Goal: Task Accomplishment & Management: Manage account settings

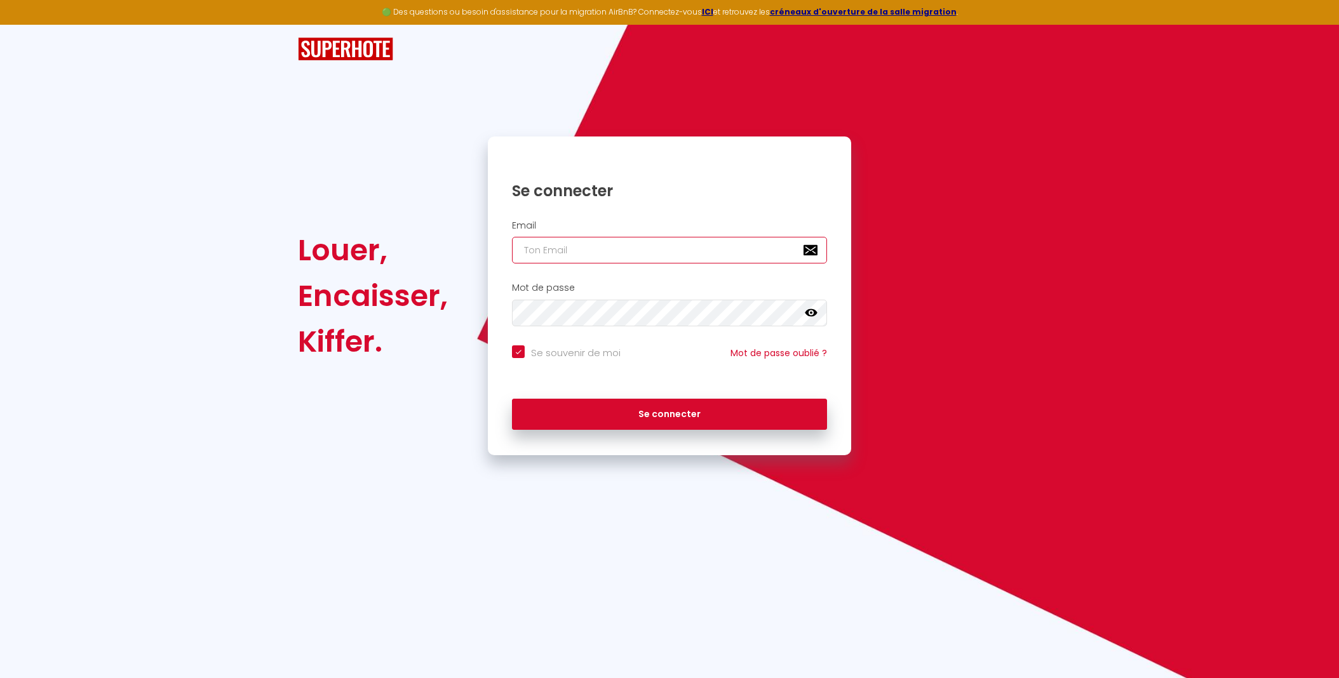
type input "[EMAIL_ADDRESS][DOMAIN_NAME]"
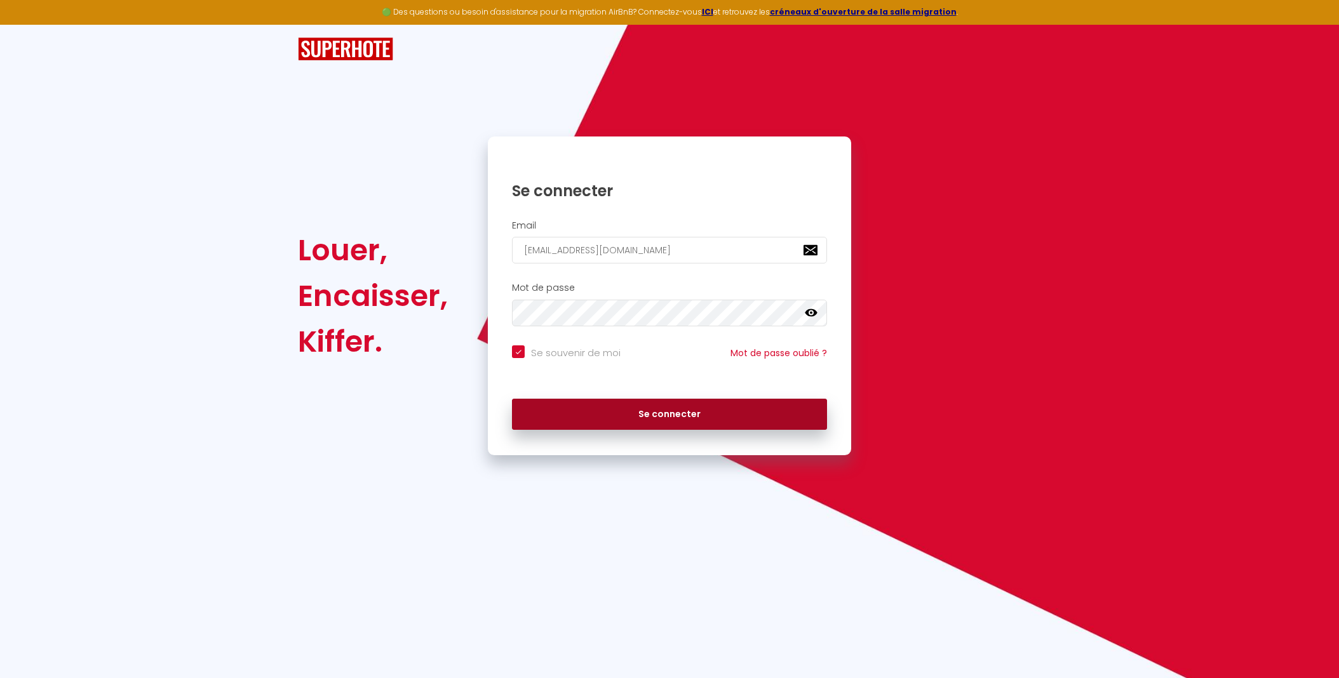
click at [668, 413] on button "Se connecter" at bounding box center [669, 415] width 315 height 32
checkbox input "true"
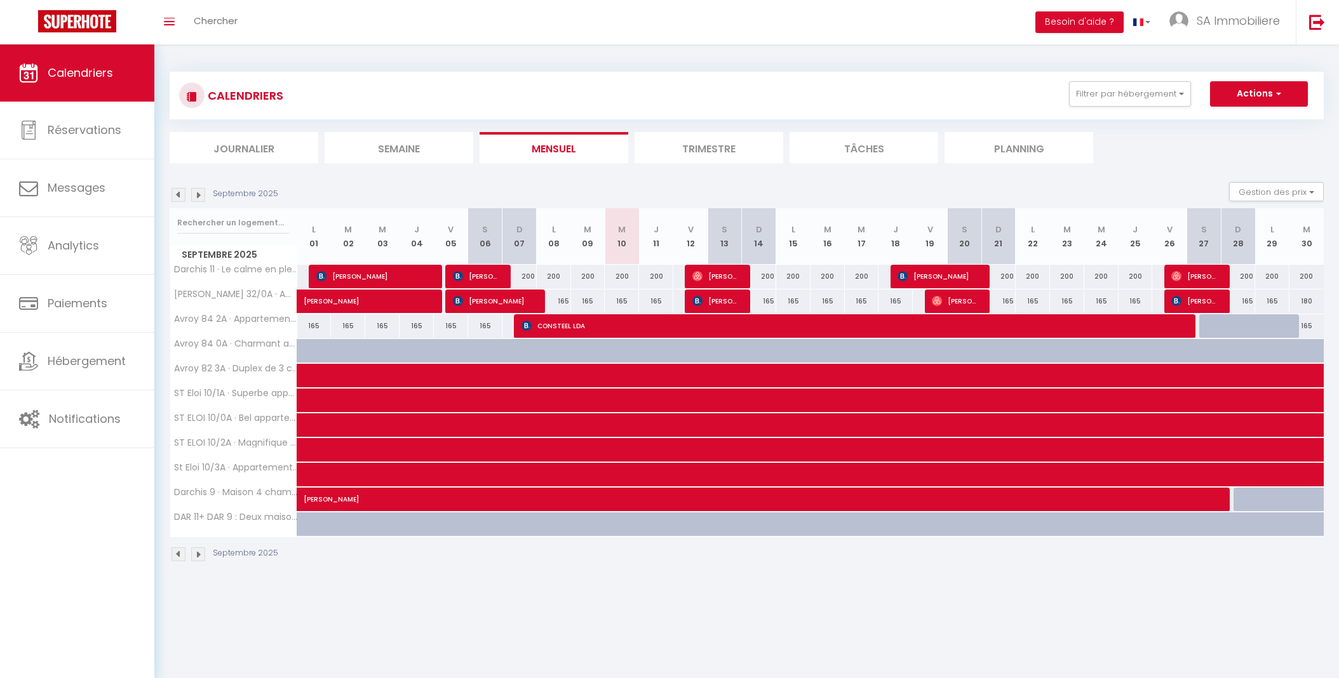
click at [201, 194] on img at bounding box center [198, 195] width 14 height 14
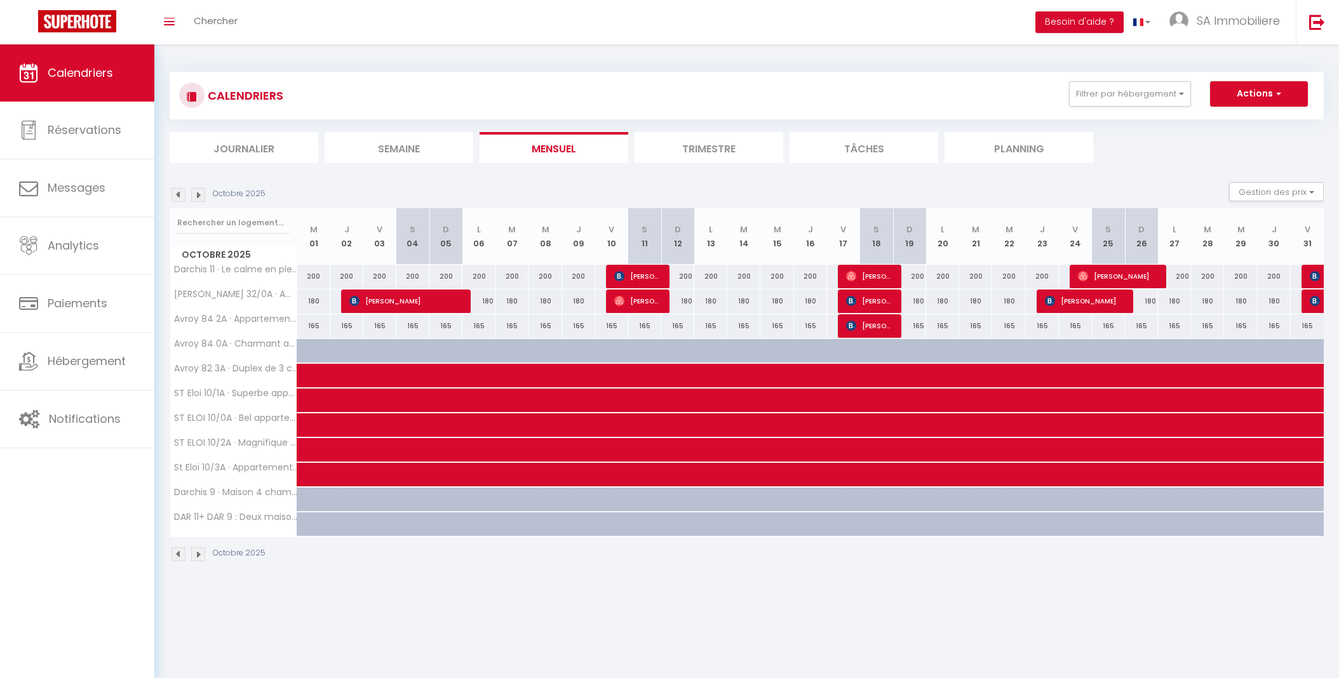
click at [1129, 276] on span "[PERSON_NAME]" at bounding box center [1116, 276] width 77 height 24
select select "OK"
select select "0"
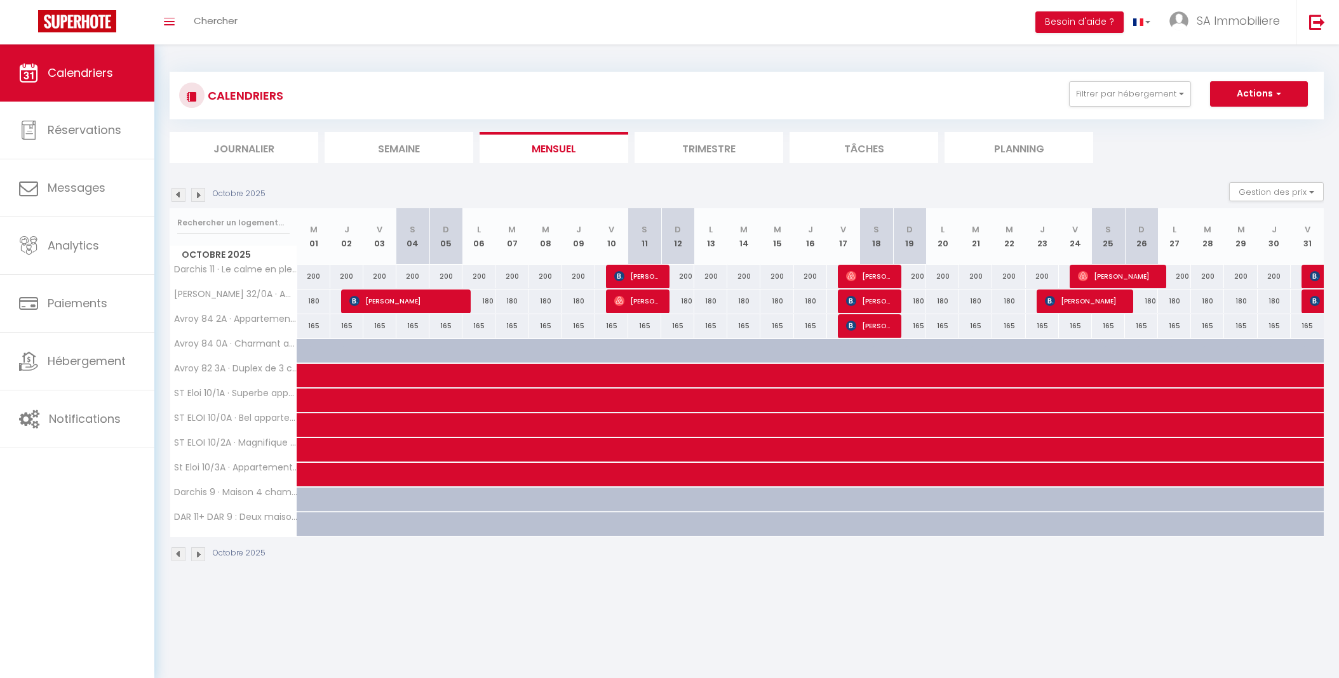
select select "1"
select select
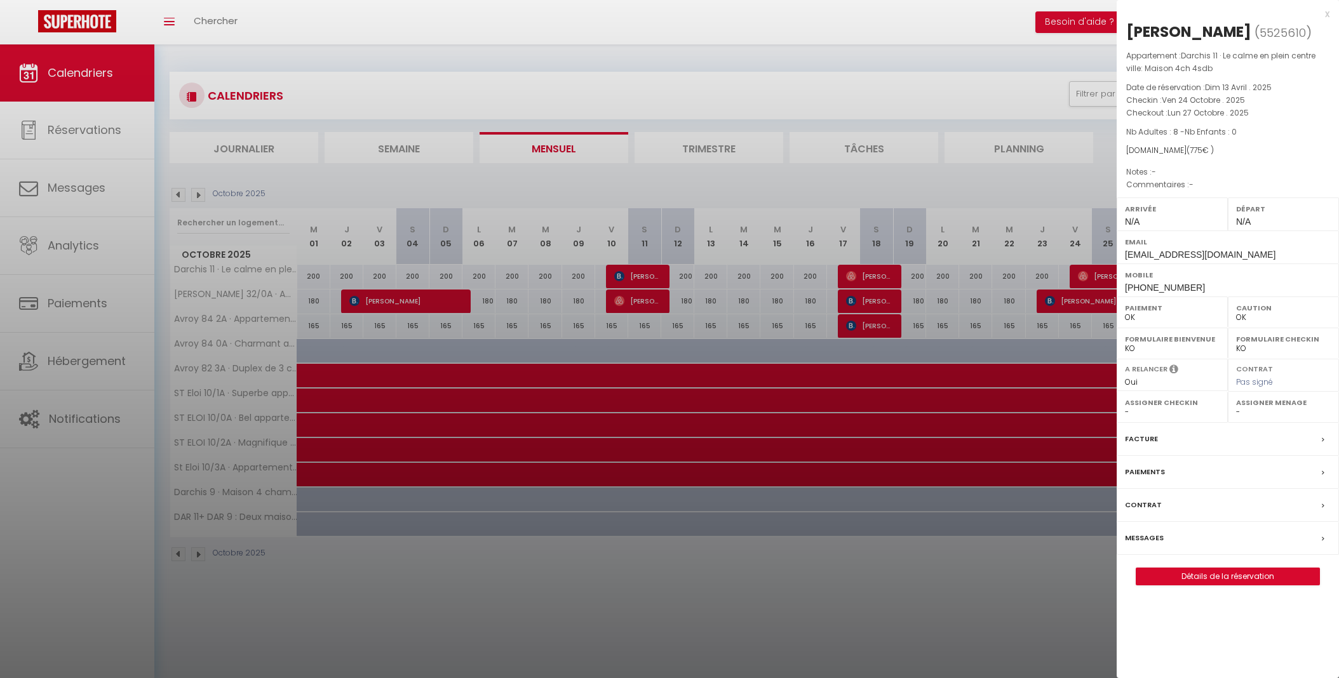
click at [905, 1] on div at bounding box center [669, 339] width 1339 height 678
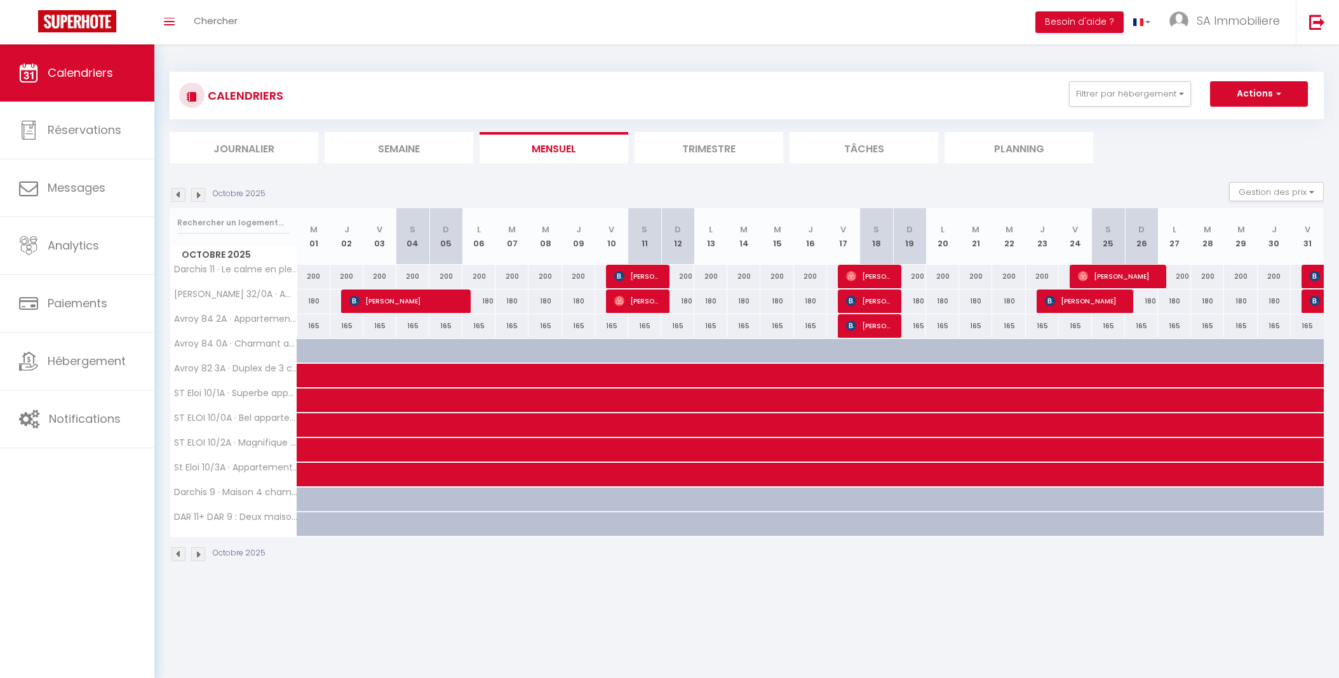
click at [180, 196] on img at bounding box center [178, 195] width 14 height 14
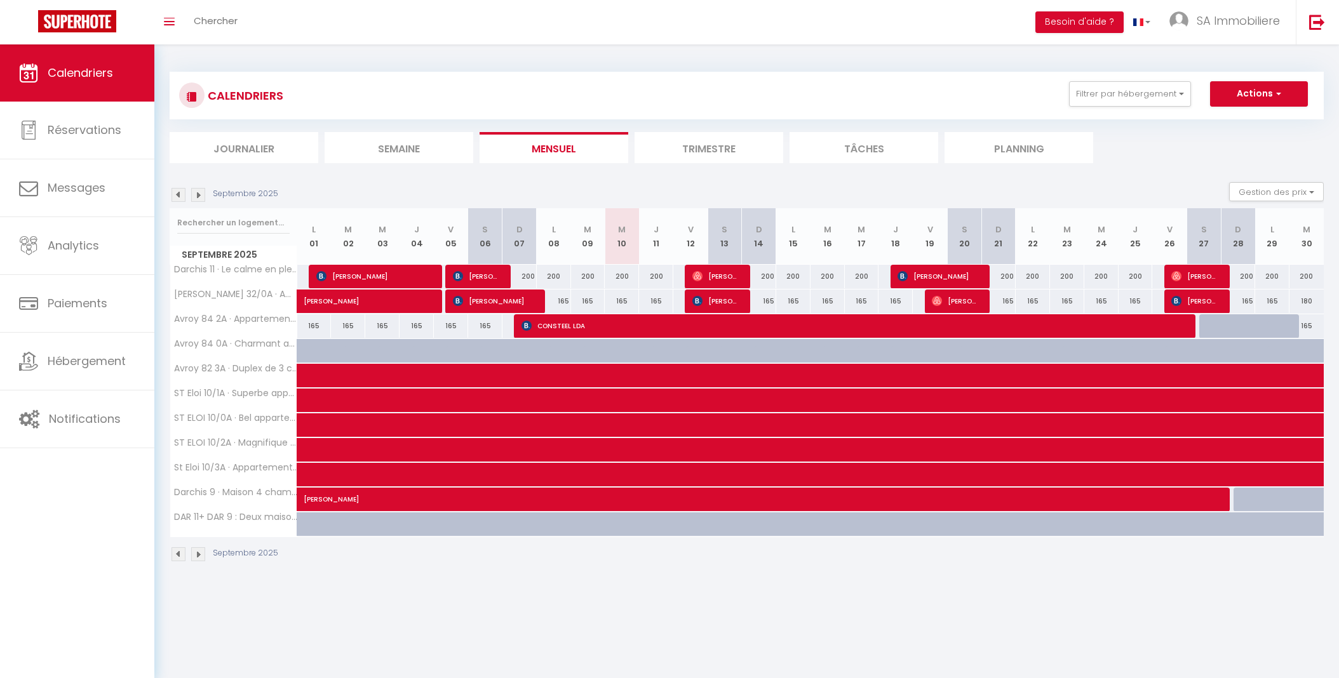
click at [180, 196] on img at bounding box center [178, 195] width 14 height 14
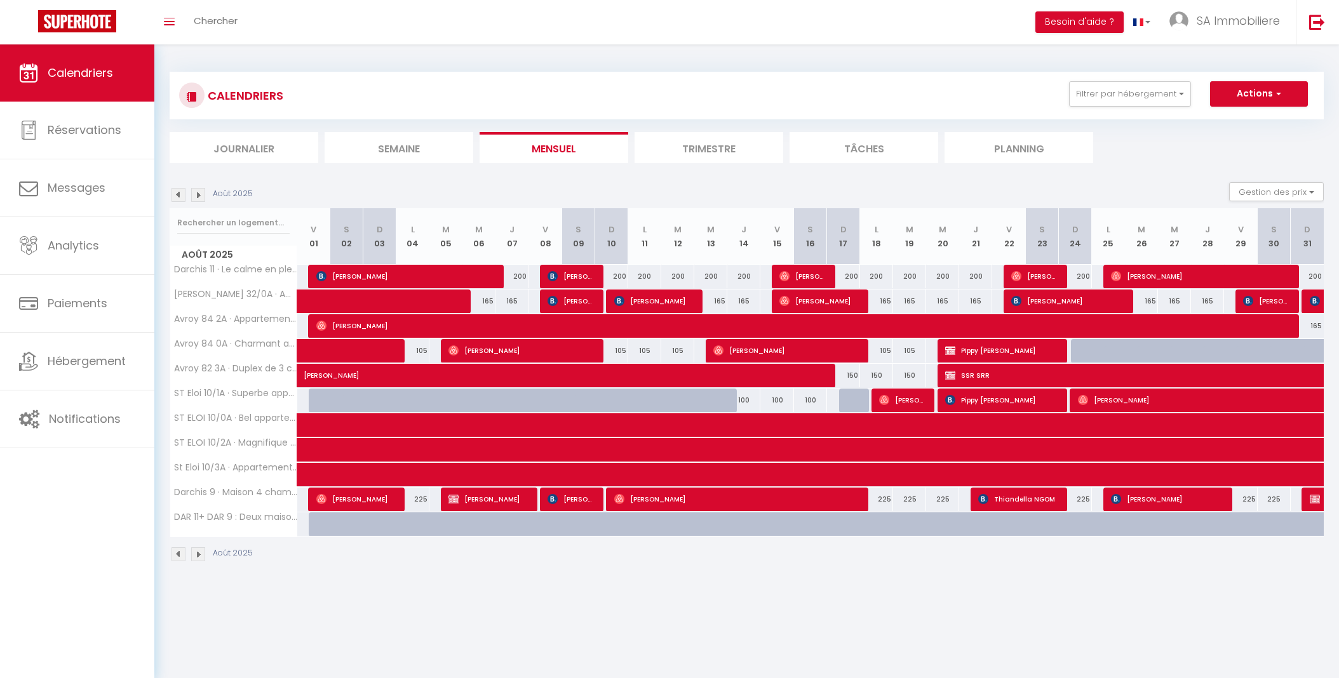
click at [198, 196] on img at bounding box center [198, 195] width 14 height 14
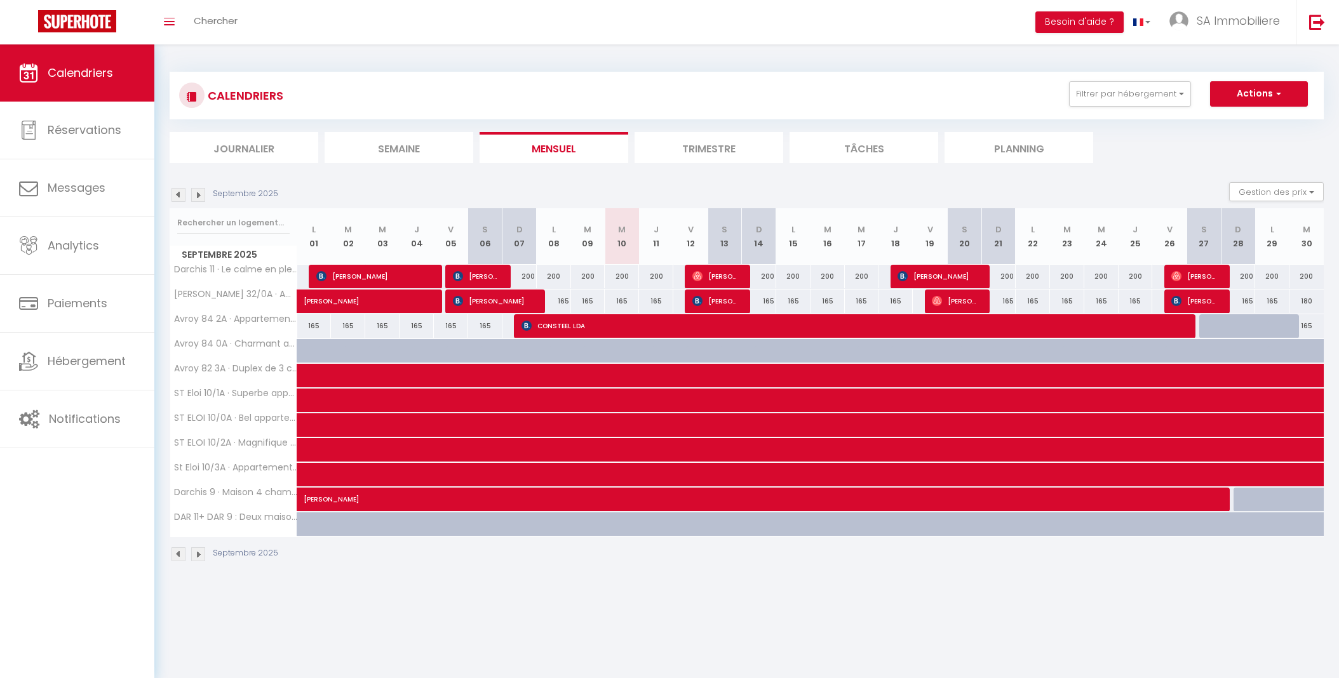
click at [1191, 269] on span "[PERSON_NAME]" at bounding box center [1194, 276] width 46 height 24
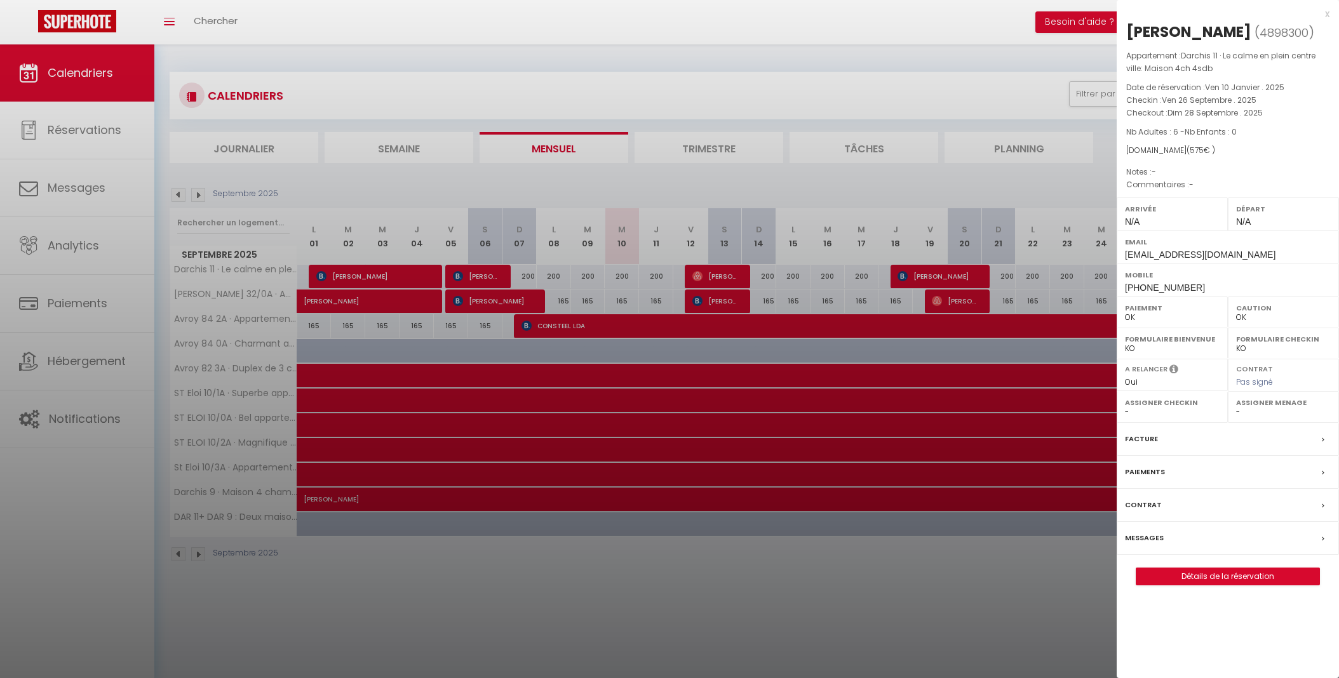
drag, startPoint x: 1128, startPoint y: 29, endPoint x: 1240, endPoint y: 34, distance: 111.9
click at [1243, 34] on div "[PERSON_NAME]" at bounding box center [1188, 32] width 125 height 20
drag, startPoint x: 1124, startPoint y: 32, endPoint x: 1245, endPoint y: 34, distance: 121.3
click at [1245, 34] on div "[PERSON_NAME] ( 4898300 ) Appartement : Darchis 11 · Le calme en plein centre v…" at bounding box center [1227, 304] width 222 height 564
copy div "[PERSON_NAME]"
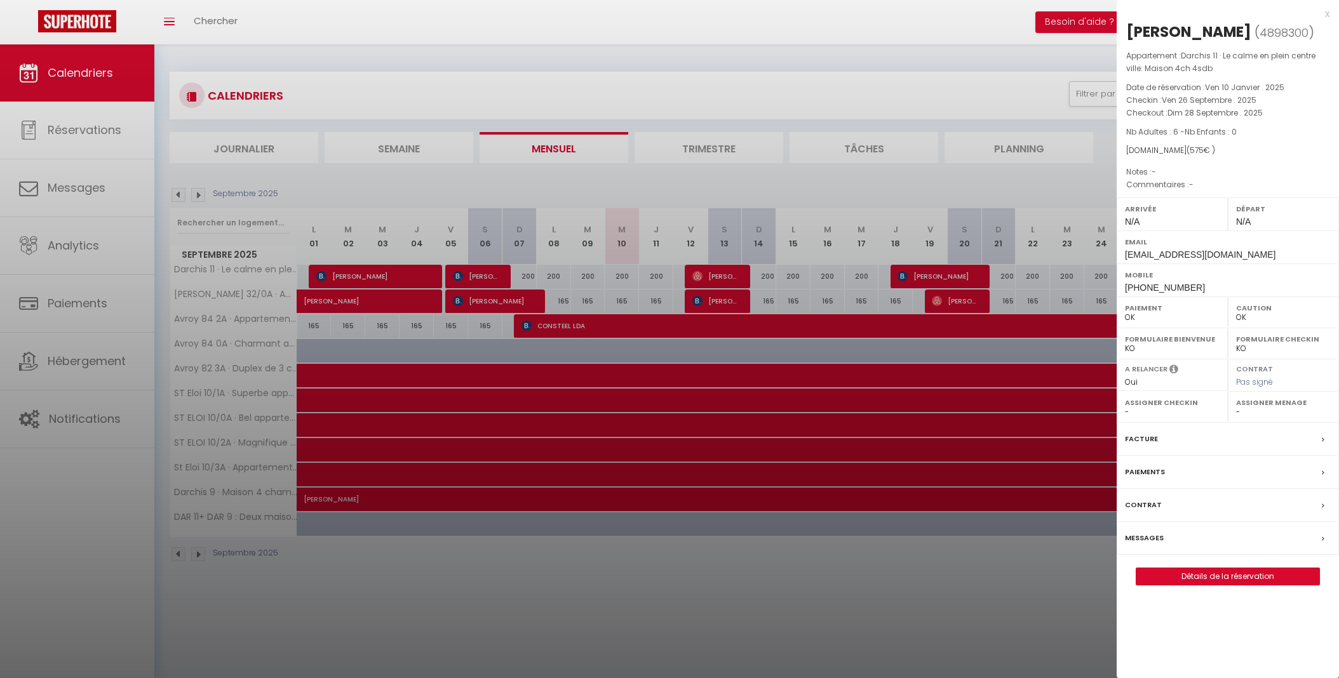
click at [1323, 13] on div "x" at bounding box center [1222, 13] width 213 height 15
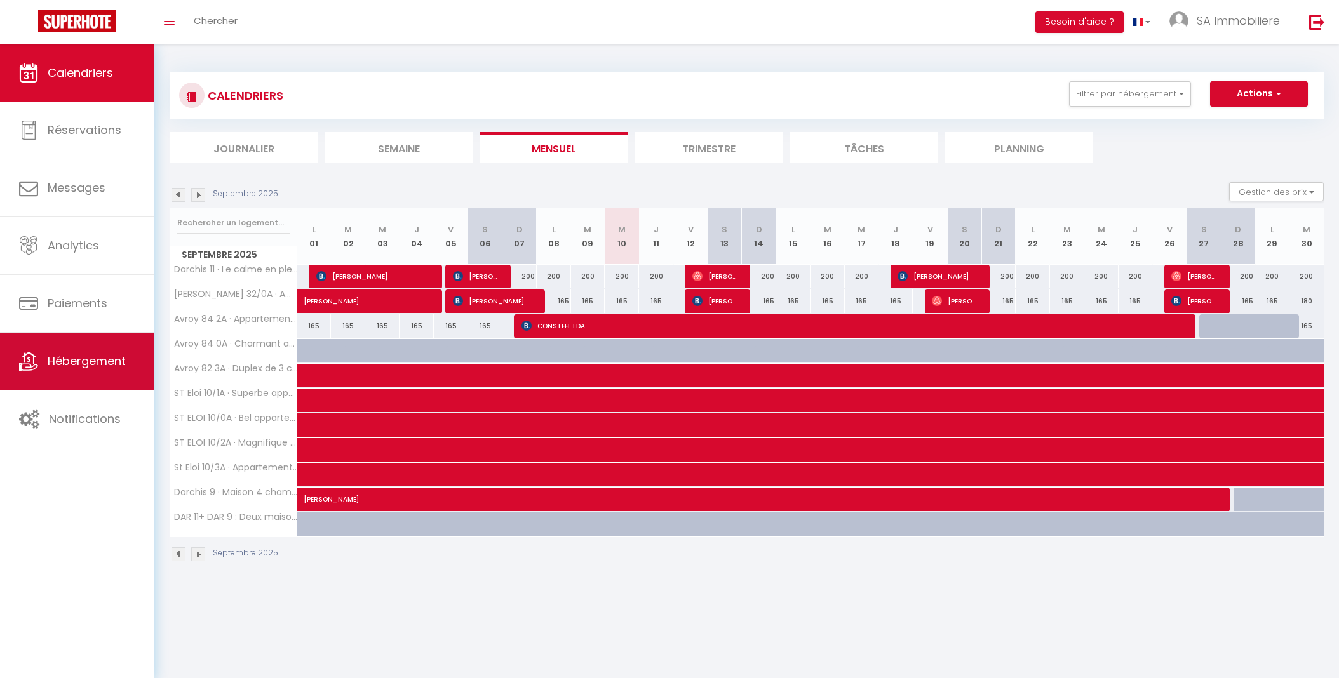
click at [111, 354] on span "Hébergement" at bounding box center [87, 361] width 78 height 16
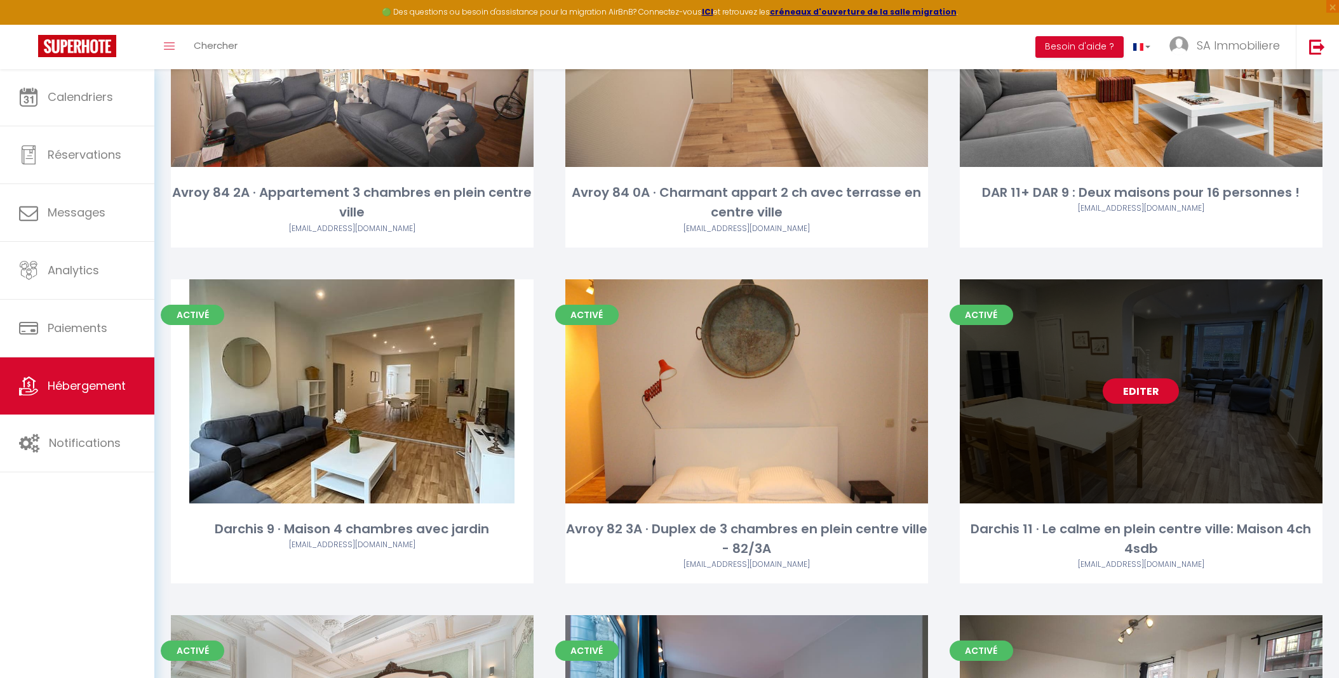
click at [1124, 392] on link "Editer" at bounding box center [1140, 390] width 76 height 25
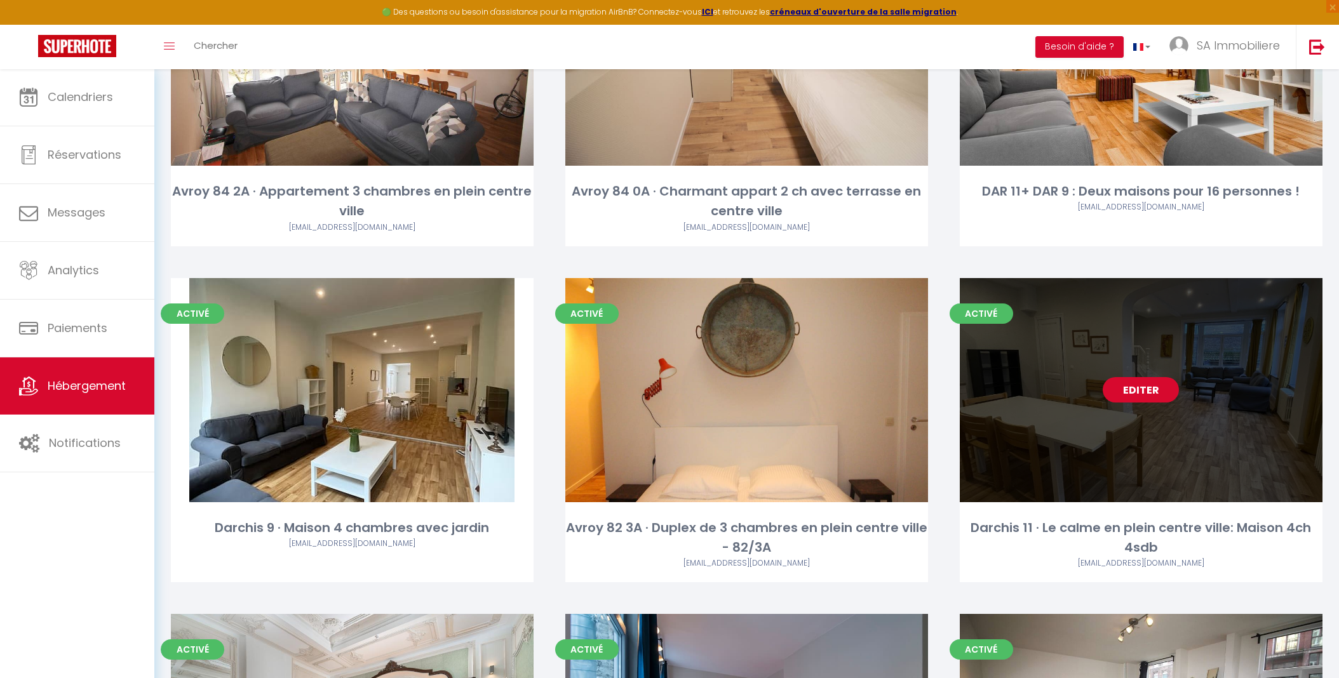
scroll to position [276, 0]
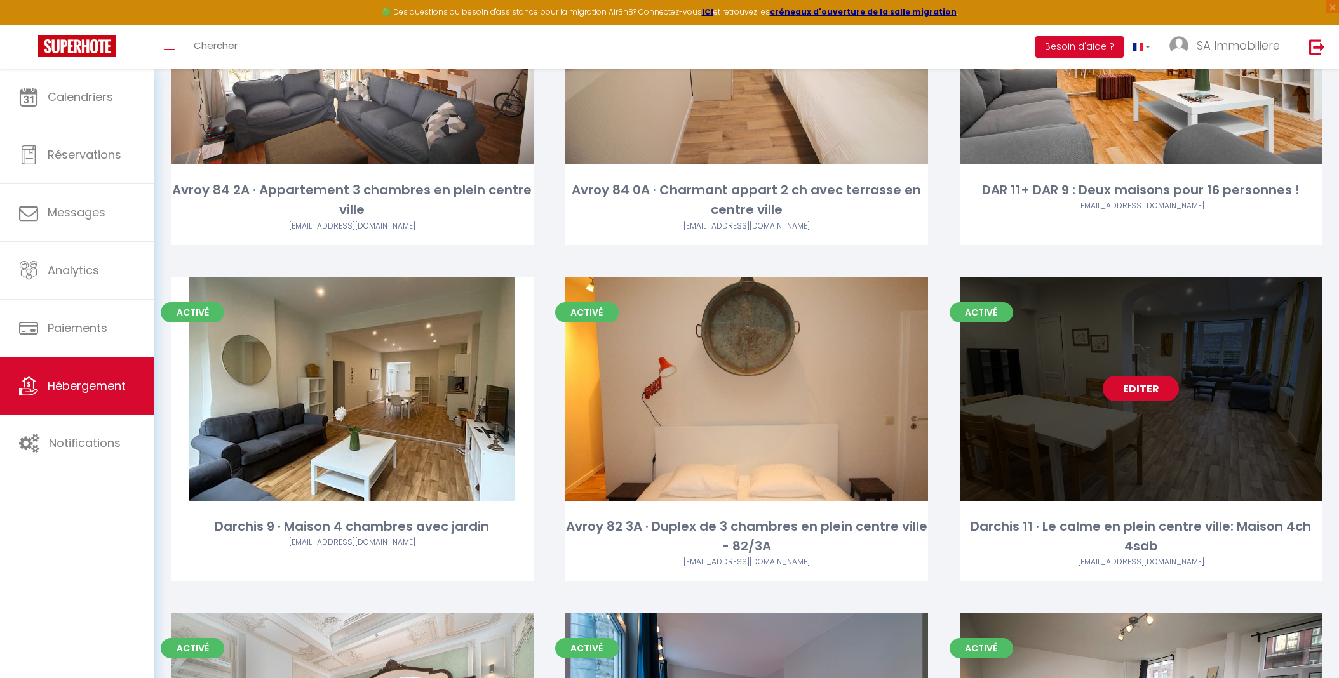
click at [1153, 389] on link "Editer" at bounding box center [1140, 388] width 76 height 25
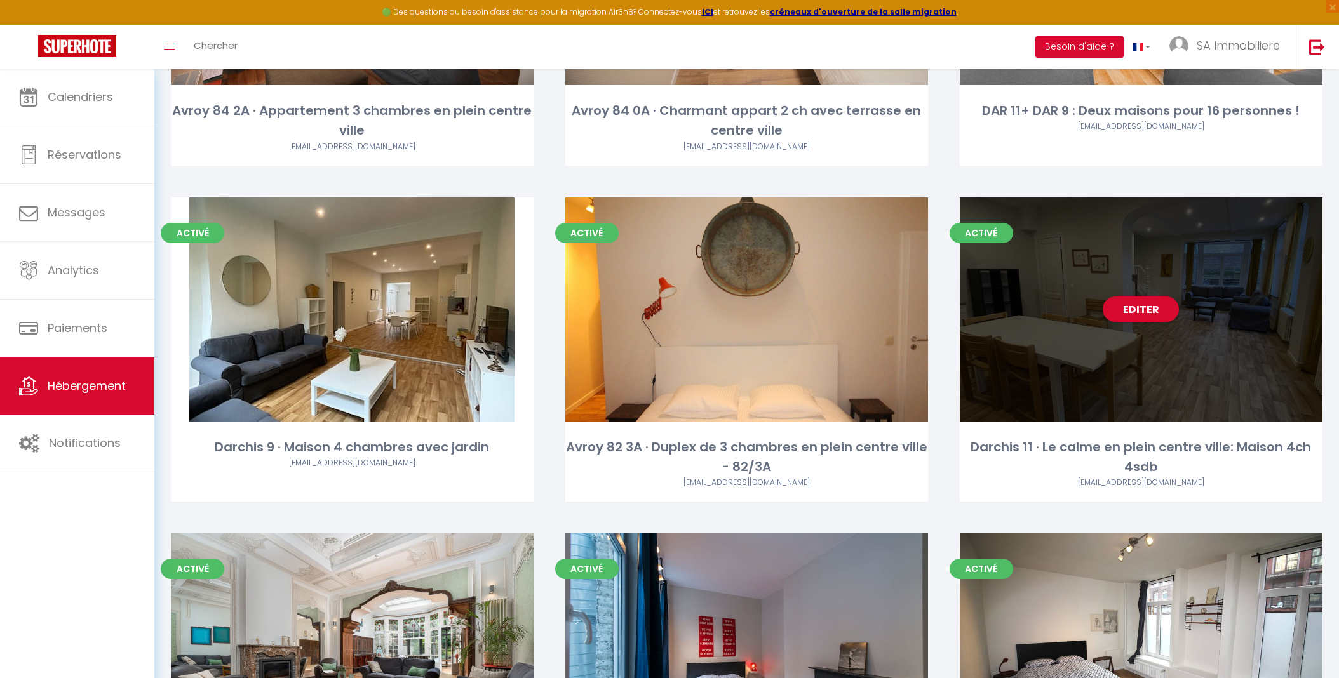
scroll to position [355, 0]
click at [1146, 456] on div "Darchis 11 · Le calme en plein centre ville: Maison 4ch 4sdb" at bounding box center [1141, 458] width 363 height 40
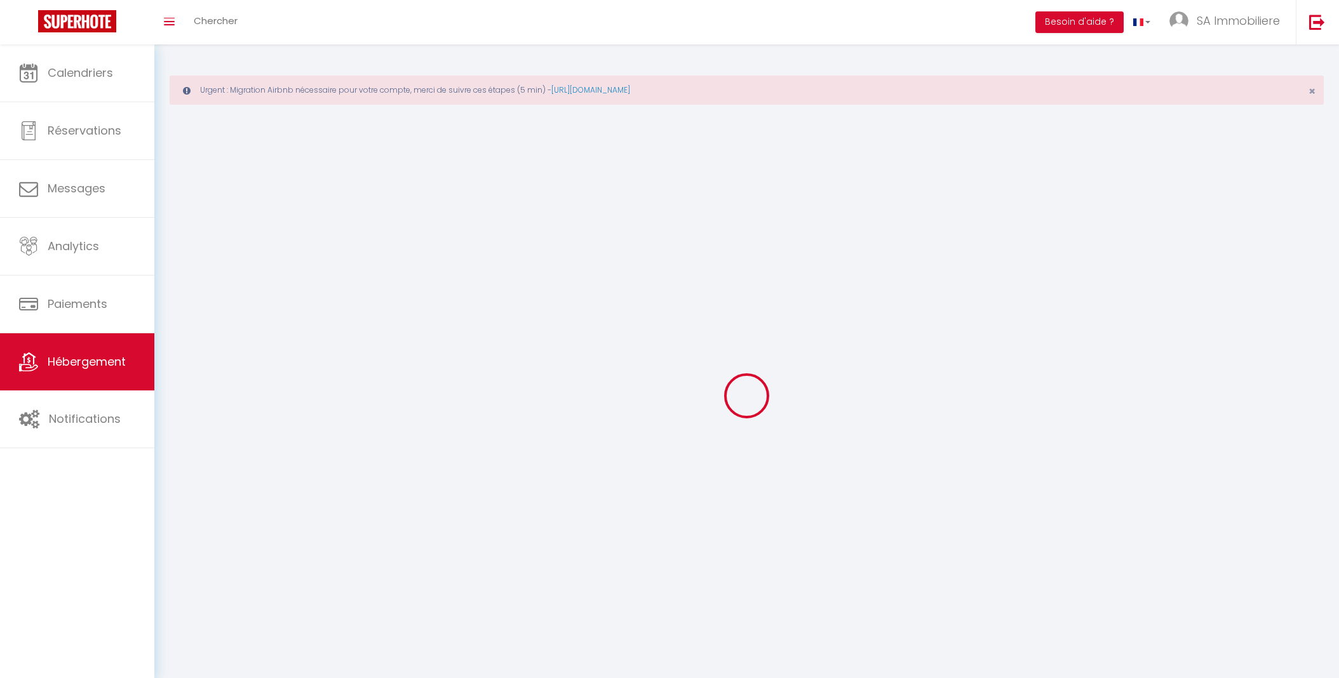
select select "1"
select select "28"
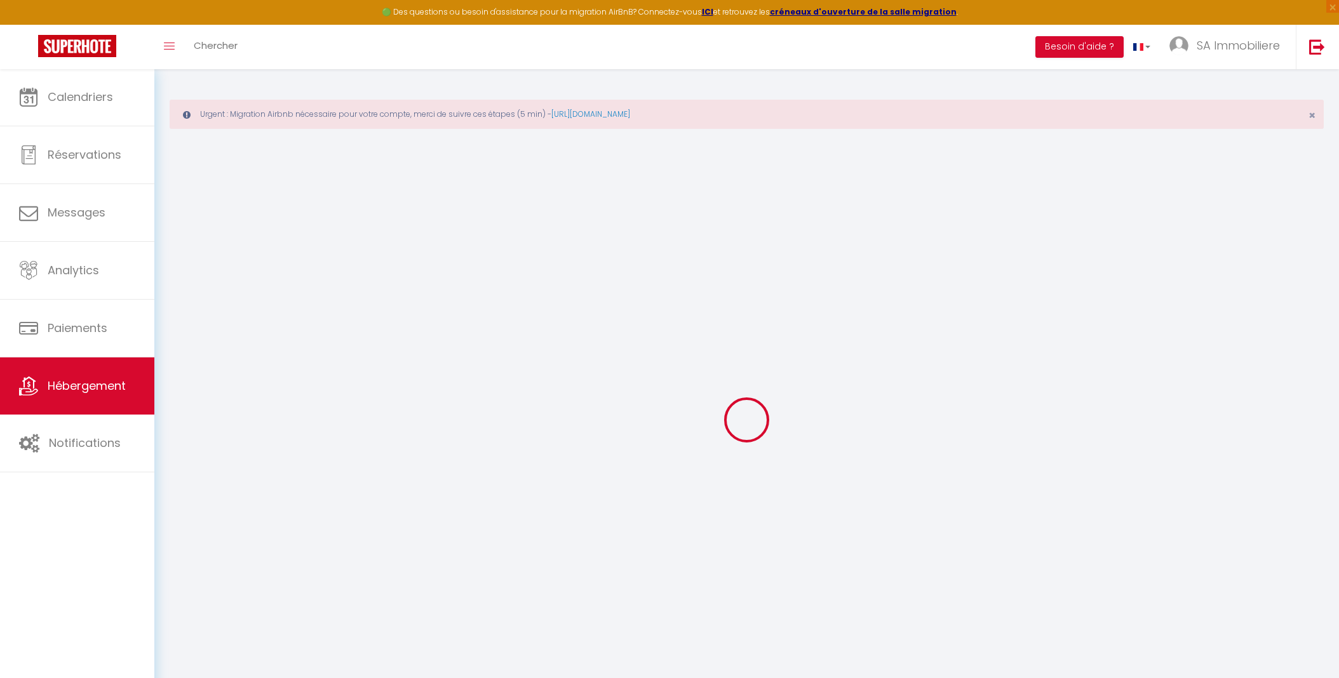
select select
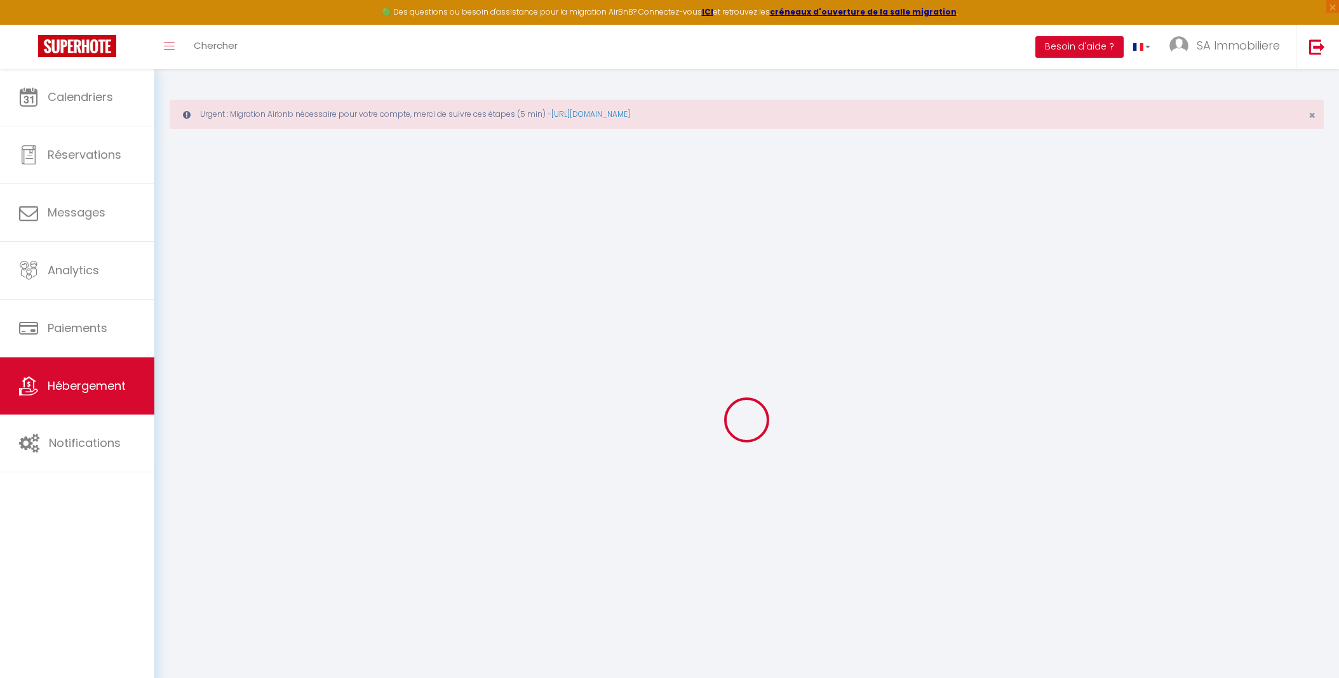
select select
checkbox input "false"
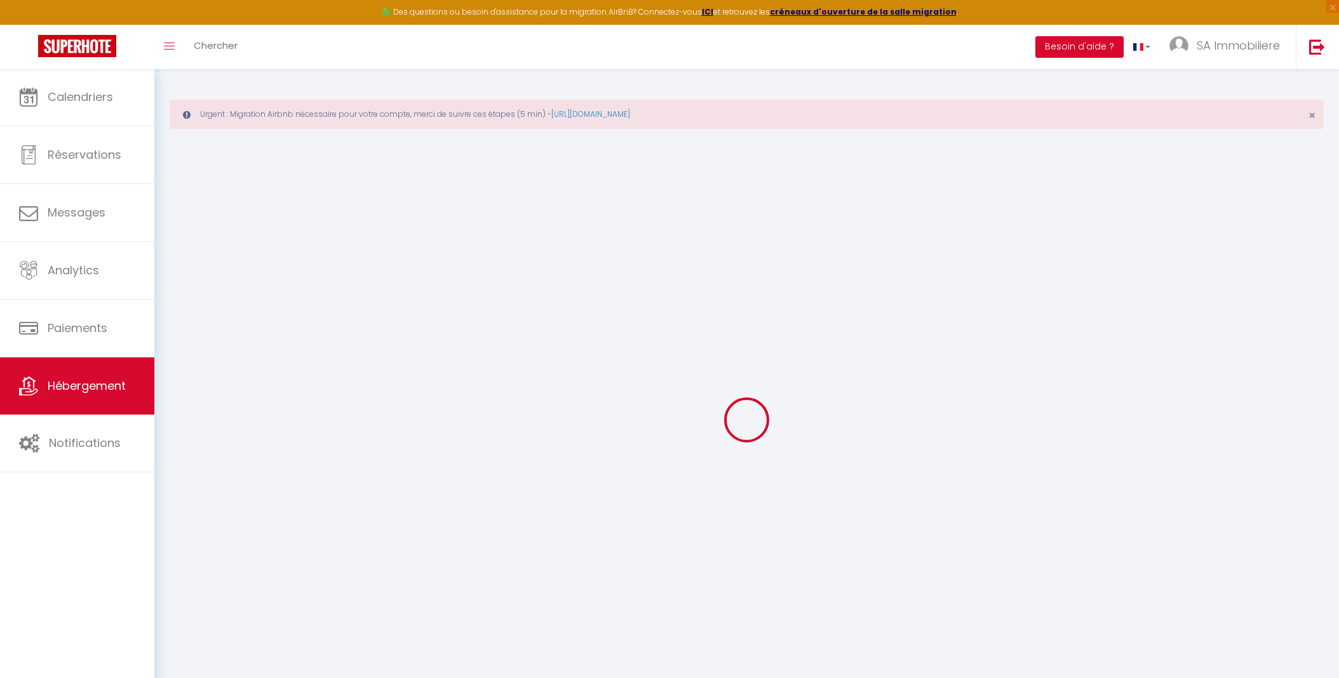
select select
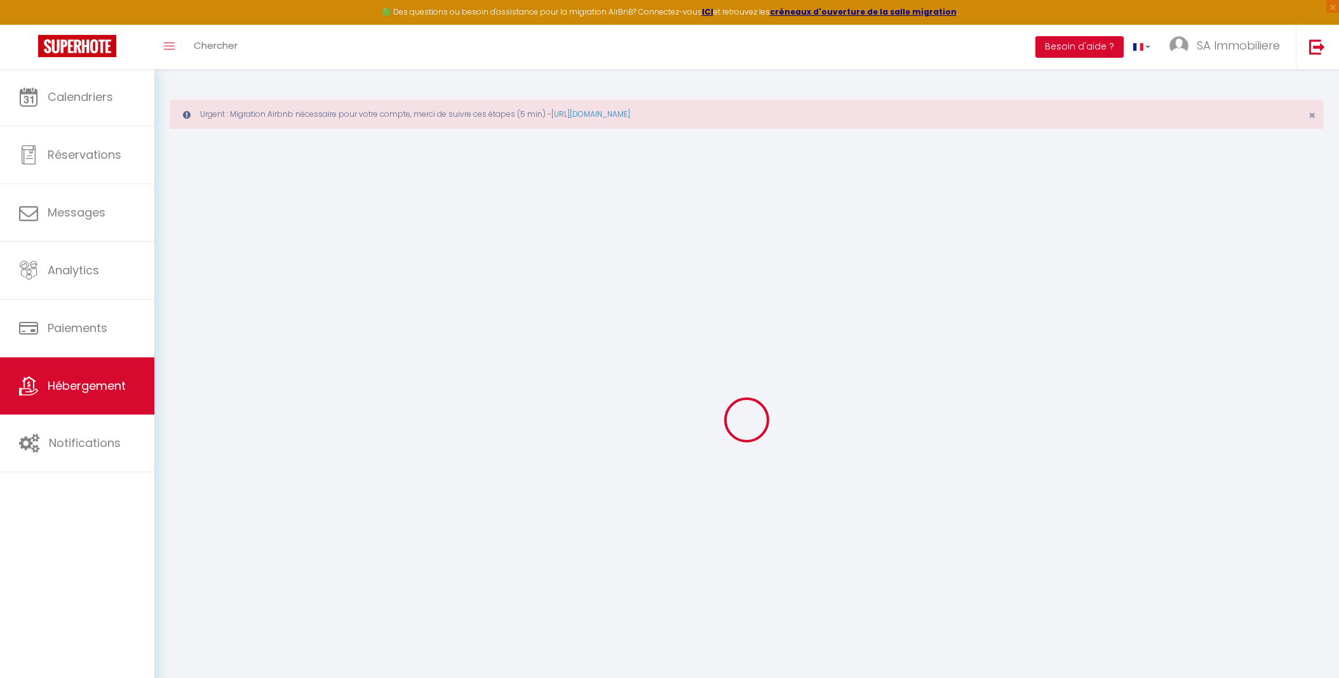
select select
checkbox input "false"
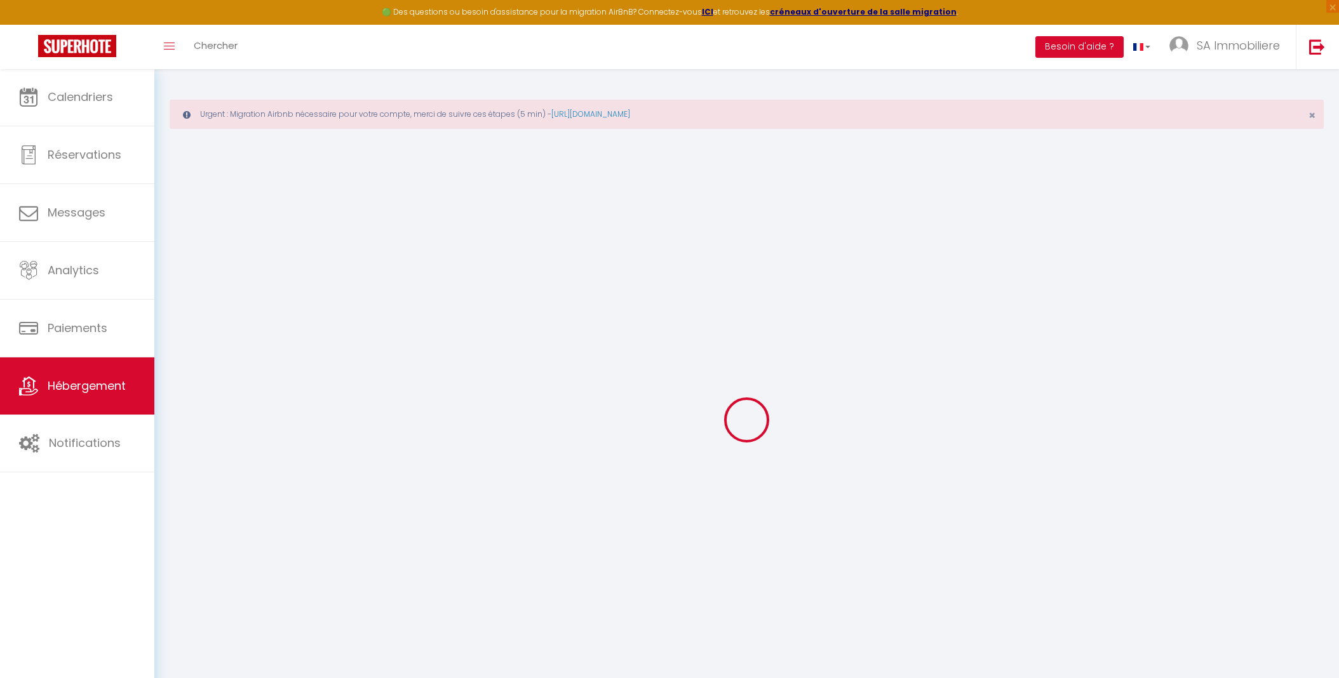
checkbox input "false"
select select
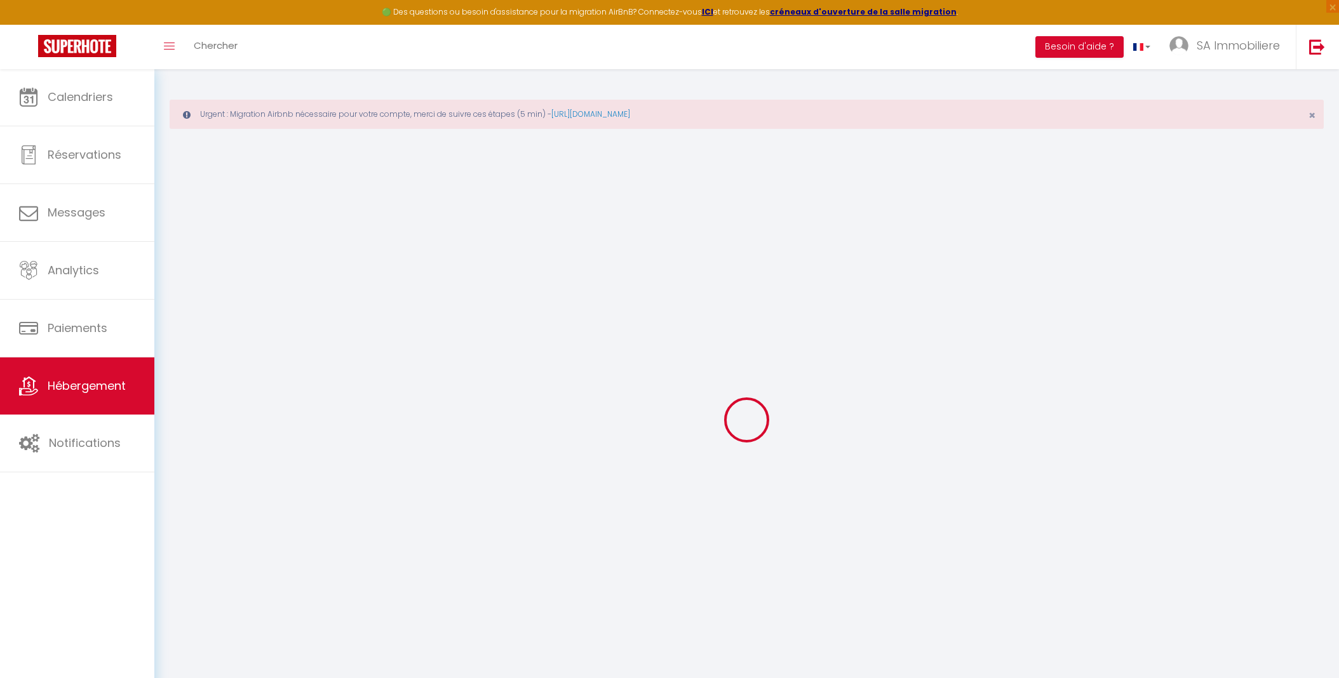
select select
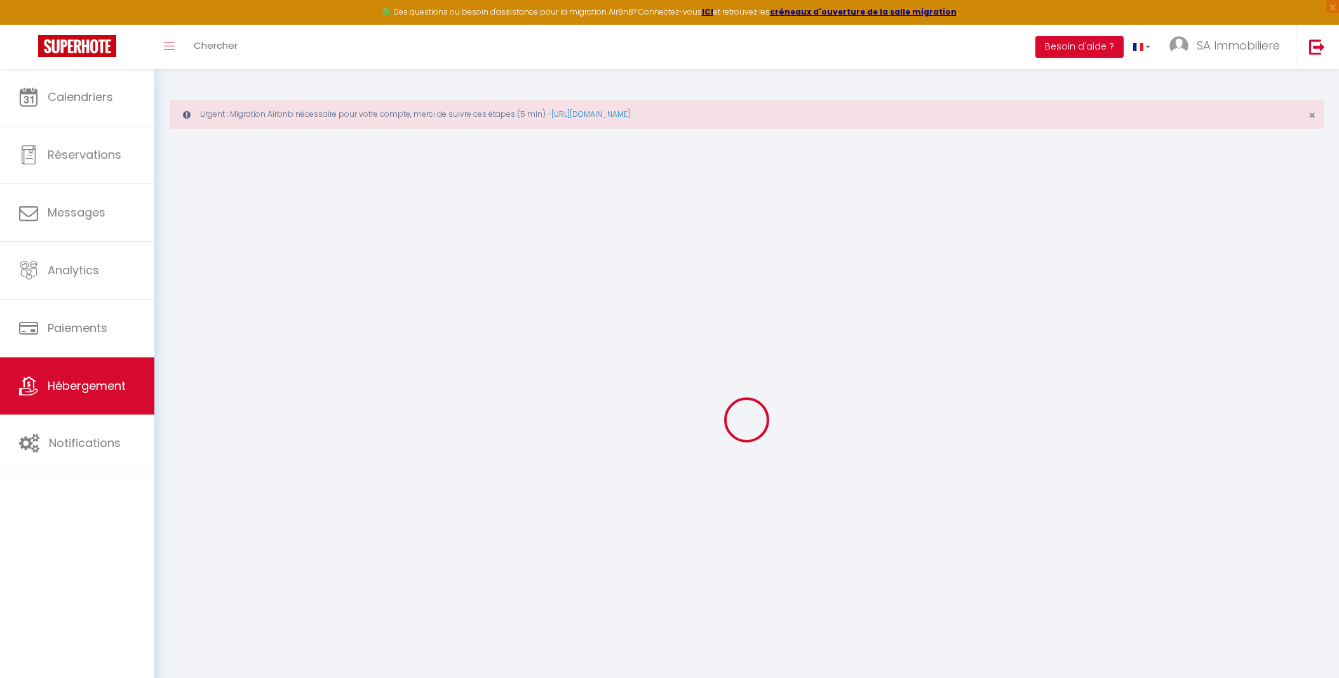
checkbox input "false"
select select
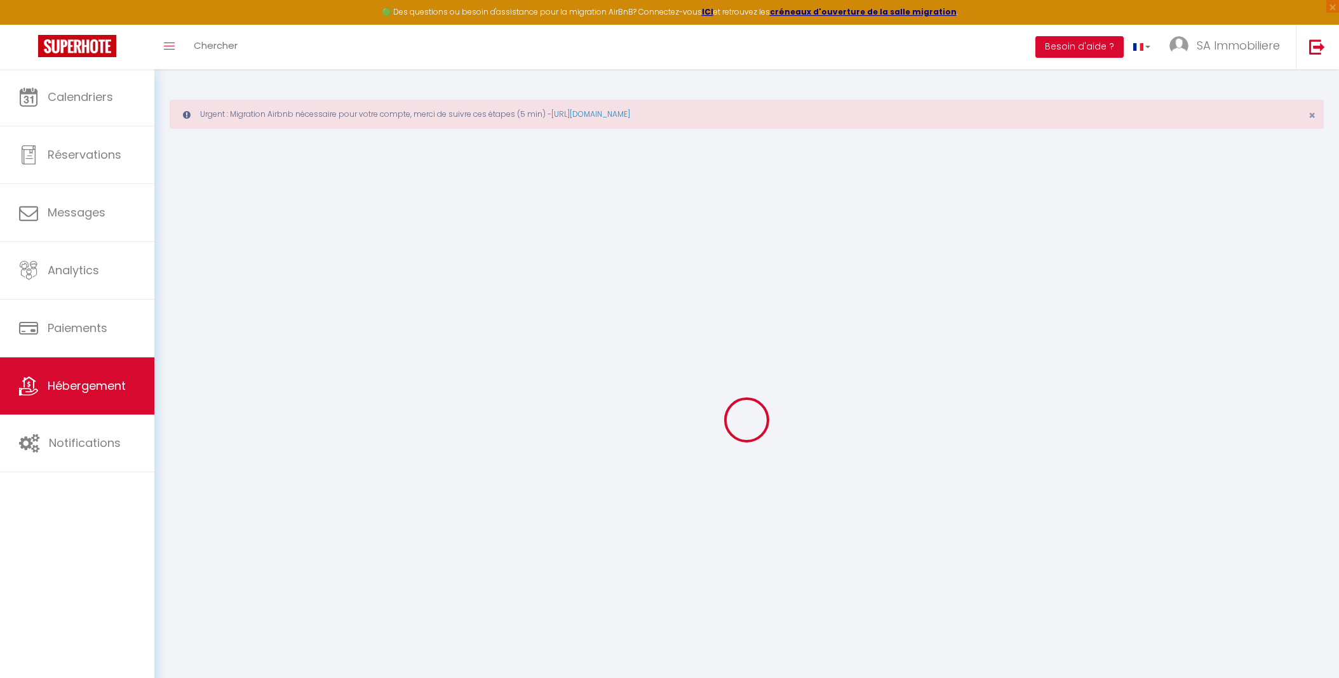
select select
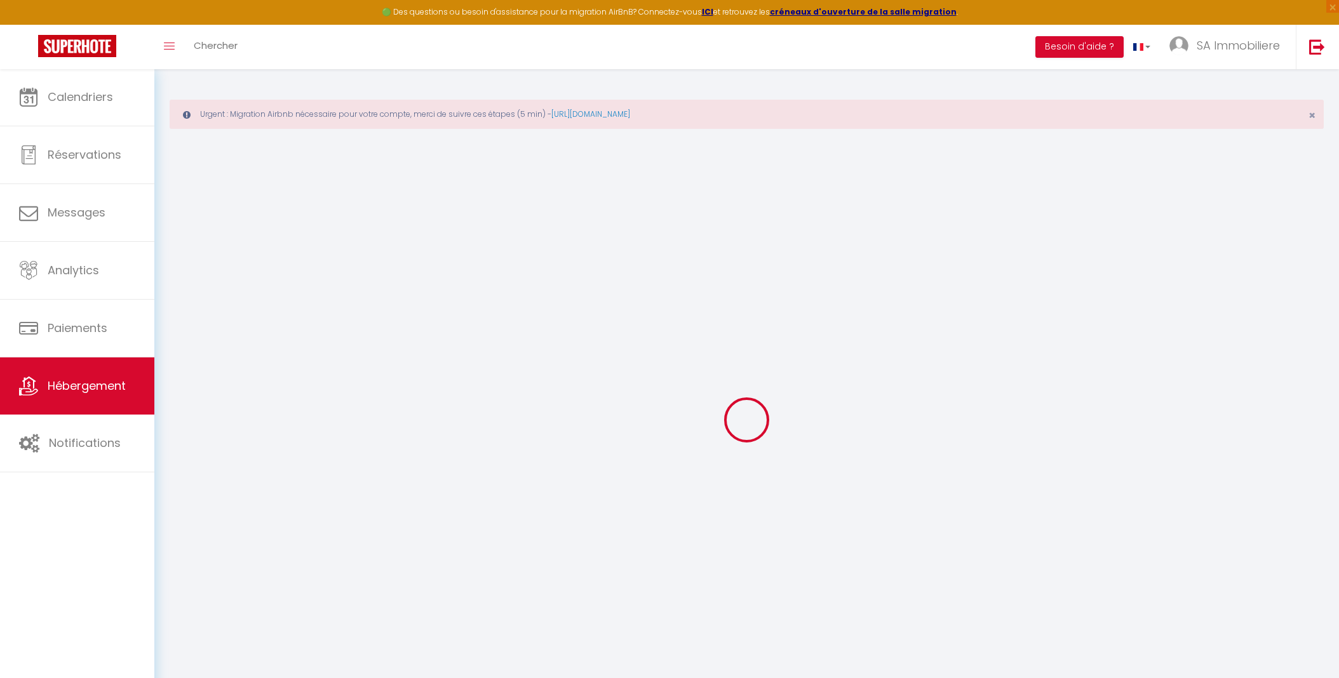
select select
checkbox input "false"
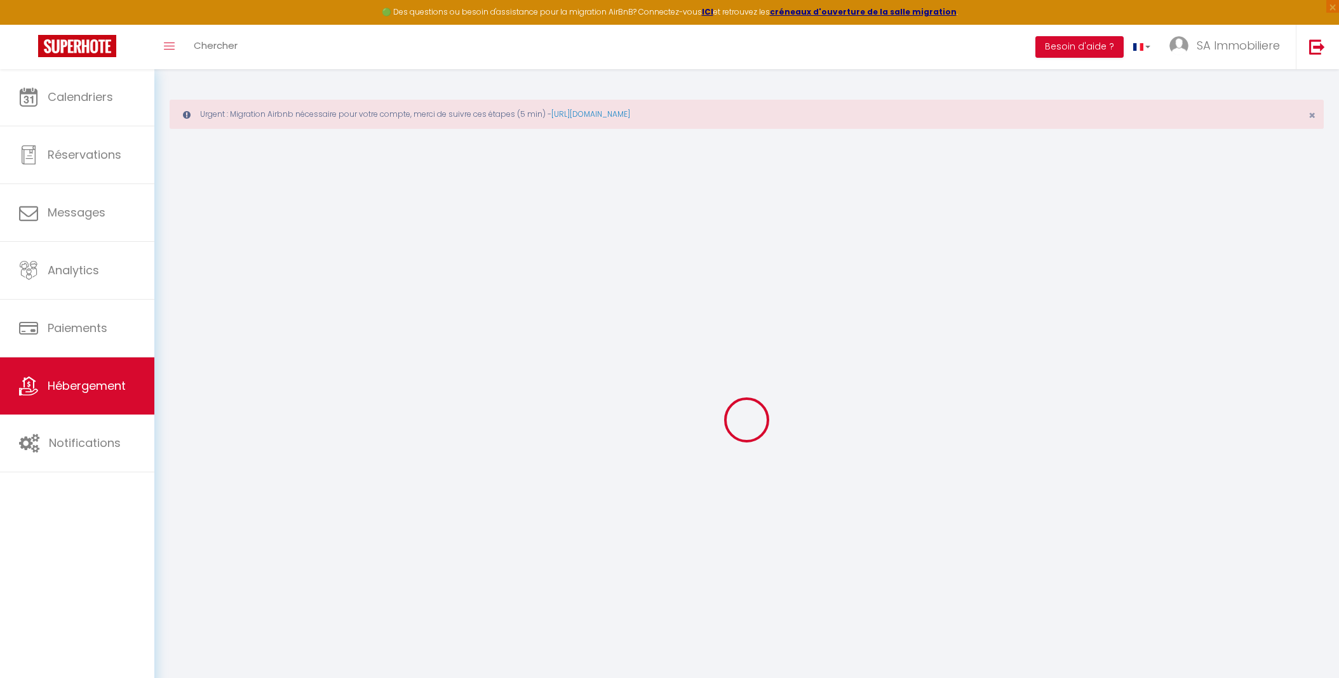
checkbox input "false"
select select
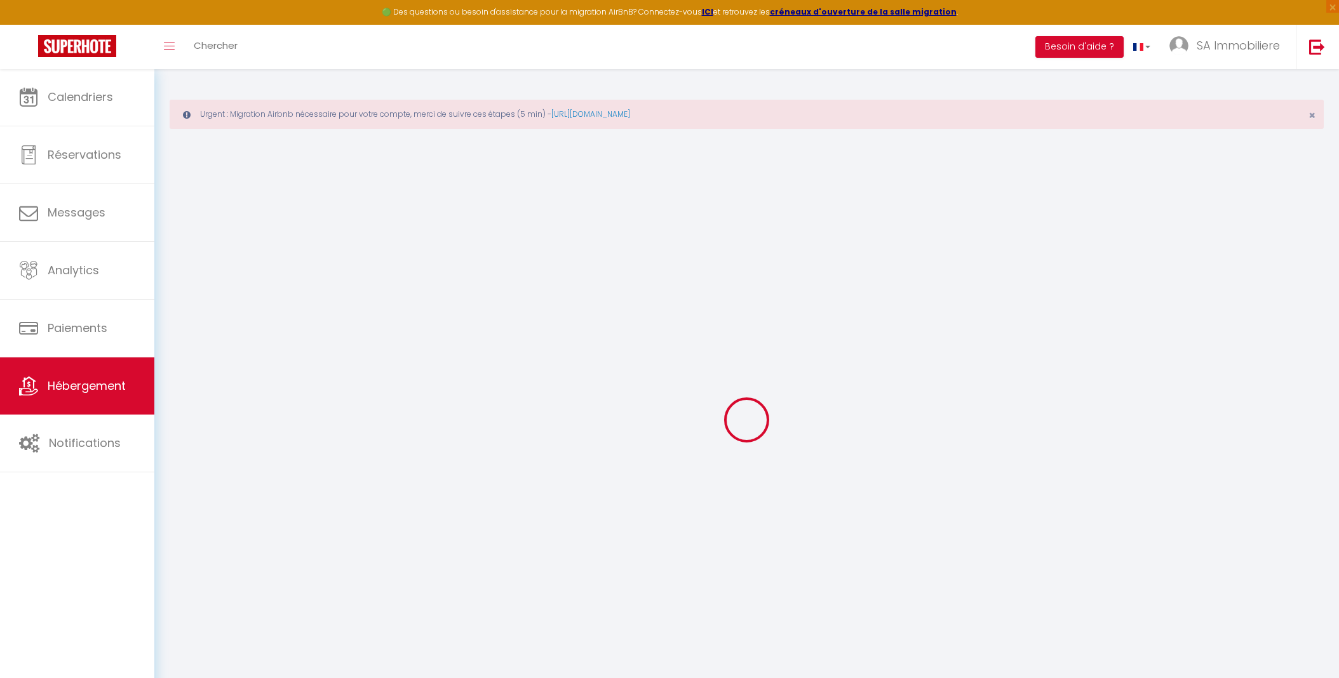
select select
checkbox input "false"
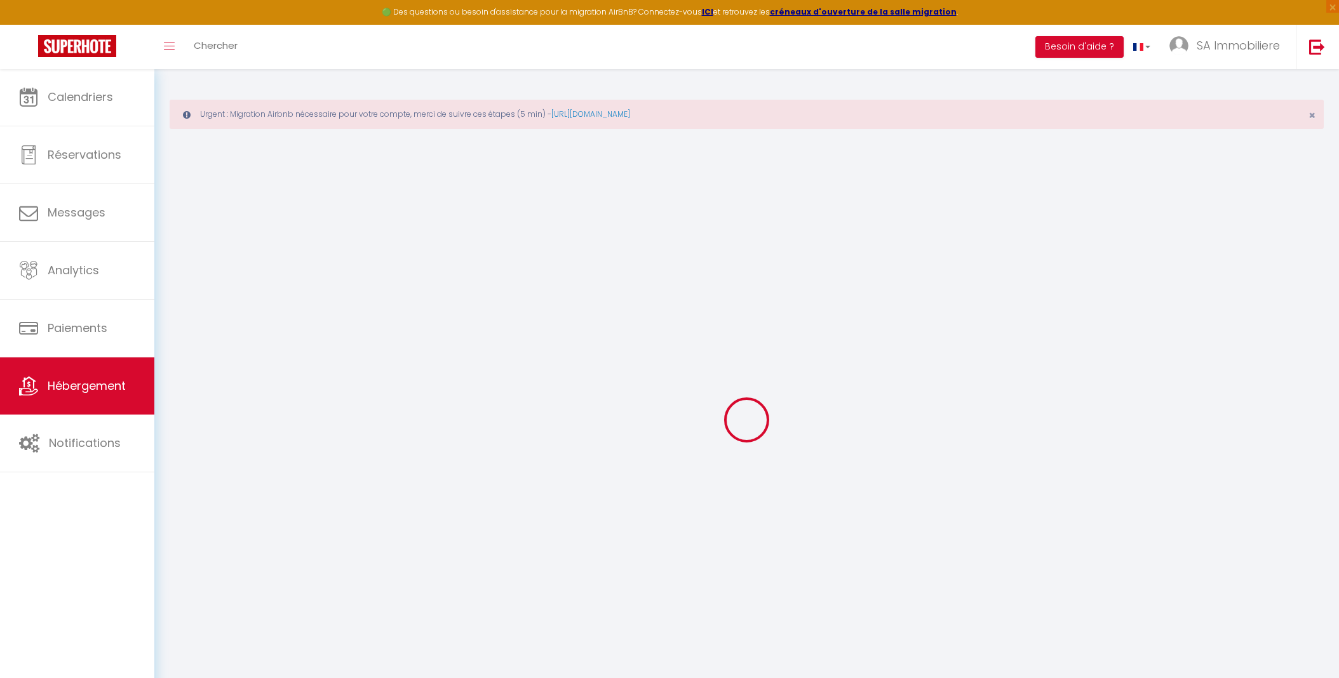
checkbox input "false"
select select
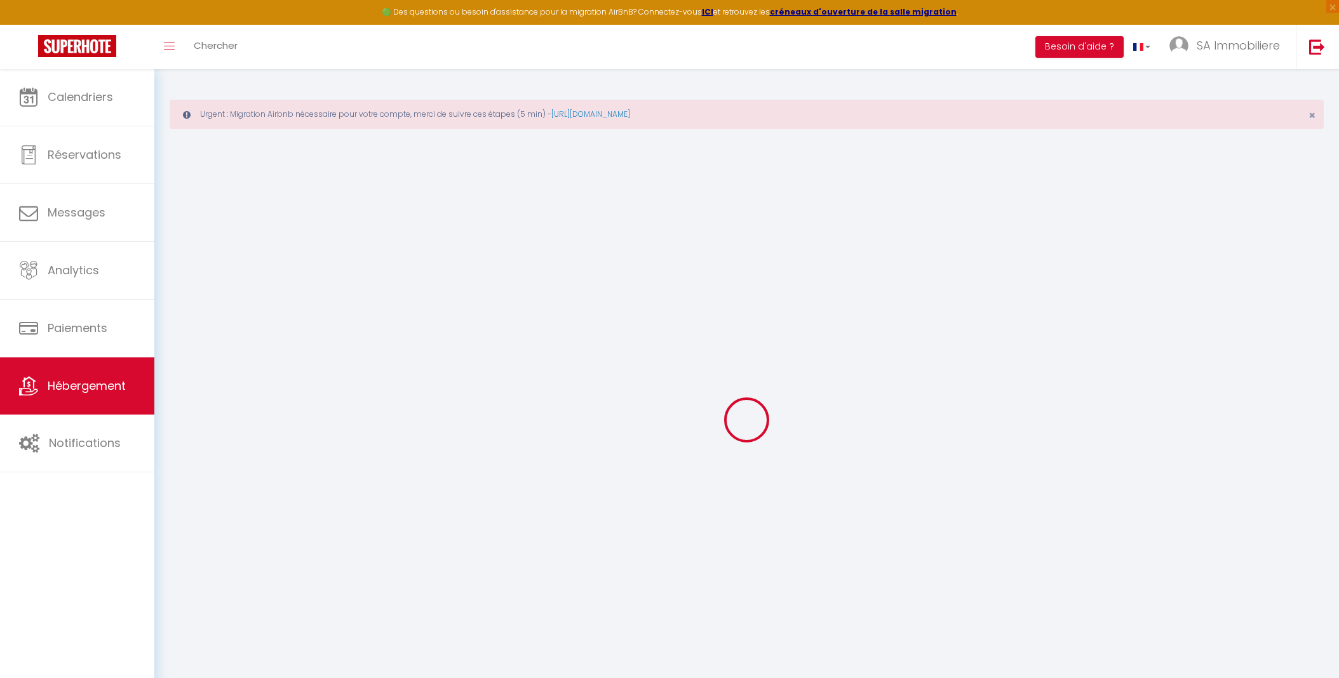
type input "Darchis 11 · Le calme en plein centre ville: Maison 4ch 4sdb"
type input "Sypra"
select select "houses"
select select "8"
select select "4"
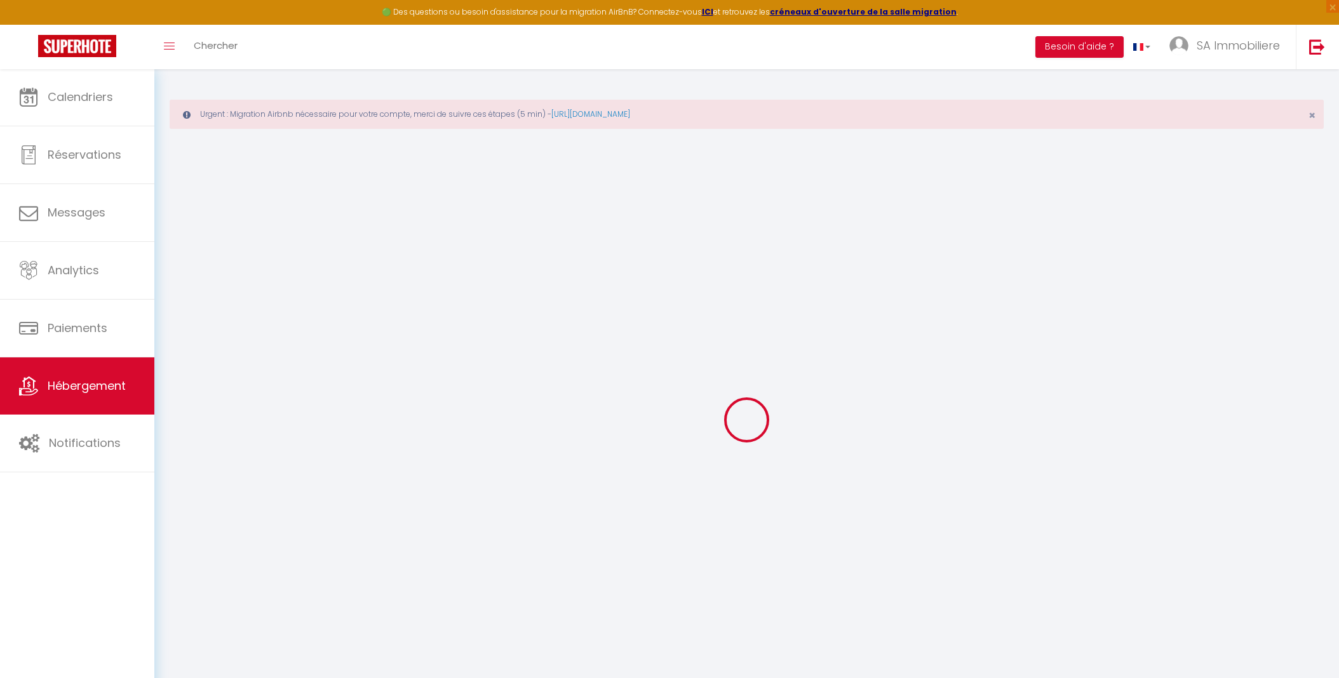
select select "4"
type input "120"
type input "115"
select select
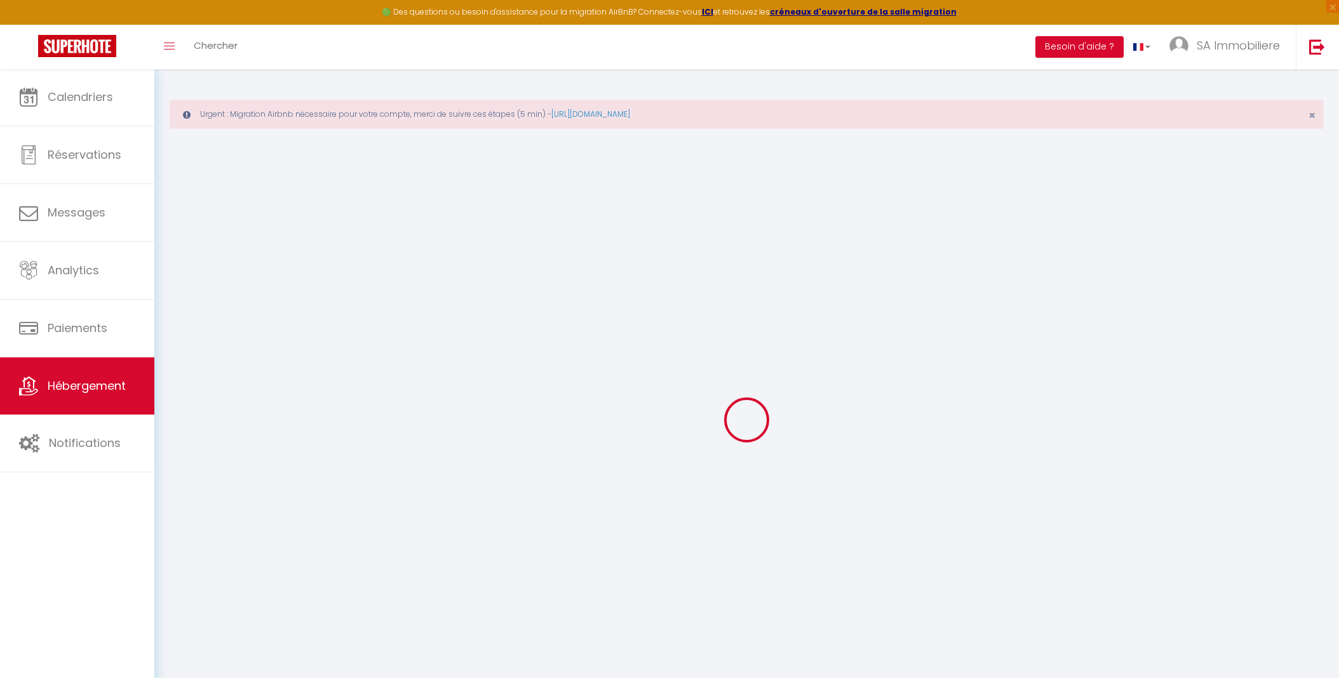
select select
type input "[STREET_ADDRESS]"
type input "4000"
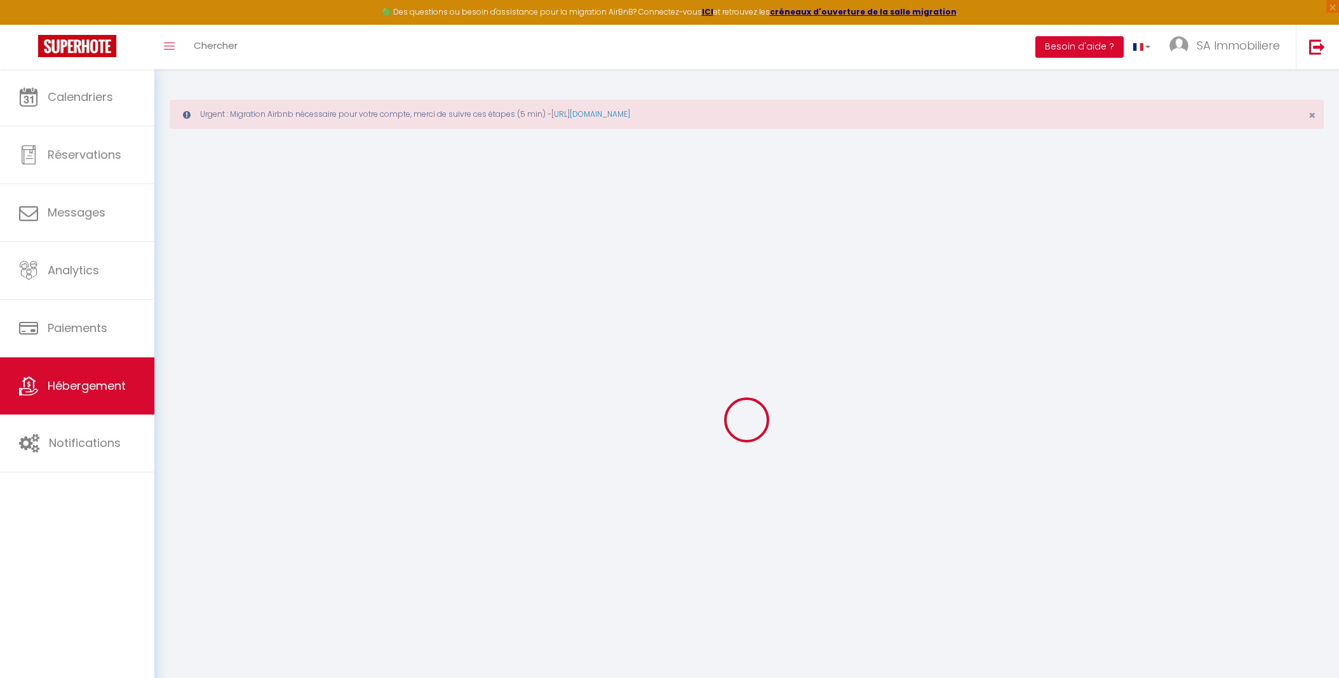
type input "[GEOGRAPHIC_DATA]"
select select "23"
type input "[EMAIL_ADDRESS][DOMAIN_NAME]"
select select
checkbox input "false"
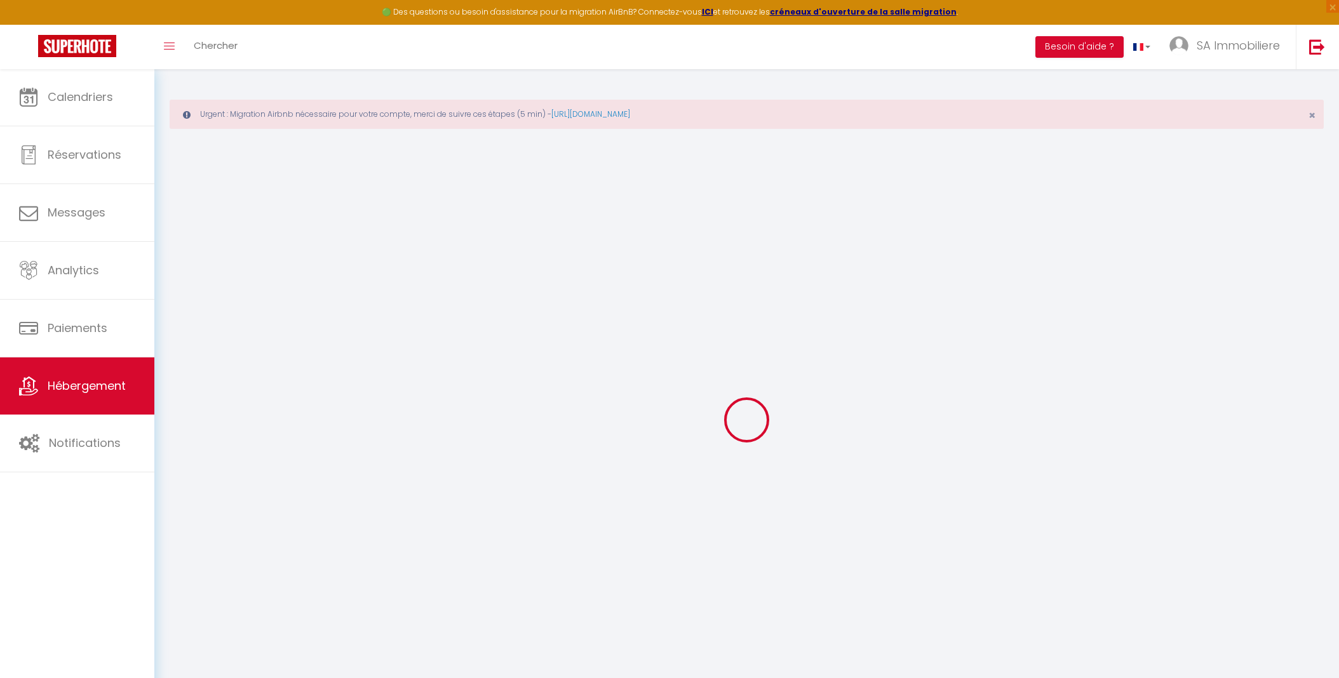
checkbox input "false"
type input "0"
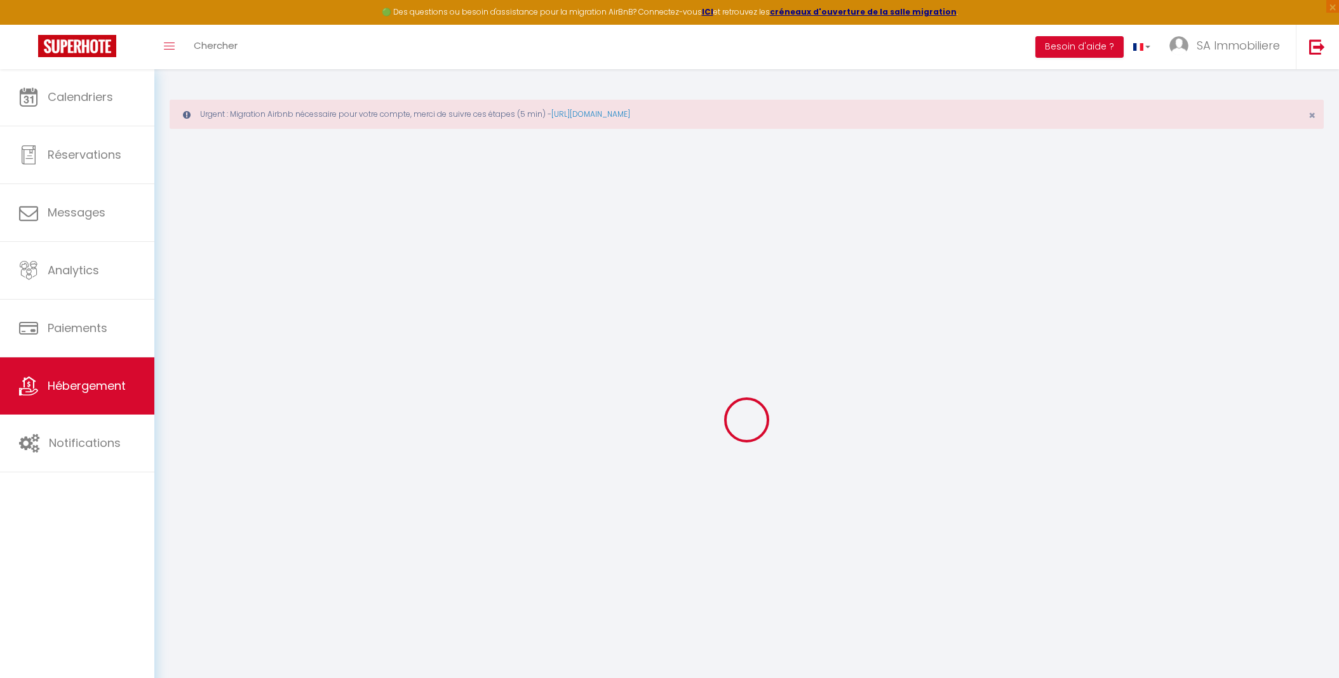
type input "0"
select select
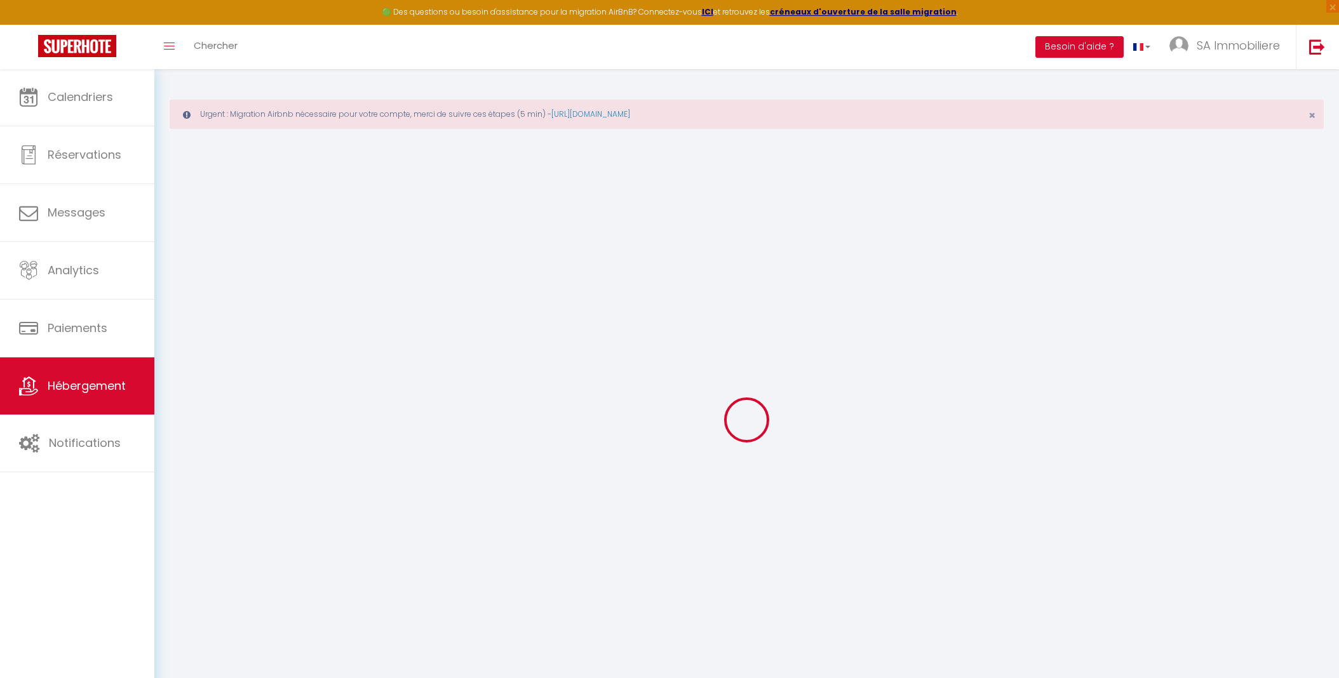
select select
checkbox input "false"
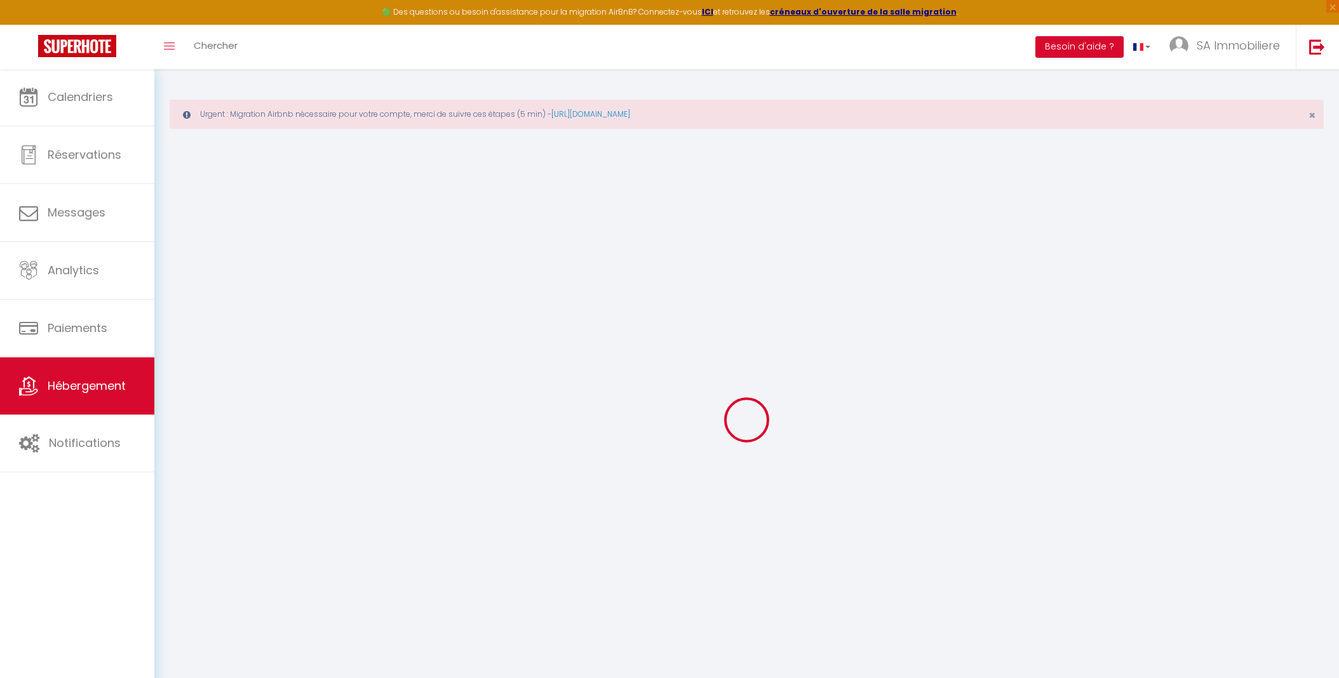
checkbox input "false"
select select
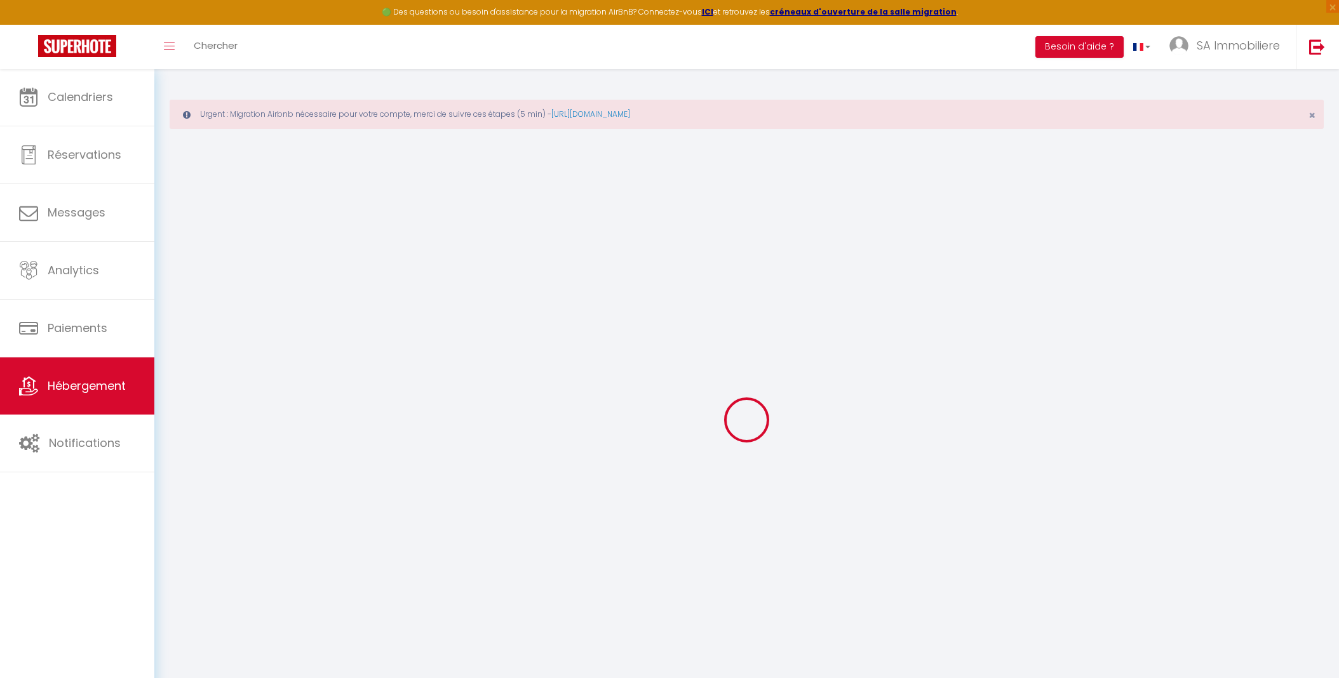
checkbox input "false"
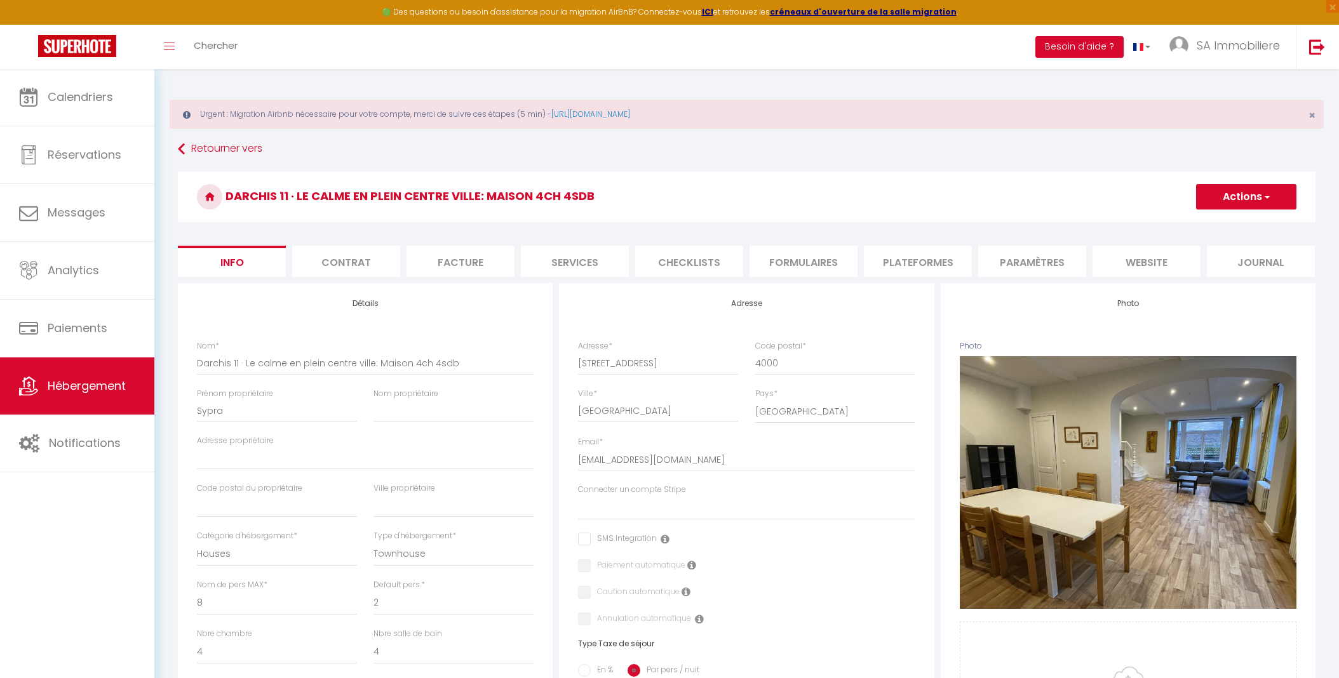
click at [582, 260] on li "Services" at bounding box center [575, 261] width 108 height 31
select select
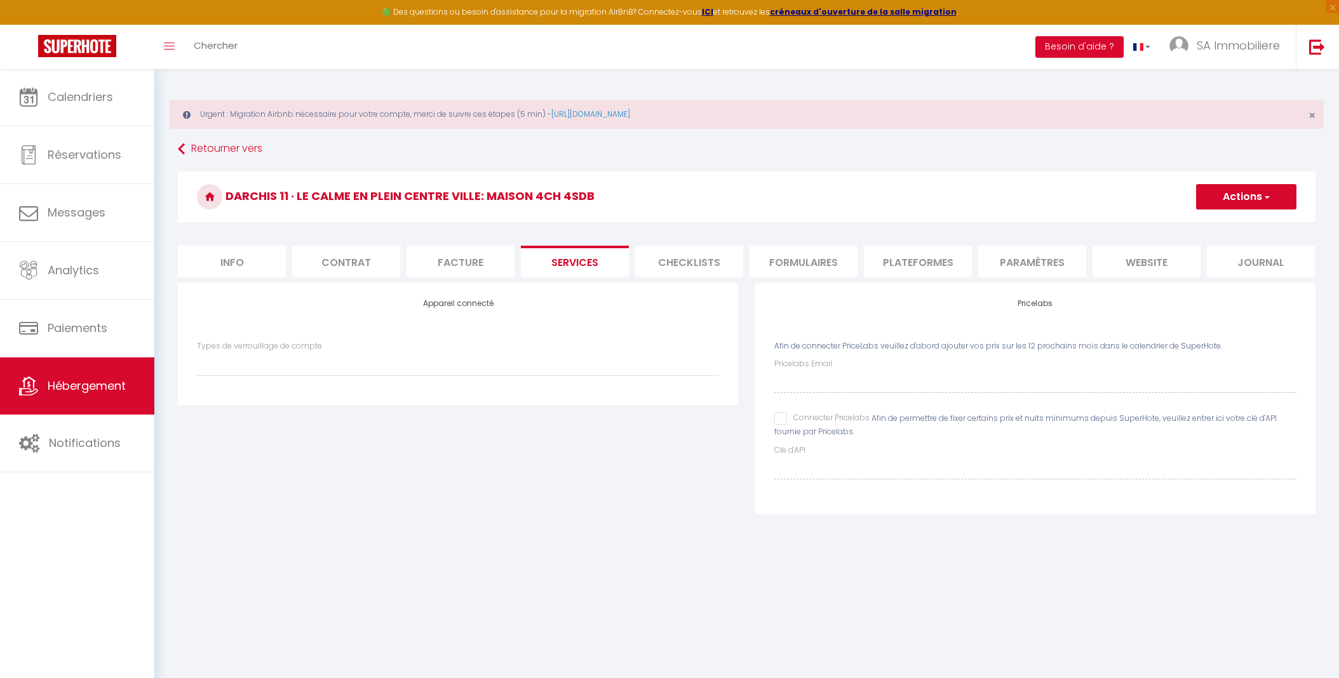
click at [690, 260] on li "Checklists" at bounding box center [689, 261] width 108 height 31
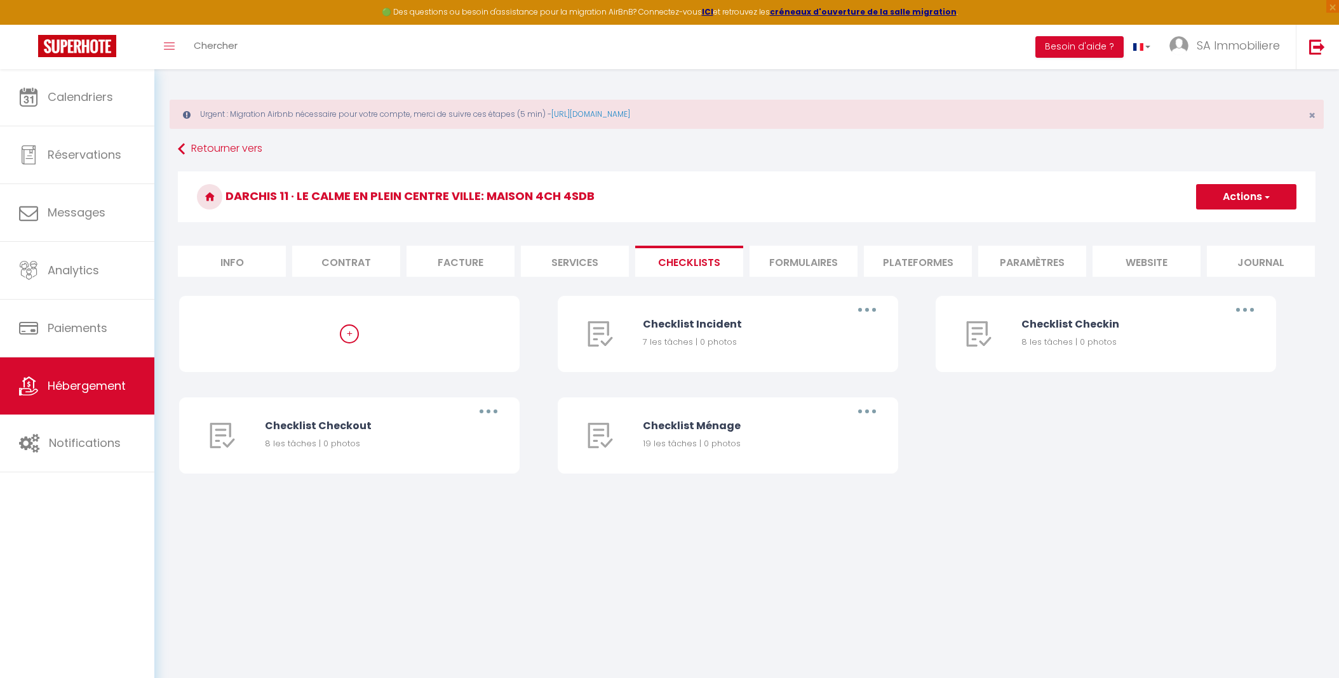
click at [811, 262] on li "Formulaires" at bounding box center [803, 261] width 108 height 31
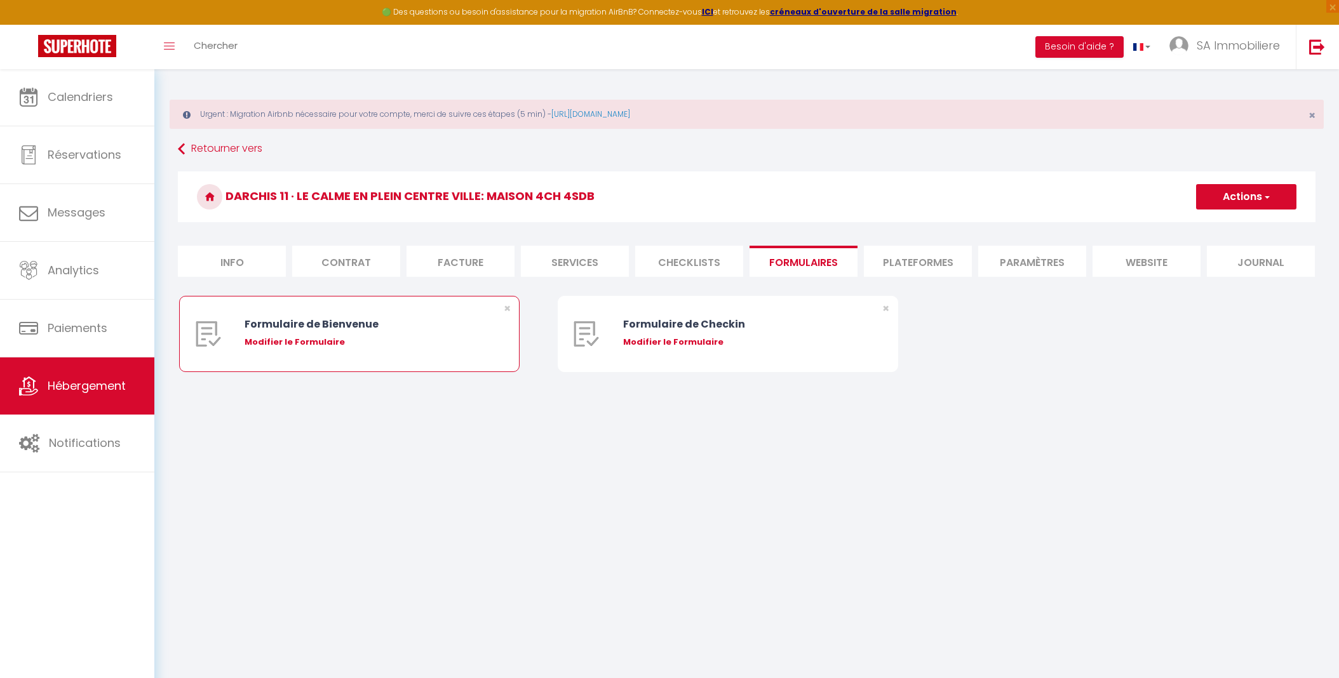
click at [345, 340] on div "Modifier le Formulaire" at bounding box center [362, 342] width 237 height 13
type input "Formulaire de Bienvenue"
type input "Afin de préparer au mieux votre arrivée et recevoir votre Guide de Bienvenue, j…"
select select "[object Object]"
radio input "true"
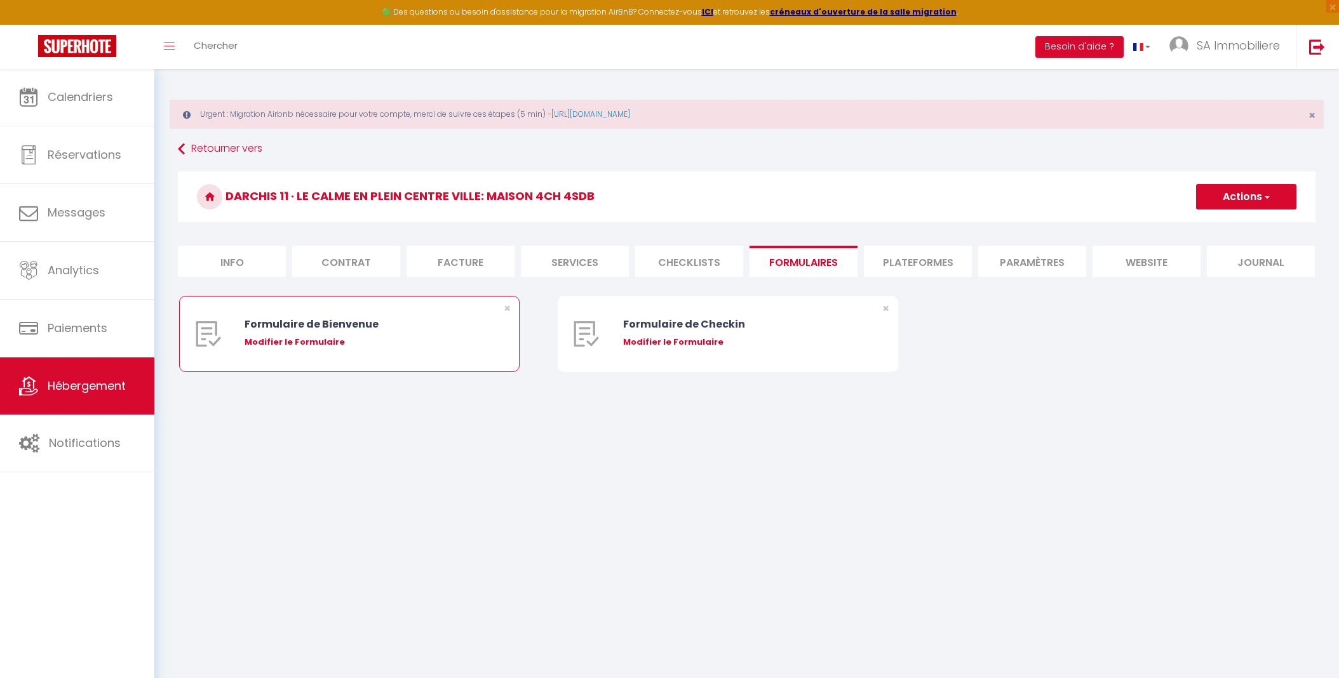
type input "[URL][DOMAIN_NAME]"
select select
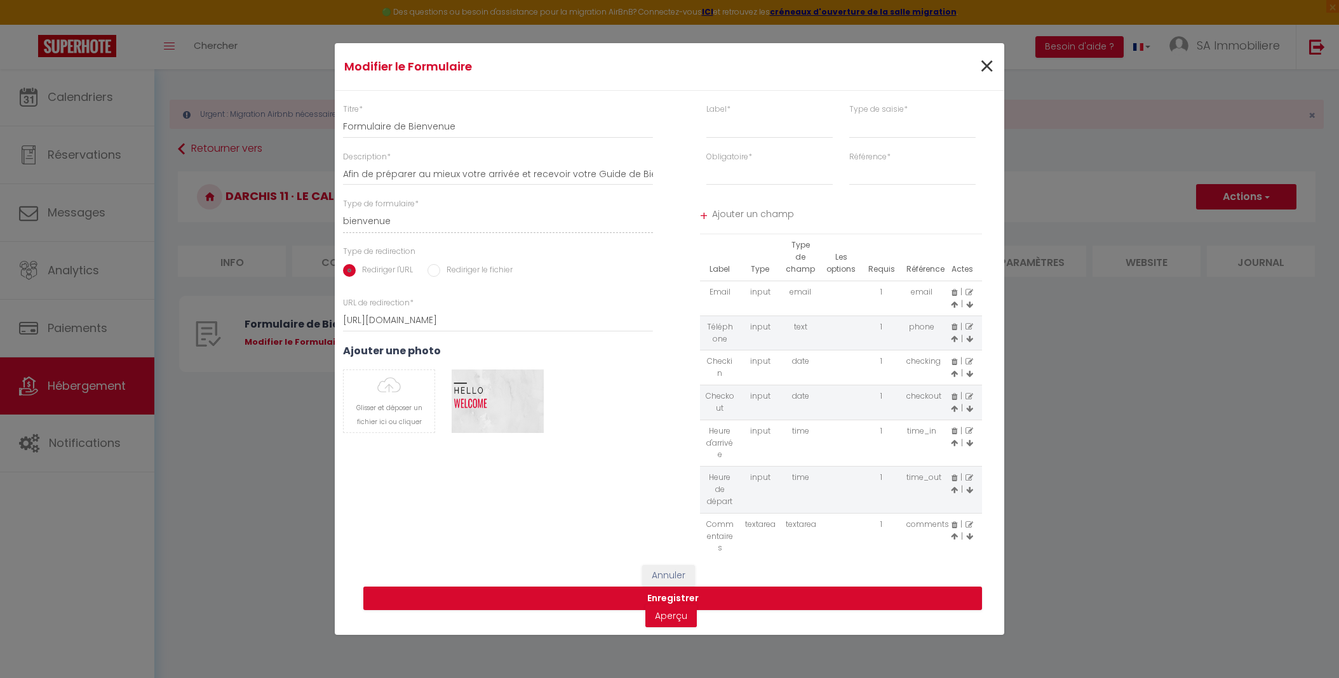
click at [987, 65] on span "×" at bounding box center [987, 67] width 16 height 38
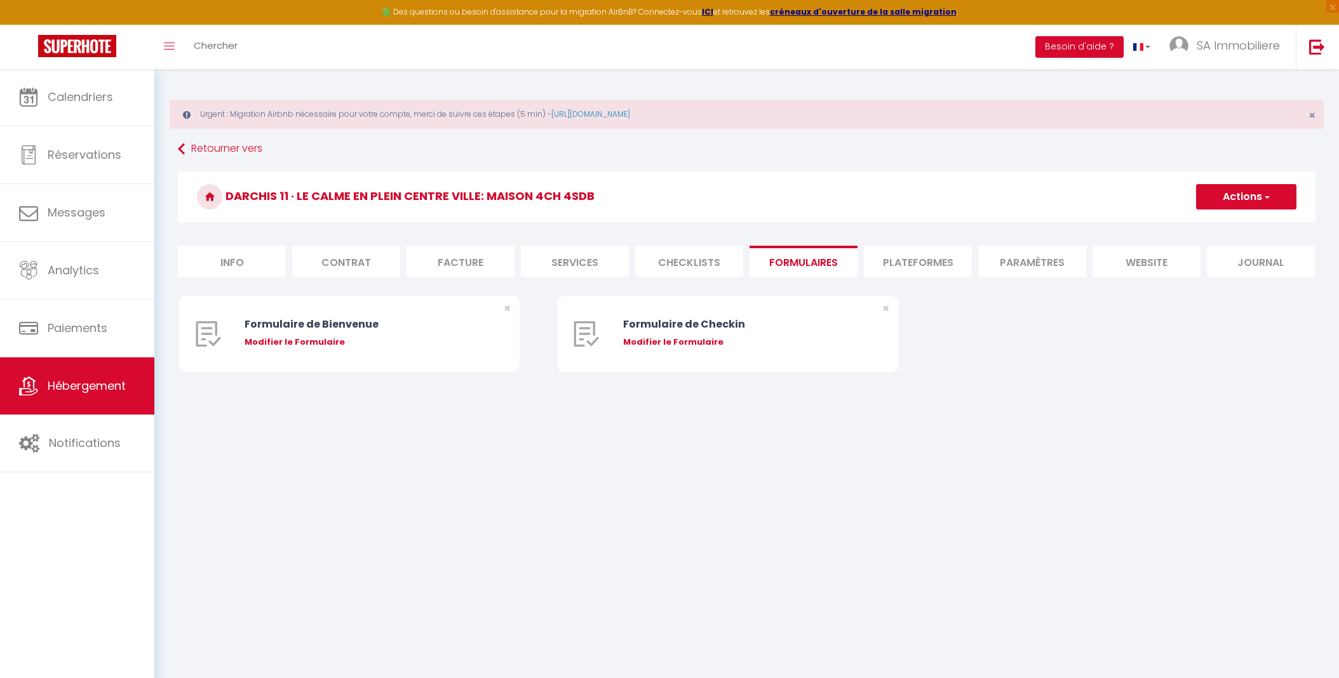
click at [929, 256] on li "Plateformes" at bounding box center [918, 261] width 108 height 31
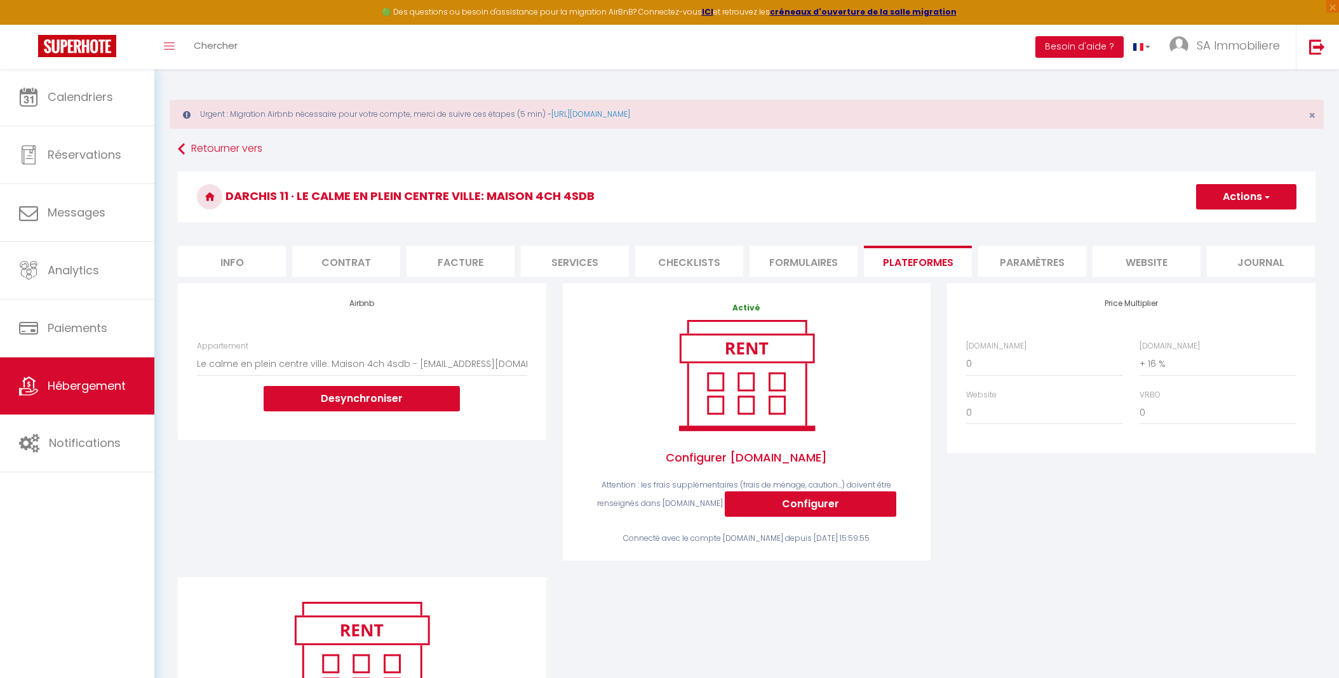
click at [1003, 267] on li "Paramètres" at bounding box center [1032, 261] width 108 height 31
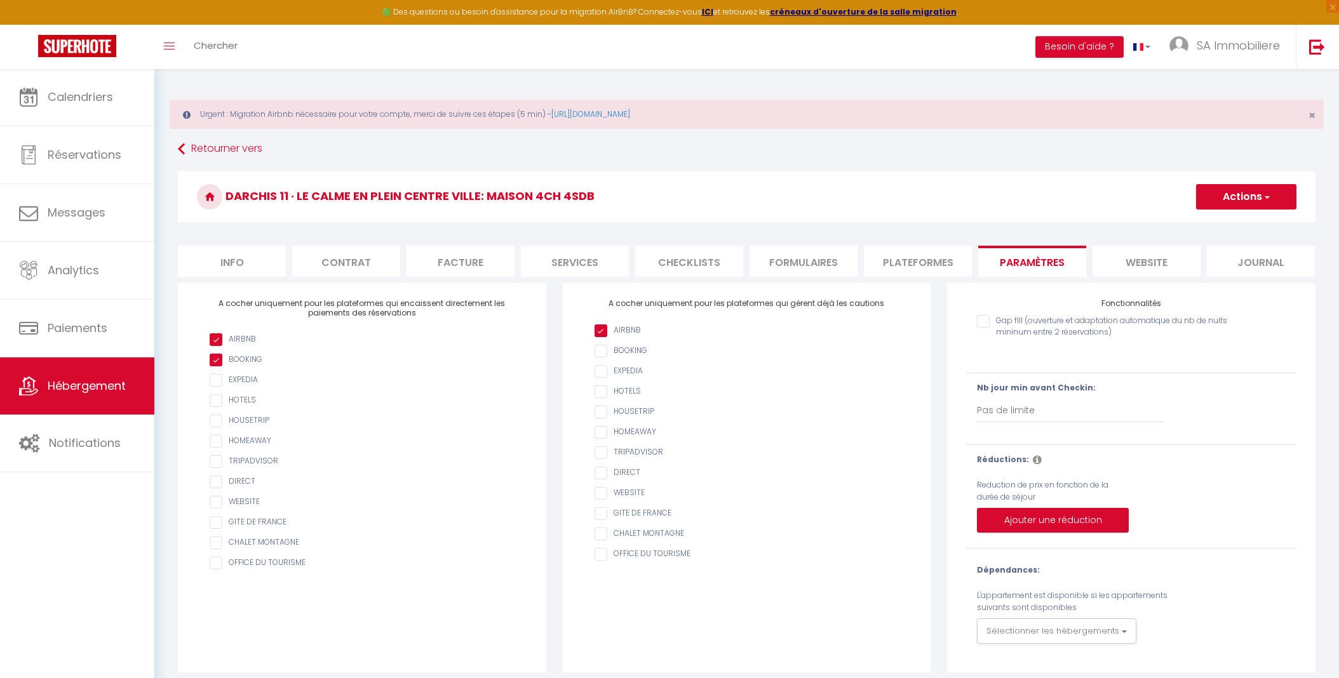
click at [1135, 262] on li "website" at bounding box center [1146, 261] width 108 height 31
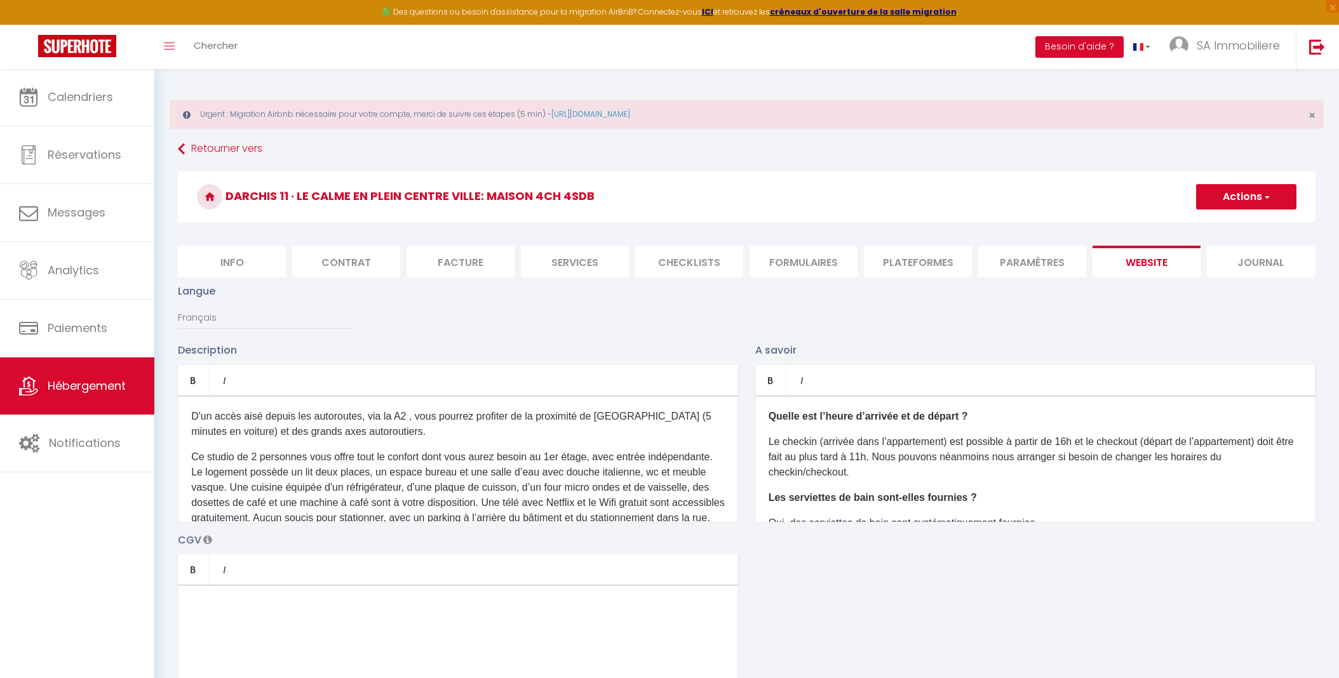
click at [1253, 262] on li "Journal" at bounding box center [1261, 261] width 108 height 31
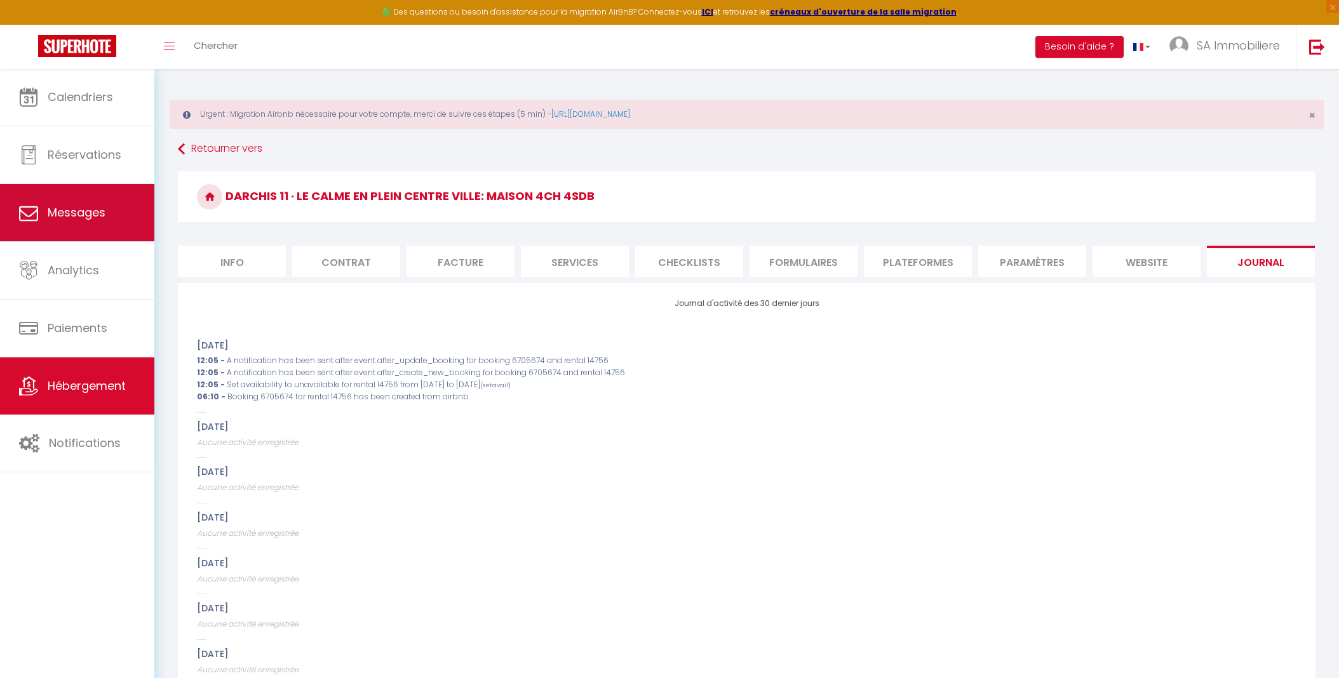
click at [72, 224] on link "Messages" at bounding box center [77, 212] width 154 height 57
select select "message"
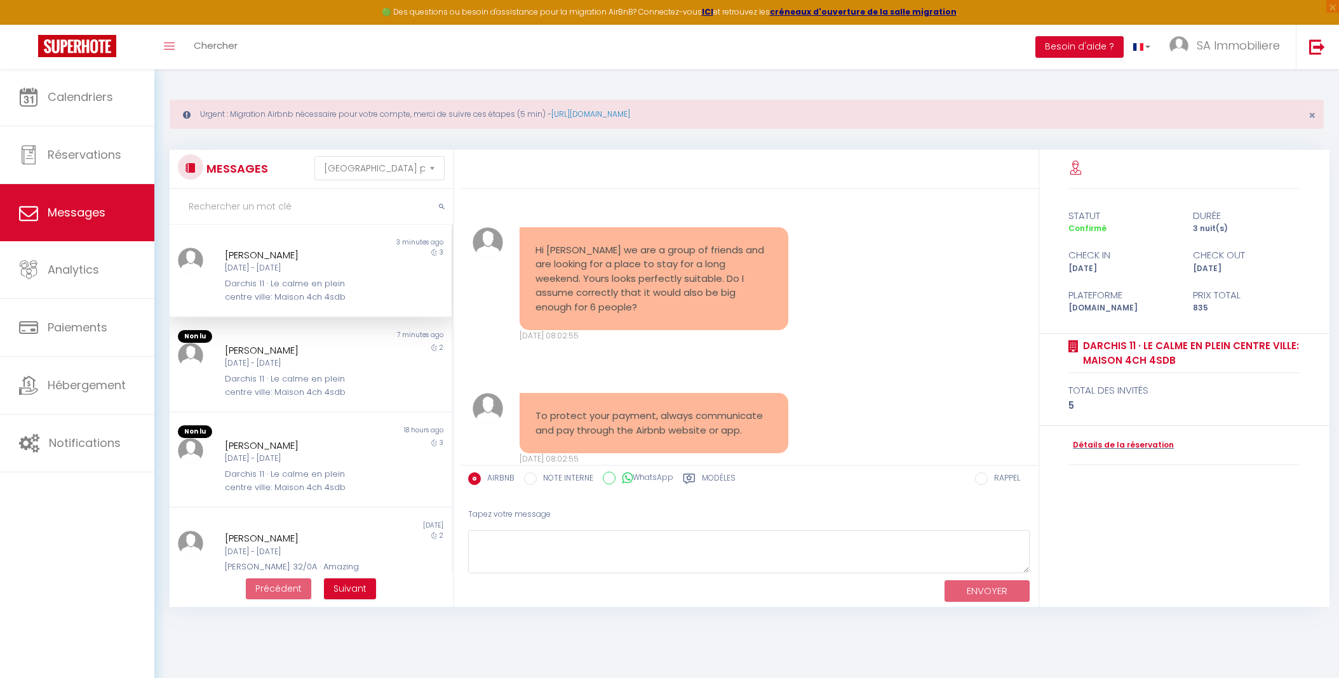
scroll to position [1491, 0]
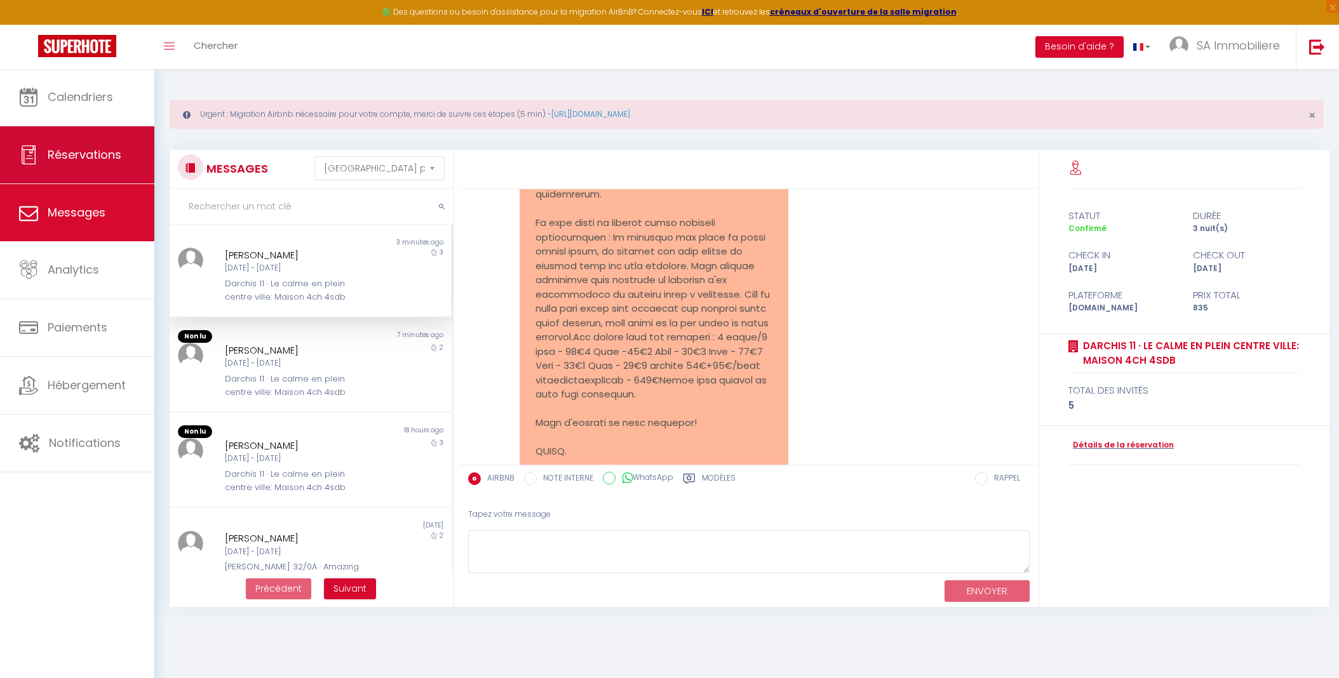
click at [90, 154] on span "Réservations" at bounding box center [85, 155] width 74 height 16
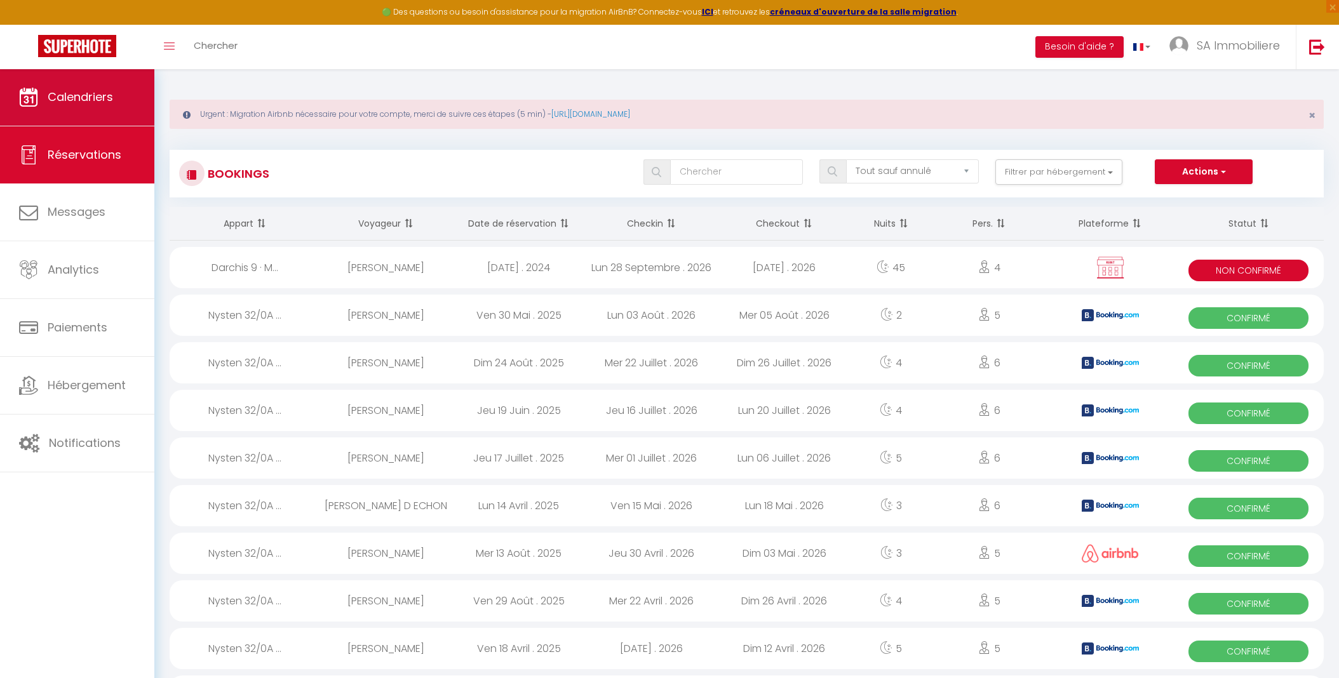
click at [83, 101] on span "Calendriers" at bounding box center [80, 97] width 65 height 16
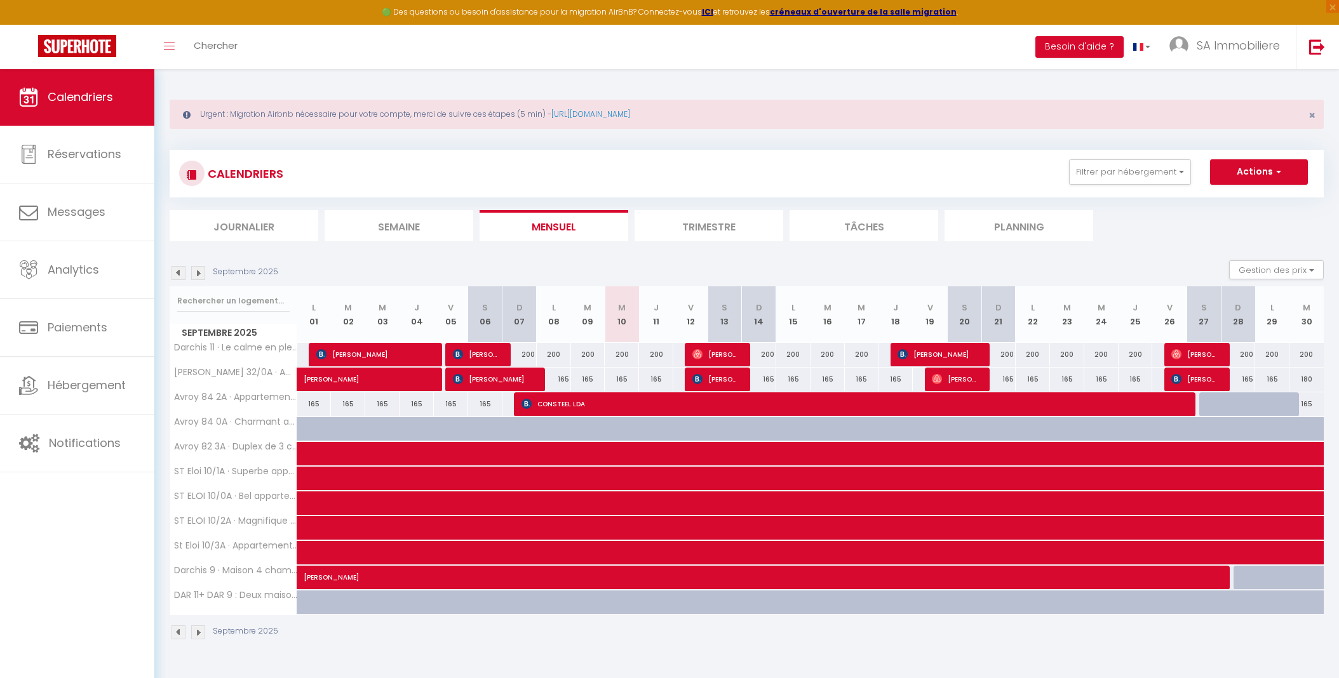
click at [1283, 171] on button "Actions" at bounding box center [1259, 171] width 98 height 25
click at [1133, 253] on section "Septembre 2025 Gestion des prix Nb Nuits minimum Règles Disponibilité Septembre…" at bounding box center [747, 450] width 1154 height 405
click at [168, 52] on link "Toggle menubar" at bounding box center [169, 47] width 30 height 44
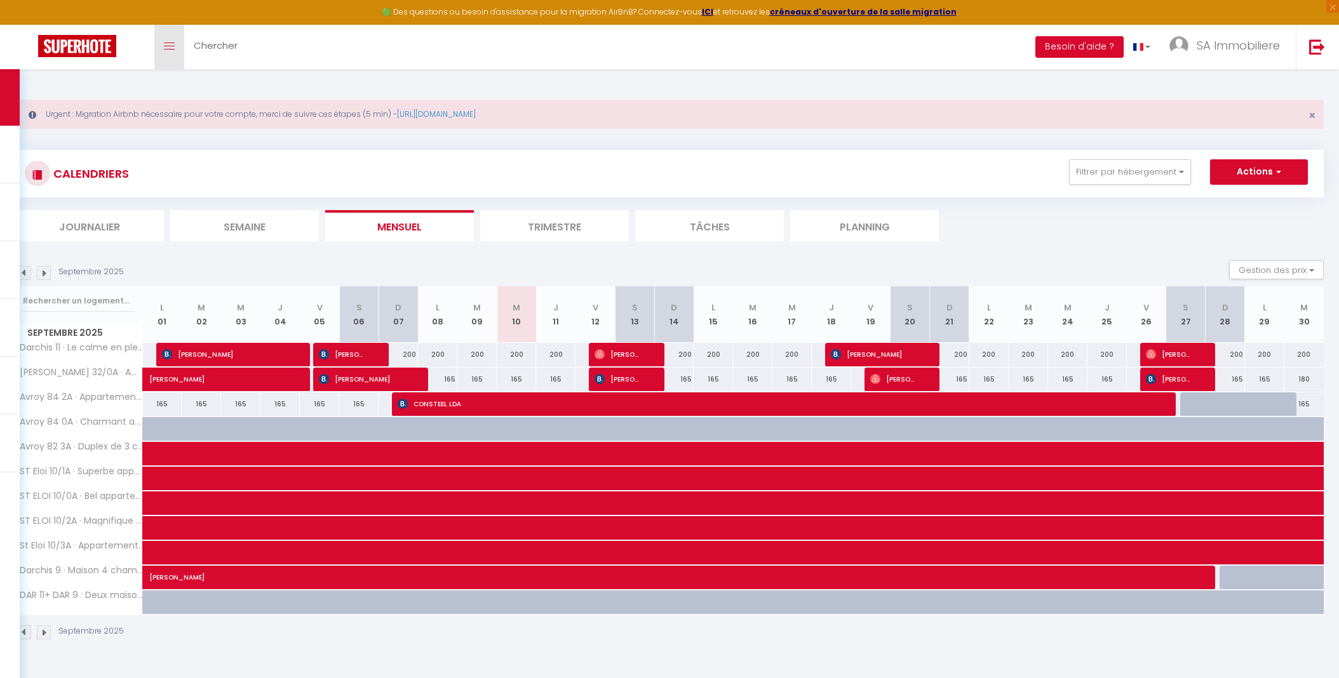
click at [168, 52] on link "Toggle menubar" at bounding box center [169, 47] width 30 height 44
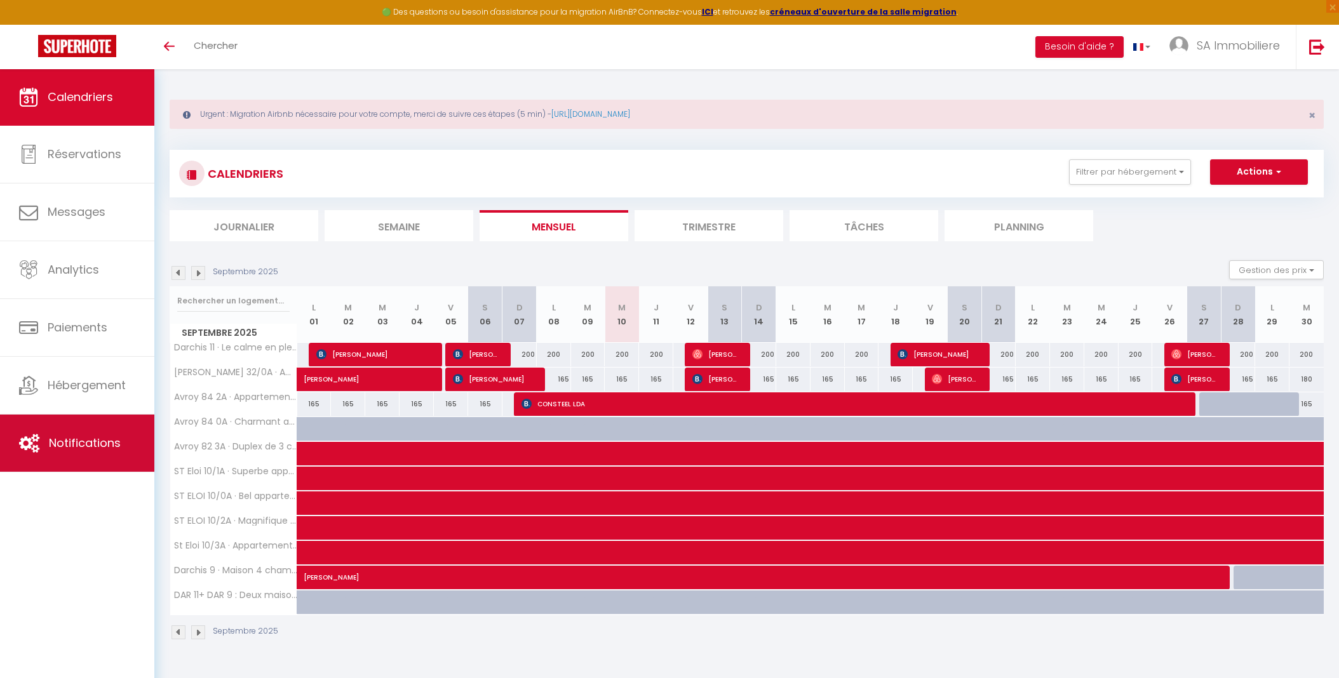
click at [98, 435] on link "Notifications" at bounding box center [77, 443] width 154 height 57
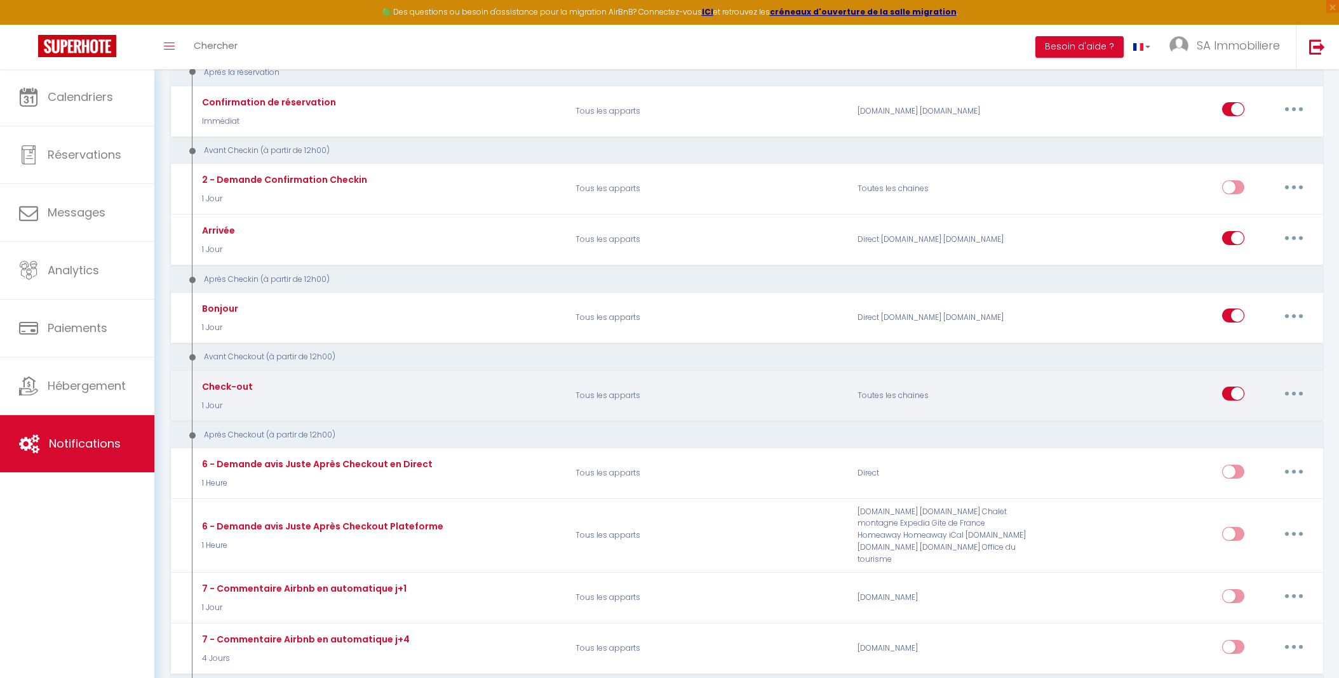
scroll to position [216, 0]
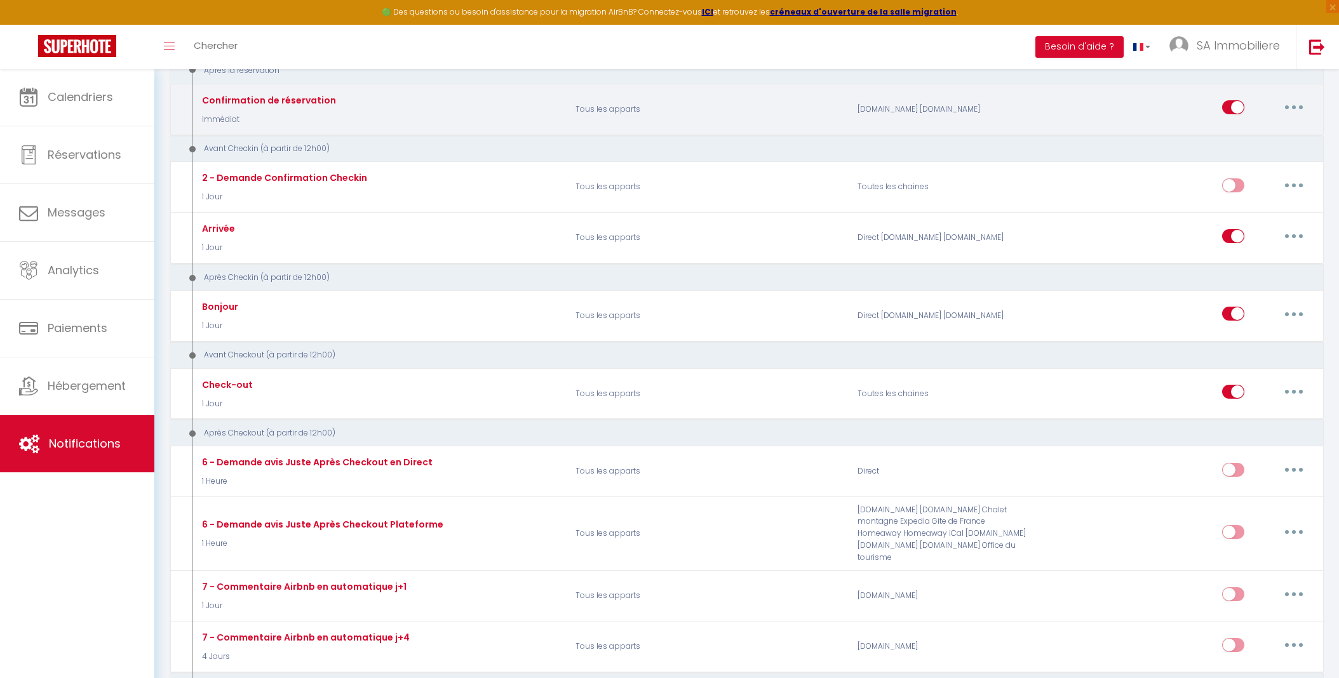
click at [293, 105] on div "Confirmation de réservation" at bounding box center [267, 100] width 137 height 14
click at [276, 102] on div "Confirmation de réservation" at bounding box center [267, 100] width 137 height 14
click at [613, 110] on p "Tous les apparts" at bounding box center [708, 109] width 283 height 37
click at [893, 111] on div "[DOMAIN_NAME] [DOMAIN_NAME]" at bounding box center [943, 109] width 189 height 37
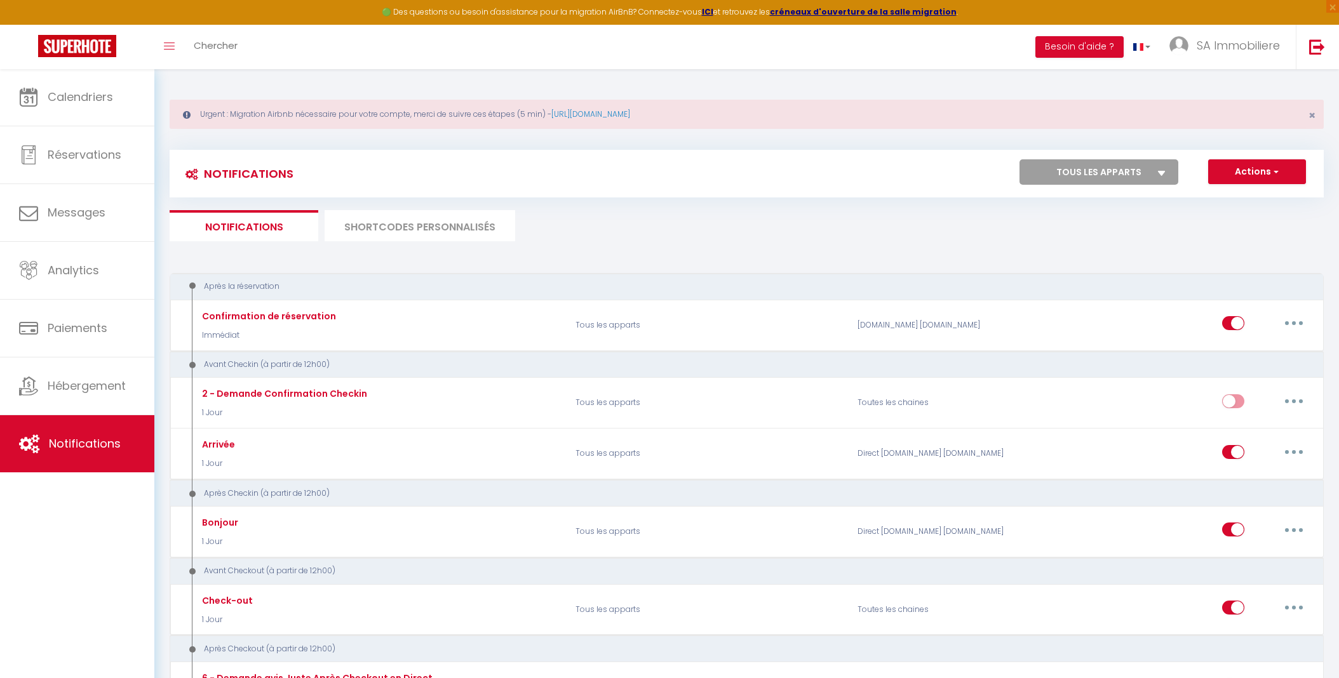
scroll to position [0, 0]
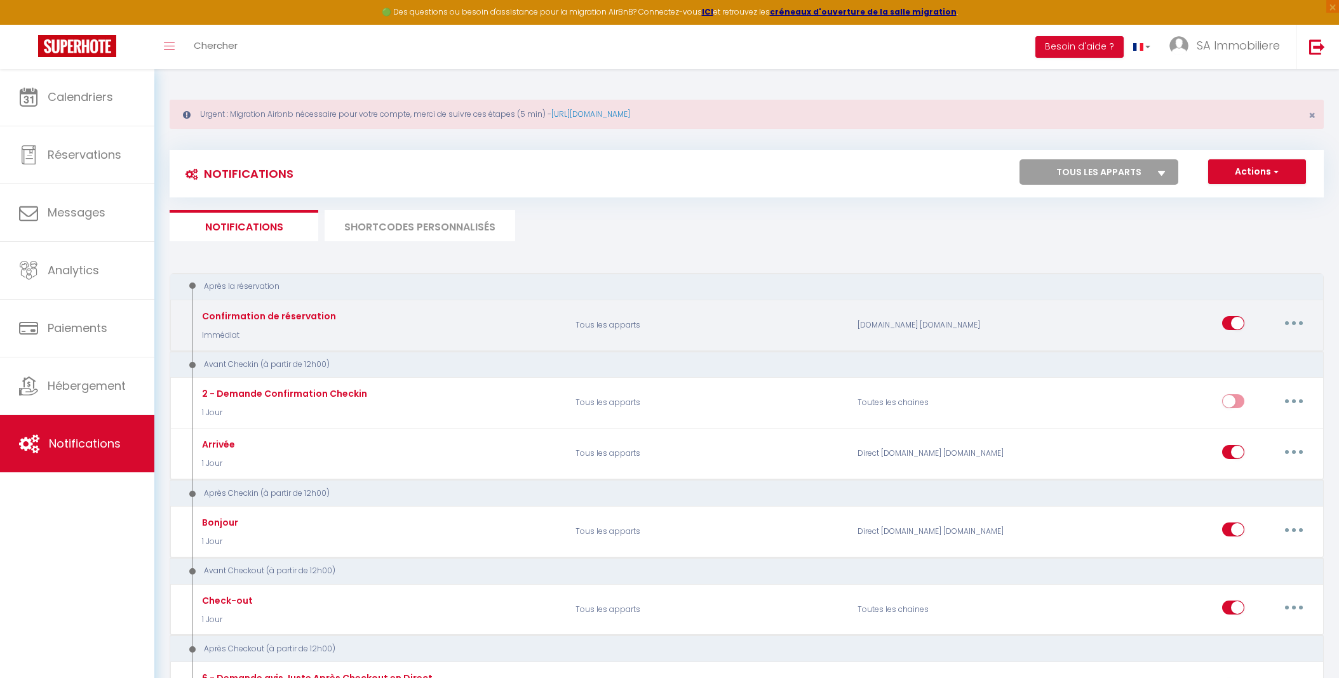
click at [1297, 321] on button "button" at bounding box center [1294, 323] width 36 height 20
click at [1243, 351] on link "Editer" at bounding box center [1261, 353] width 94 height 22
type input "Confirmation de réservation"
select select "Immédiat"
select select "if_booking_is_paid"
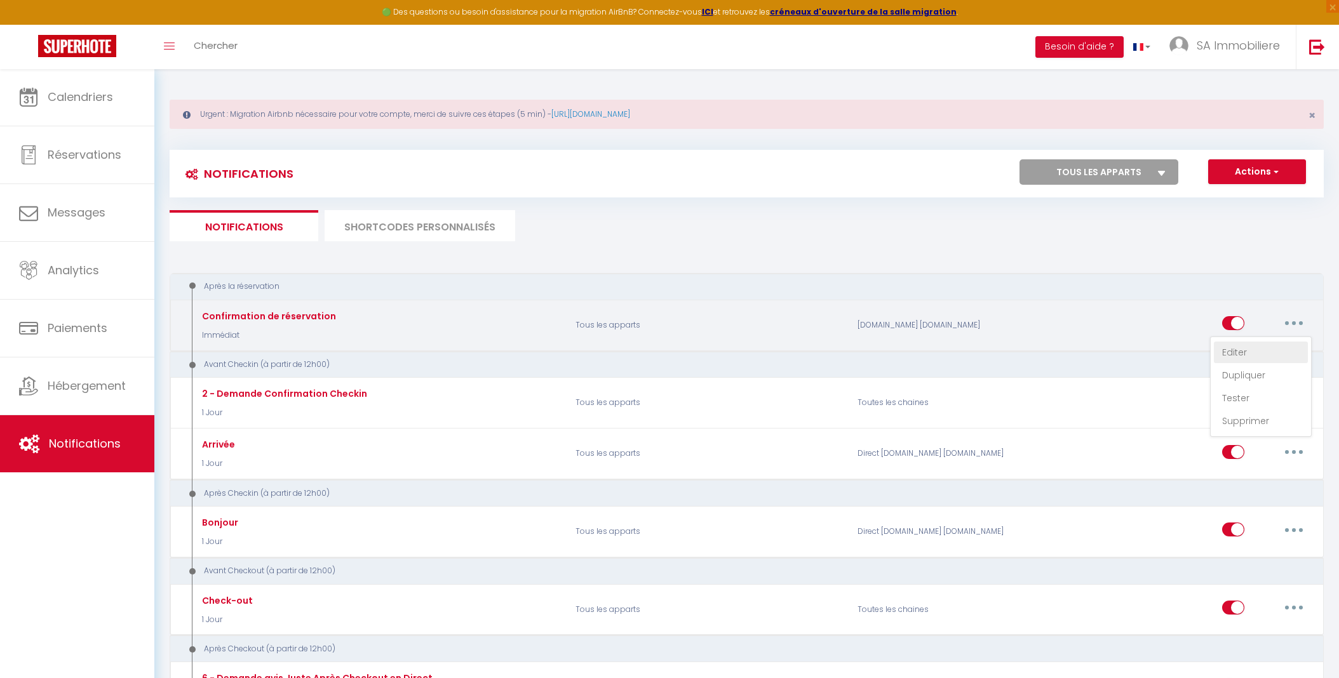
checkbox input "true"
checkbox input "false"
radio input "true"
type input "Confirmation de reservation - [BOOKING:ID] - [GUEST:NAME] - [RENTAL:NAME]"
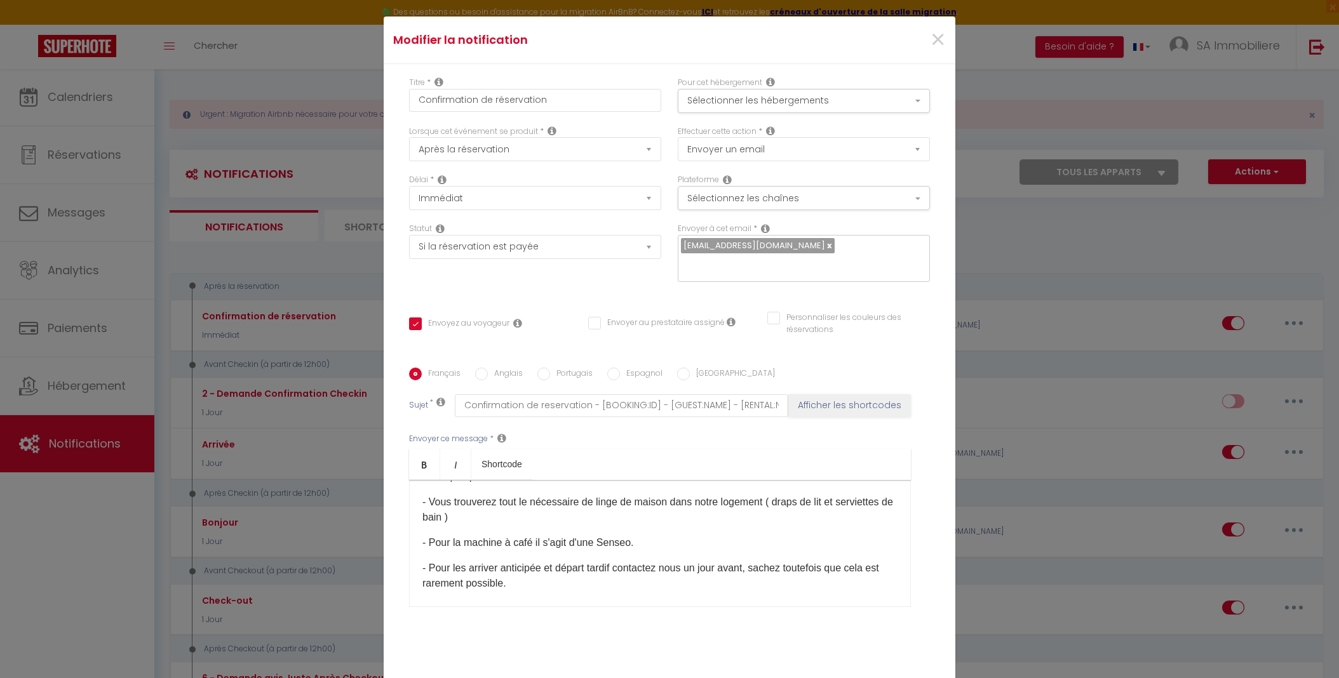
scroll to position [169, 0]
click at [631, 543] on p "- Pour la machine à café il s'agit d'une Senseo." at bounding box center [659, 540] width 475 height 15
click at [605, 540] on p "- Pour la machine à café il s'agit d'une nespresso ​" at bounding box center [659, 540] width 475 height 15
click at [648, 542] on p "- Pour la machine à café il s'agit d'une N espresso ​" at bounding box center [659, 540] width 475 height 15
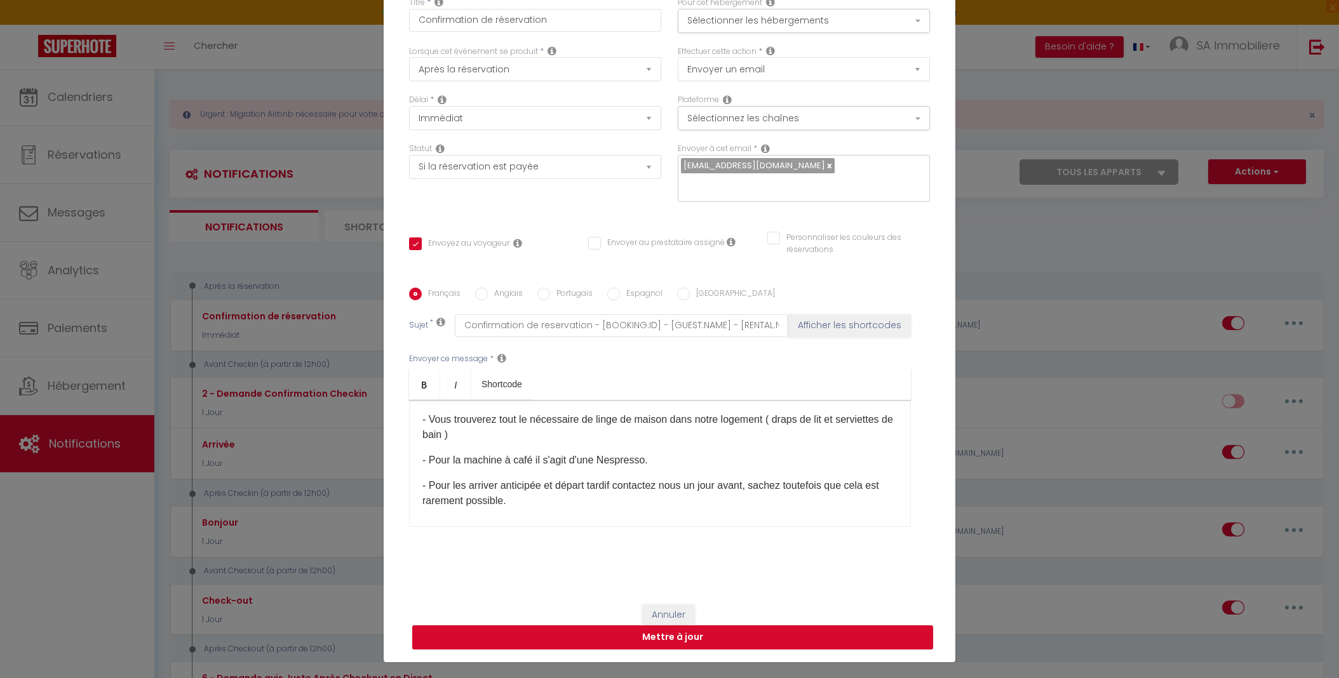
scroll to position [80, 0]
click at [683, 637] on button "Mettre à jour" at bounding box center [672, 637] width 521 height 24
checkbox input "true"
checkbox input "false"
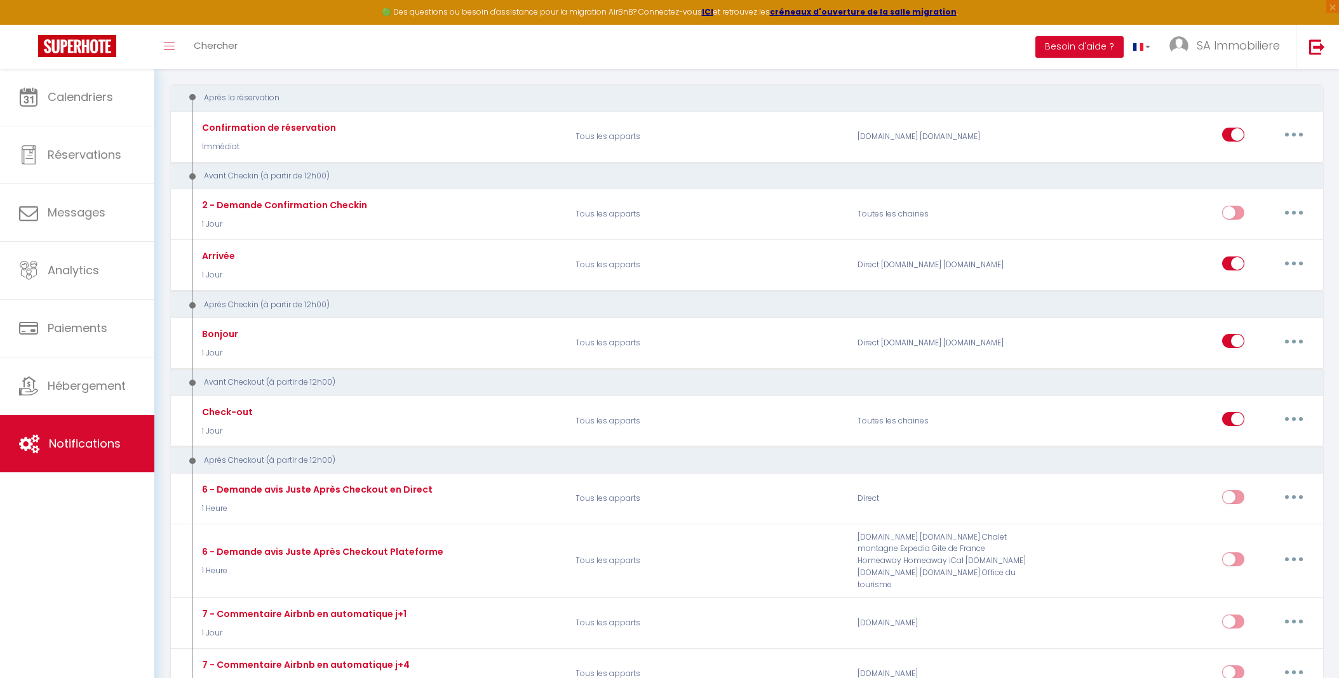
scroll to position [187, 0]
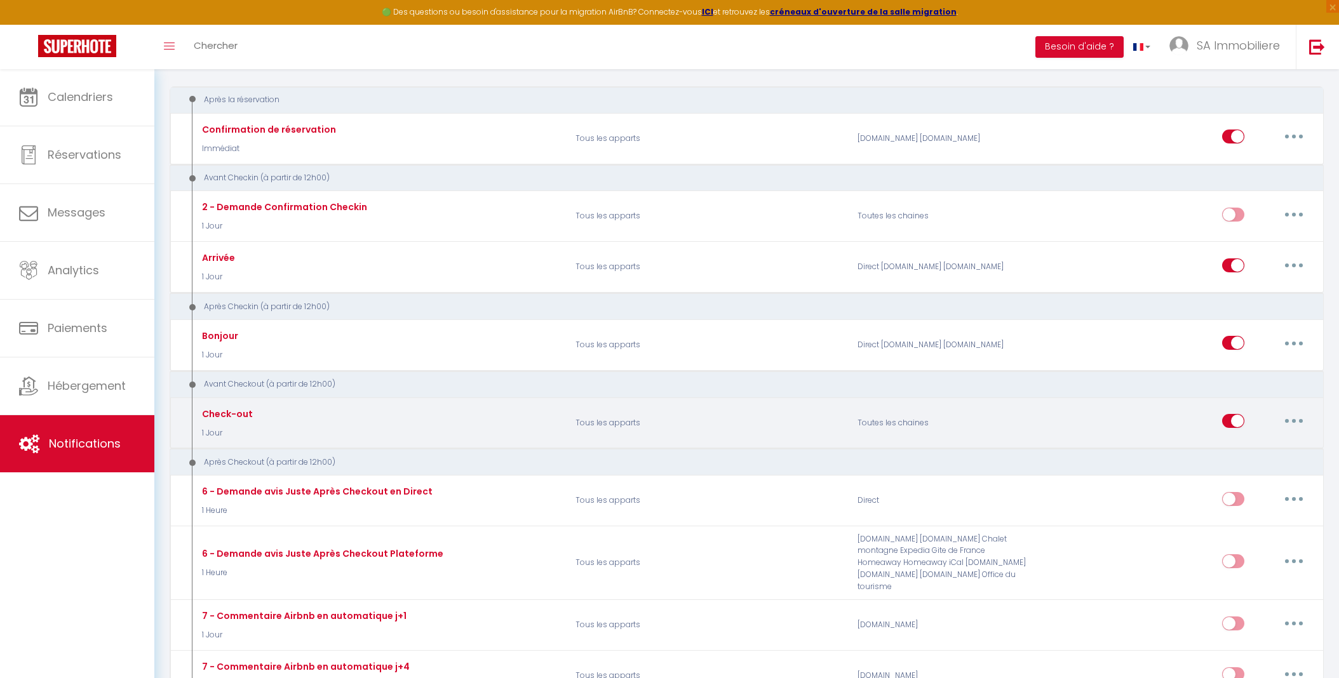
click at [262, 413] on div "Check-out 1 Jour" at bounding box center [379, 423] width 377 height 37
click at [1294, 419] on icon "button" at bounding box center [1294, 421] width 4 height 4
click at [1247, 440] on link "Editer" at bounding box center [1261, 450] width 94 height 22
type input "Check-out"
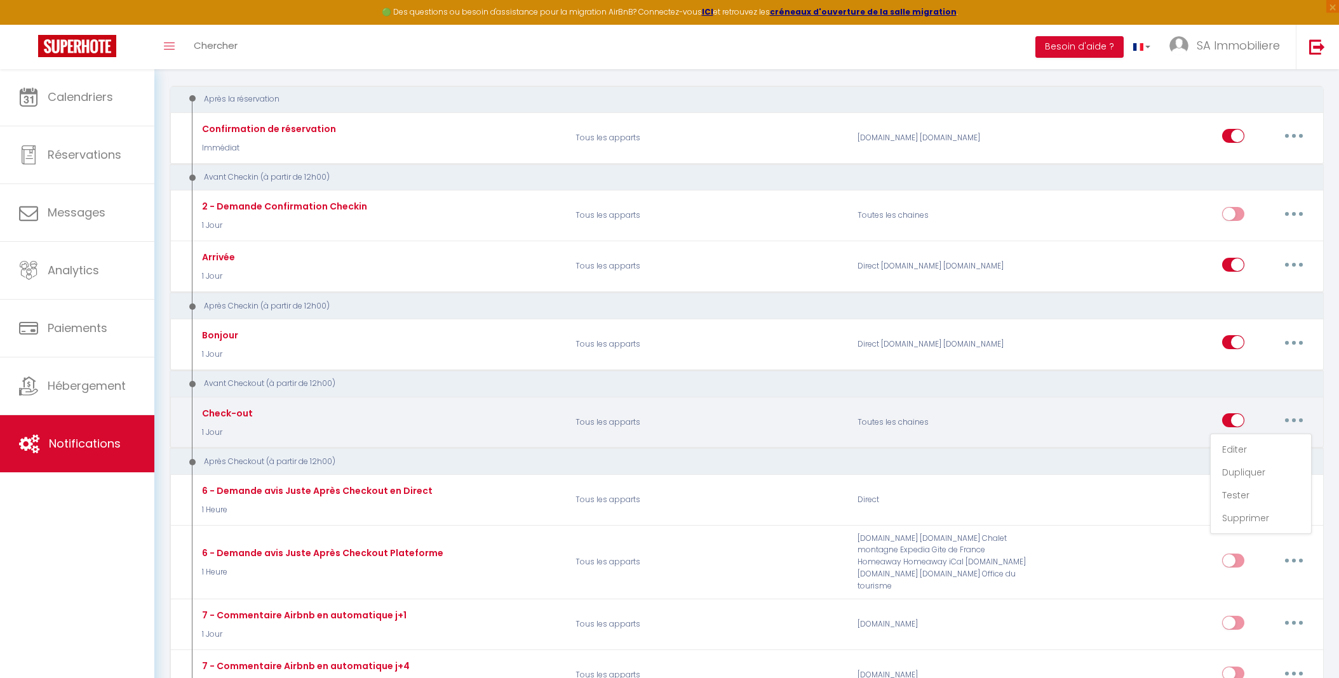
select select "4"
select select "1 Jour"
select select "if_booking_is_paid"
checkbox input "true"
checkbox input "false"
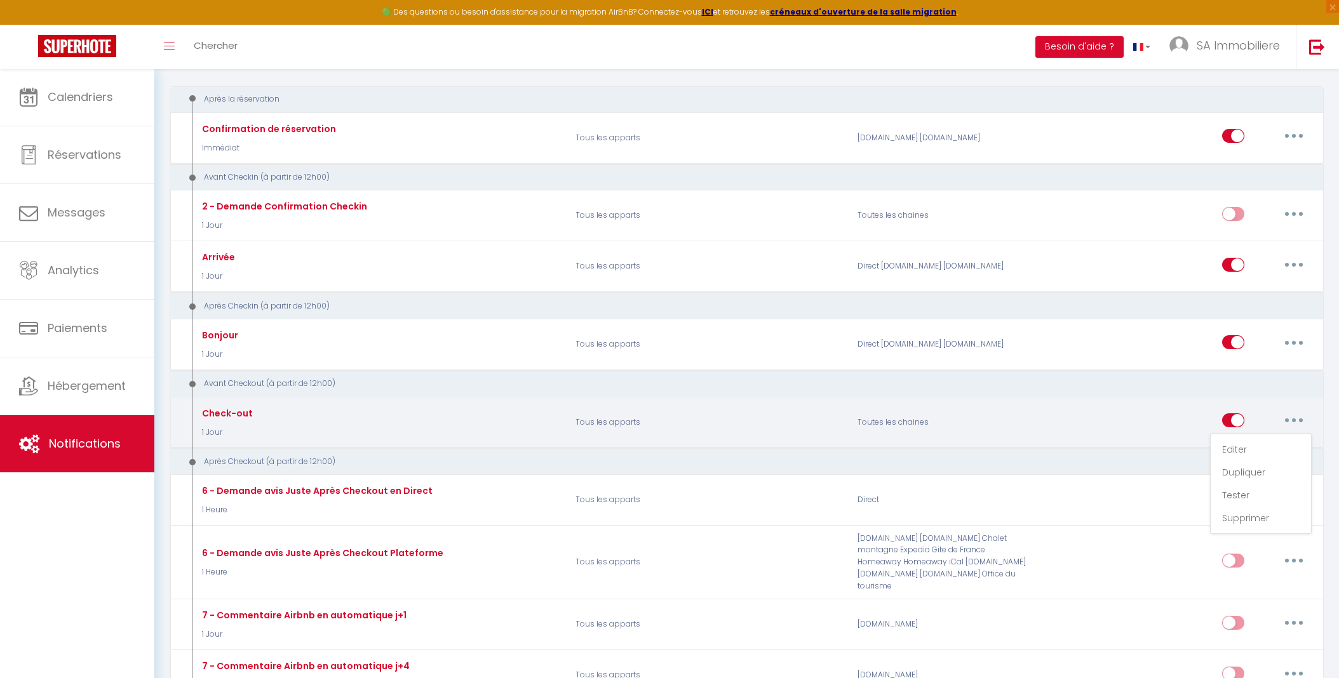
checkbox input "false"
radio input "true"
type input "Procédure pour votre départ - [RENTAL:NAME] - [GUEST:FIRST_NAME] [GUEST:NAME]"
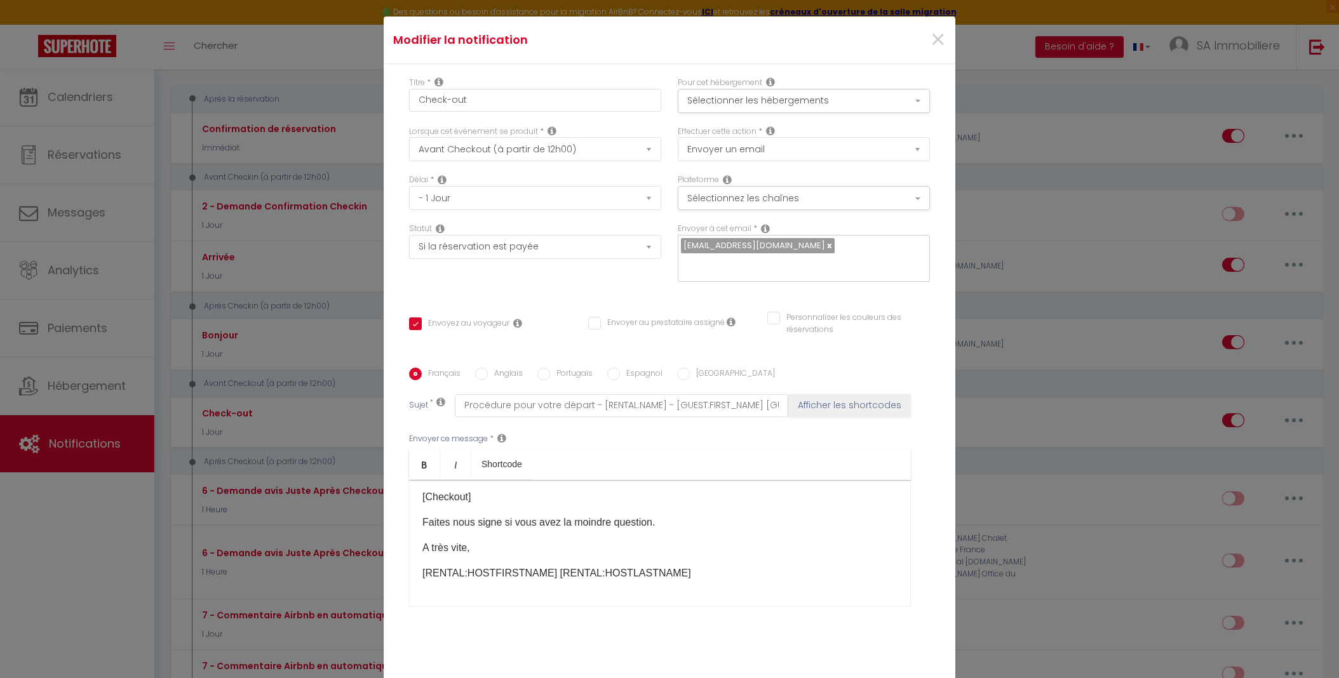
scroll to position [0, 0]
click at [935, 41] on span "×" at bounding box center [938, 40] width 16 height 38
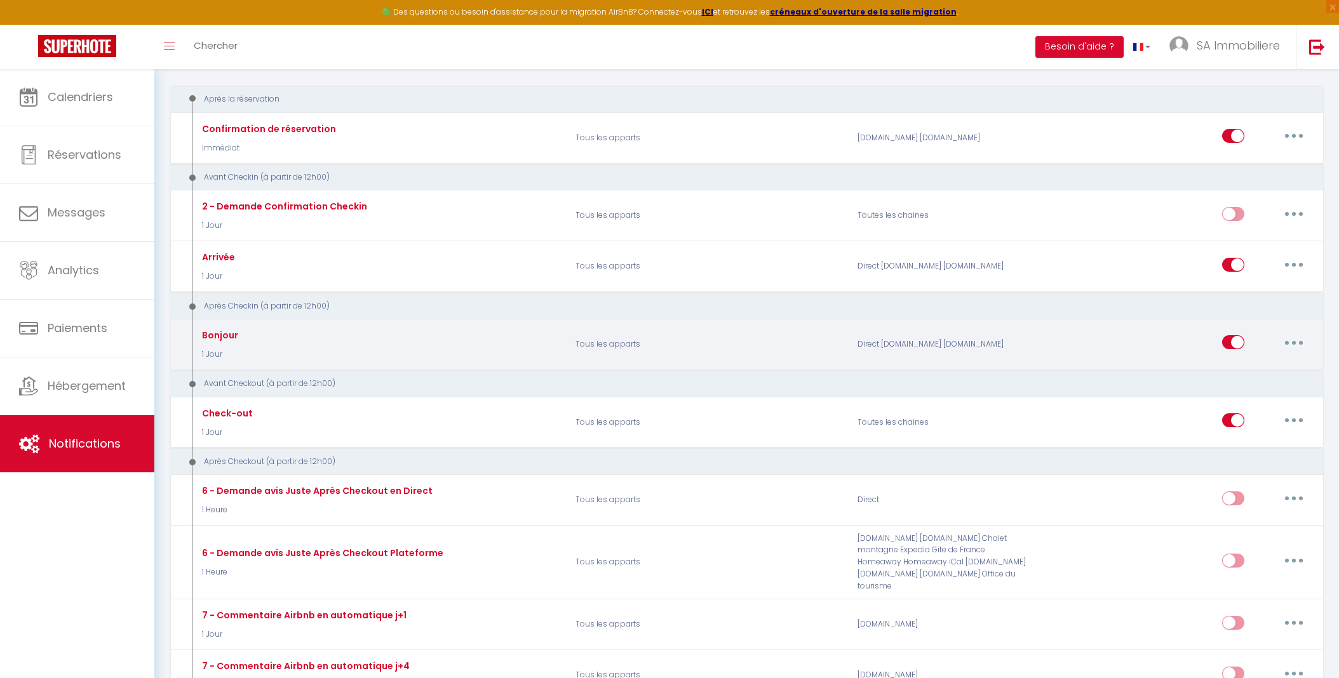
click at [215, 335] on div "Bonjour" at bounding box center [218, 335] width 39 height 14
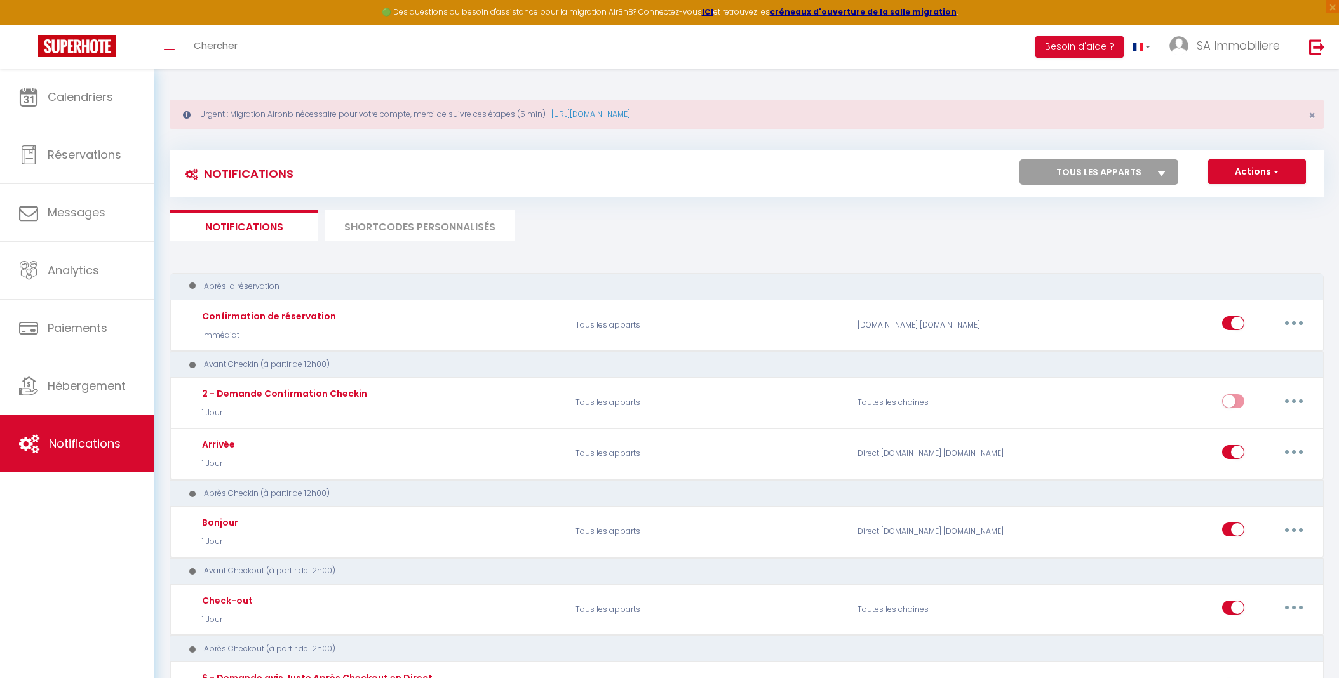
click at [396, 224] on li "SHORTCODES PERSONNALISÉS" at bounding box center [419, 225] width 191 height 31
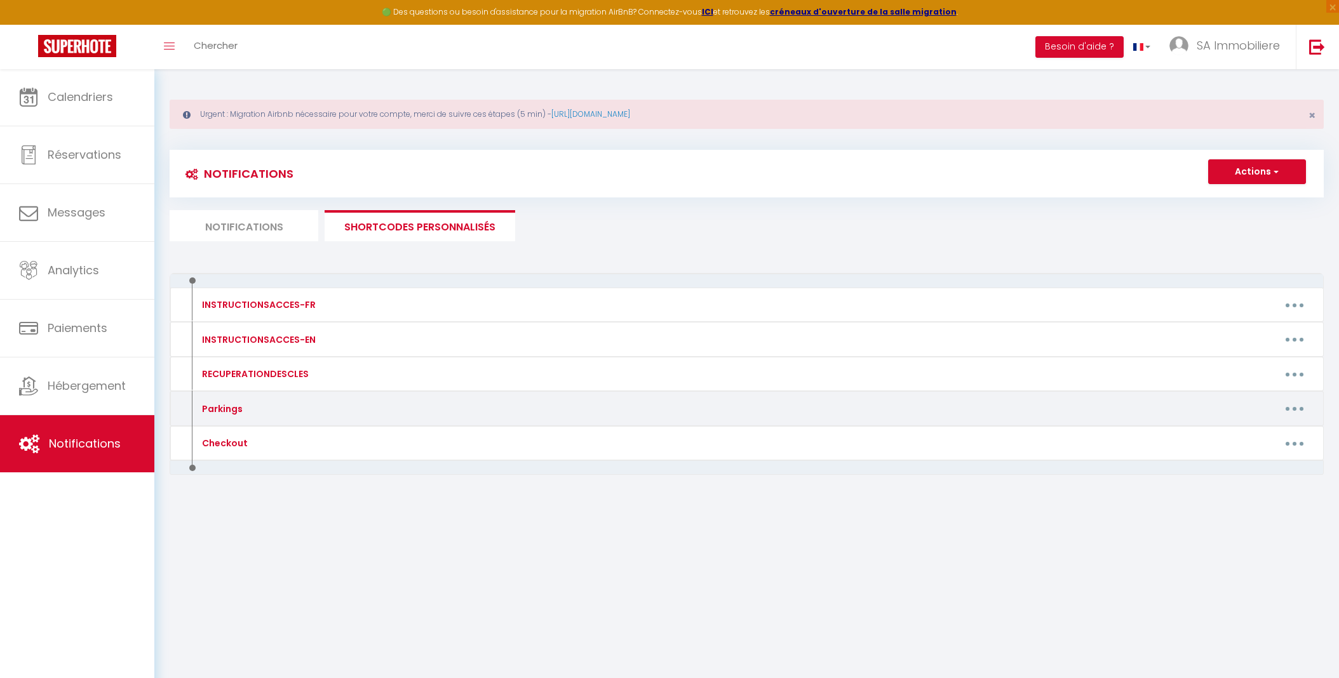
scroll to position [0, 1]
click at [229, 410] on div "Parkings" at bounding box center [221, 409] width 44 height 14
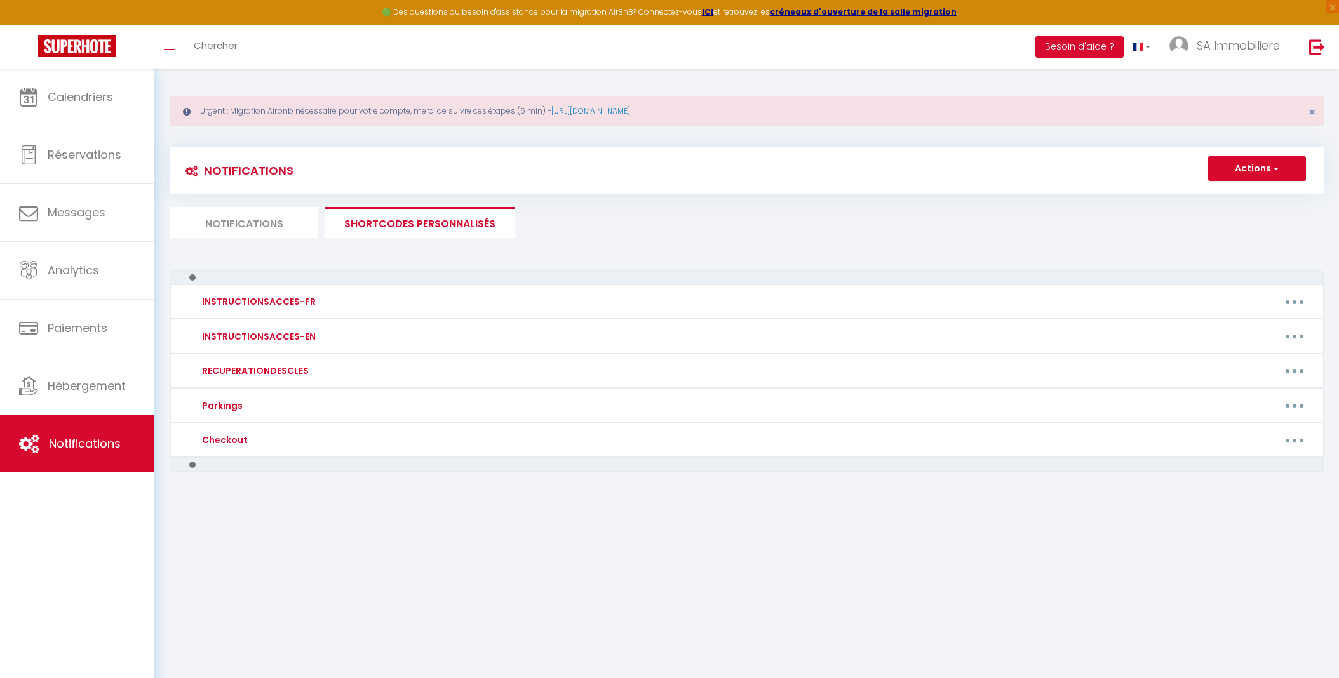
click at [256, 209] on li "Notifications" at bounding box center [244, 222] width 149 height 31
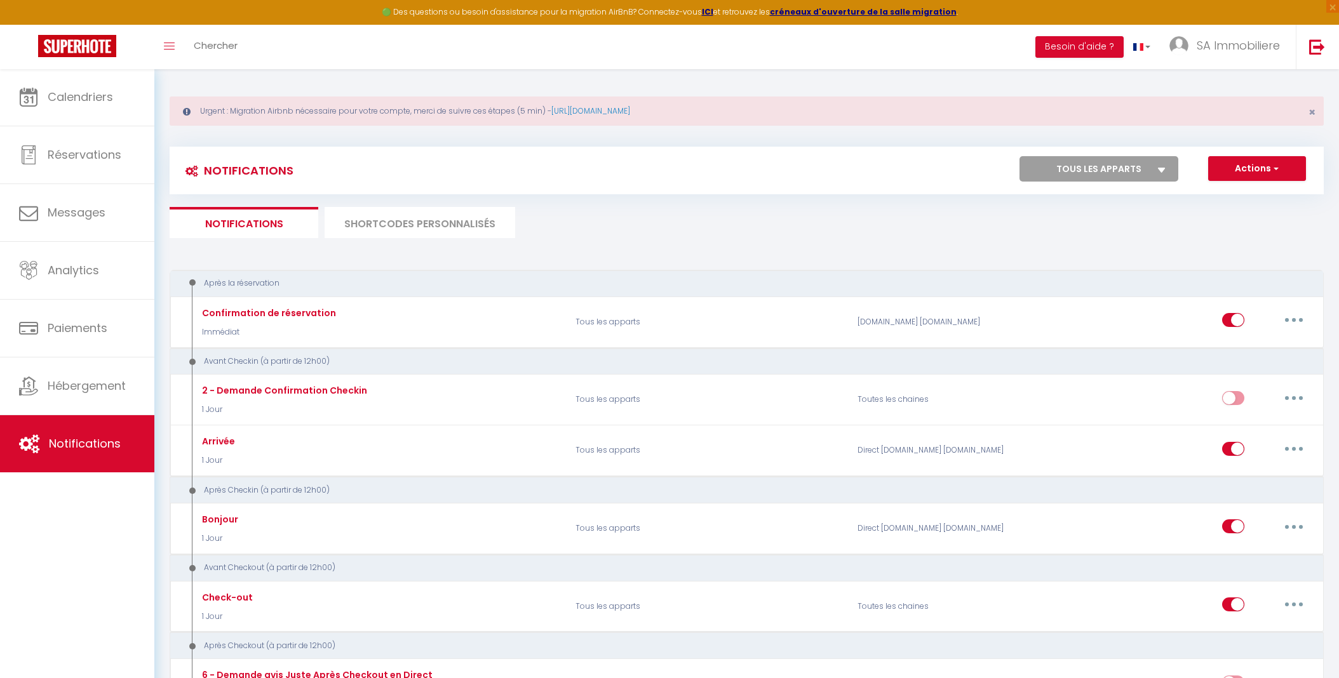
click at [1161, 169] on icon at bounding box center [1162, 170] width 8 height 5
click at [1161, 169] on select "Tous les apparts Avroy 84 2A · Appartement 3 chambres en plein centre ville Avr…" at bounding box center [1098, 168] width 159 height 25
click at [1160, 170] on icon at bounding box center [1162, 170] width 8 height 5
click at [1160, 170] on select "Tous les apparts Avroy 84 2A · Appartement 3 chambres en plein centre ville Avr…" at bounding box center [1098, 168] width 159 height 25
select select "14756"
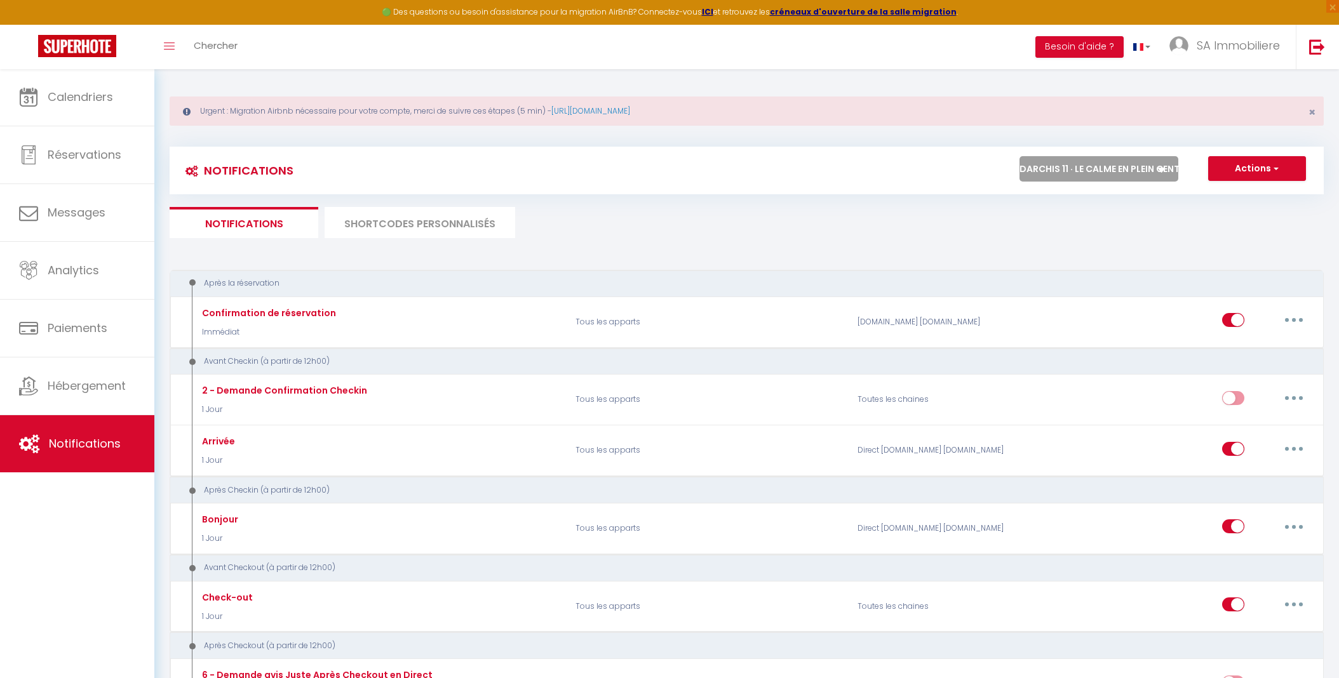
click at [63, 50] on img at bounding box center [77, 46] width 78 height 22
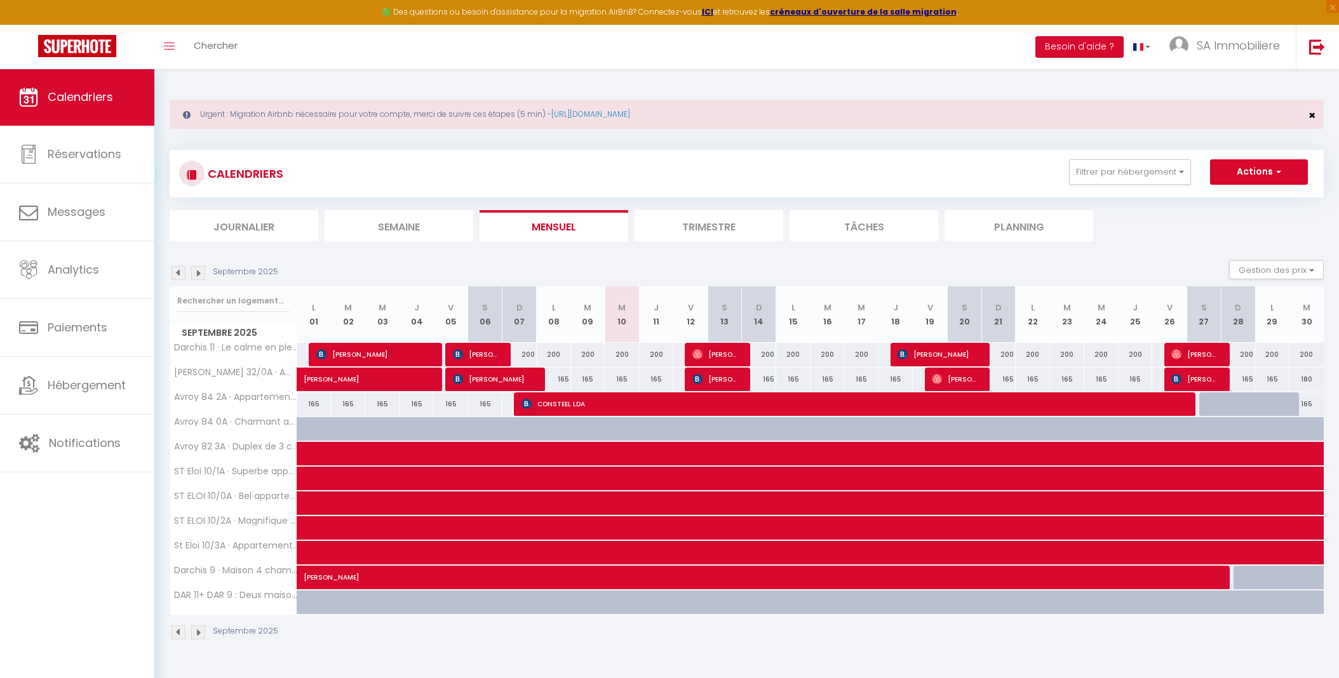
click at [1309, 115] on span "×" at bounding box center [1311, 115] width 7 height 16
